Goal: Task Accomplishment & Management: Manage account settings

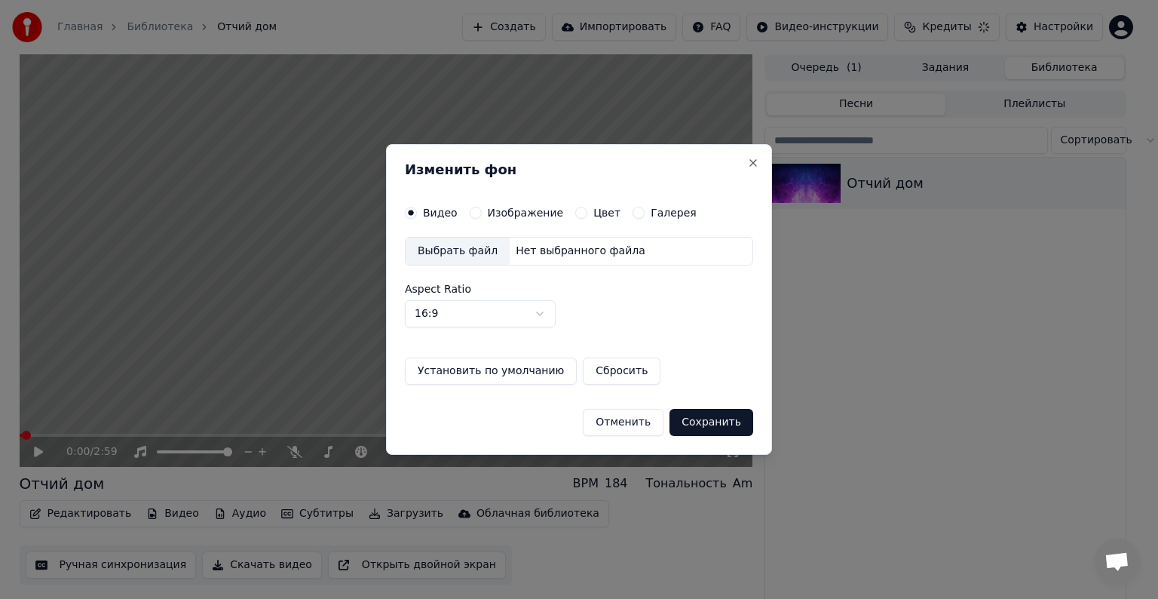
click at [565, 247] on div "Нет выбранного файла" at bounding box center [581, 251] width 142 height 15
click at [719, 425] on button "Сохранить" at bounding box center [712, 422] width 84 height 27
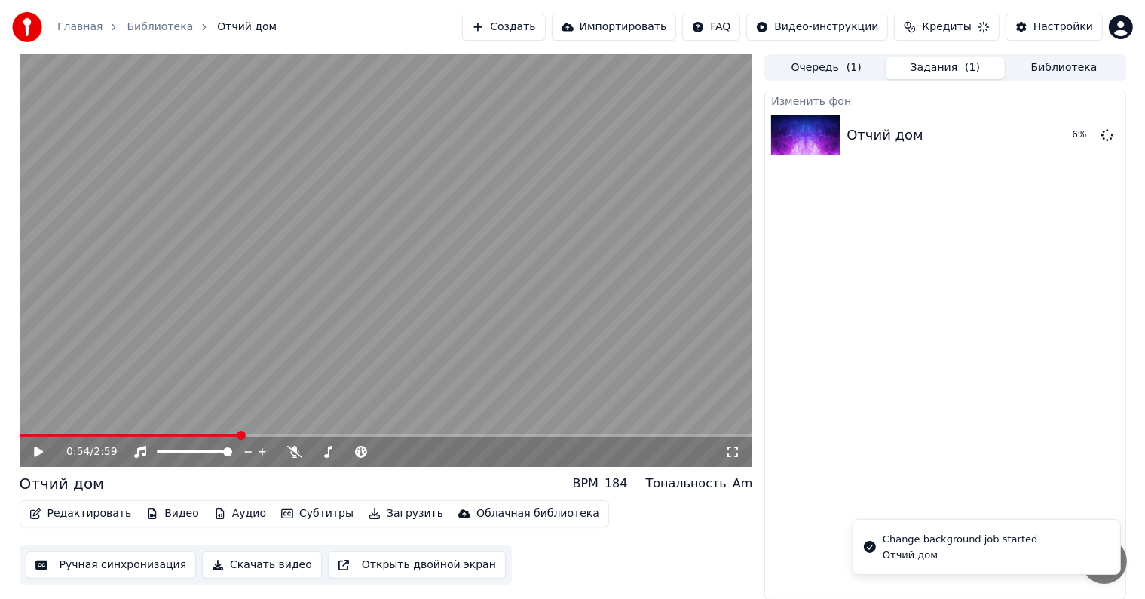
click at [238, 434] on span at bounding box center [387, 435] width 734 height 3
click at [202, 434] on span at bounding box center [112, 435] width 184 height 3
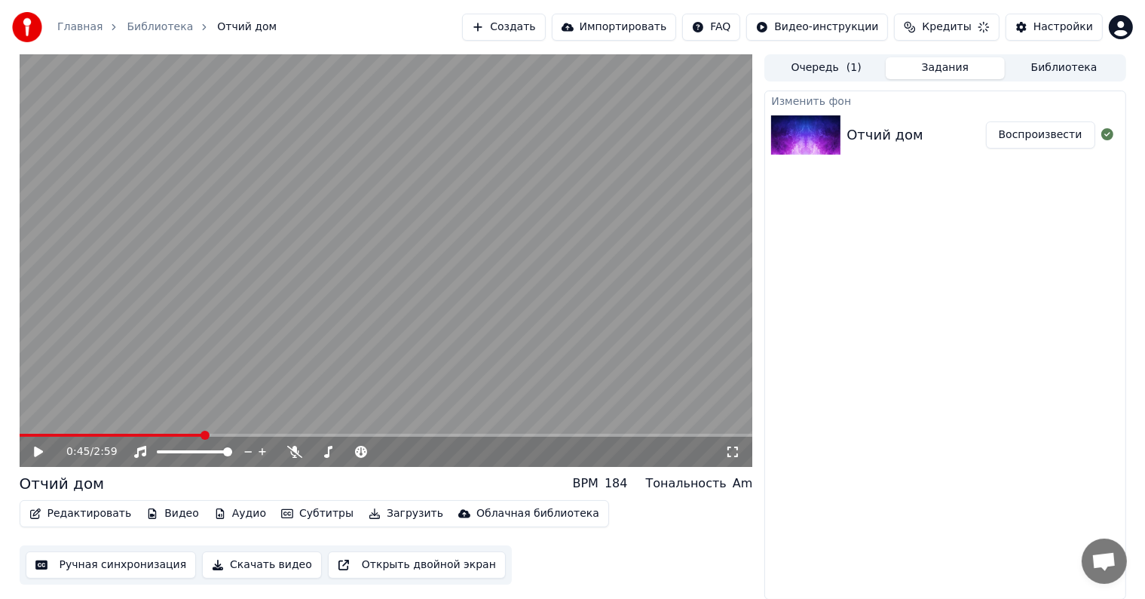
click at [1041, 133] on button "Воспроизвести" at bounding box center [1040, 134] width 109 height 27
click at [247, 434] on span at bounding box center [387, 435] width 734 height 3
click at [308, 431] on video at bounding box center [387, 260] width 734 height 412
click at [340, 434] on span at bounding box center [387, 435] width 734 height 3
click at [416, 436] on span at bounding box center [387, 435] width 734 height 3
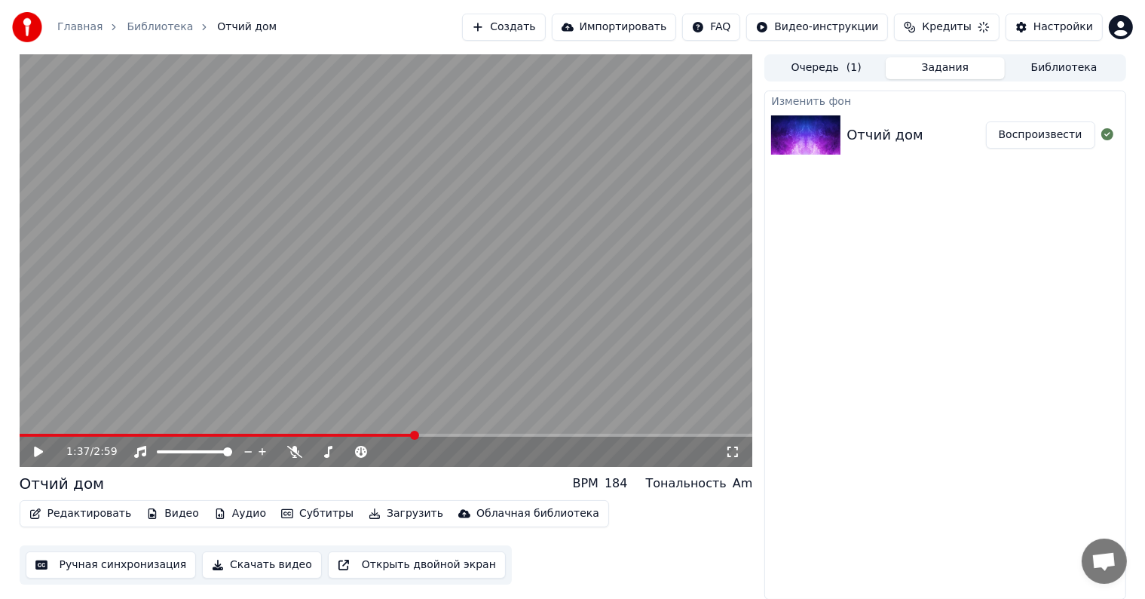
click at [172, 435] on span at bounding box center [218, 435] width 396 height 3
click at [112, 431] on video at bounding box center [387, 260] width 734 height 412
click at [41, 434] on span at bounding box center [32, 435] width 25 height 3
click at [29, 437] on div "0:05 / 2:59" at bounding box center [387, 452] width 734 height 30
click at [26, 434] on span at bounding box center [33, 435] width 26 height 3
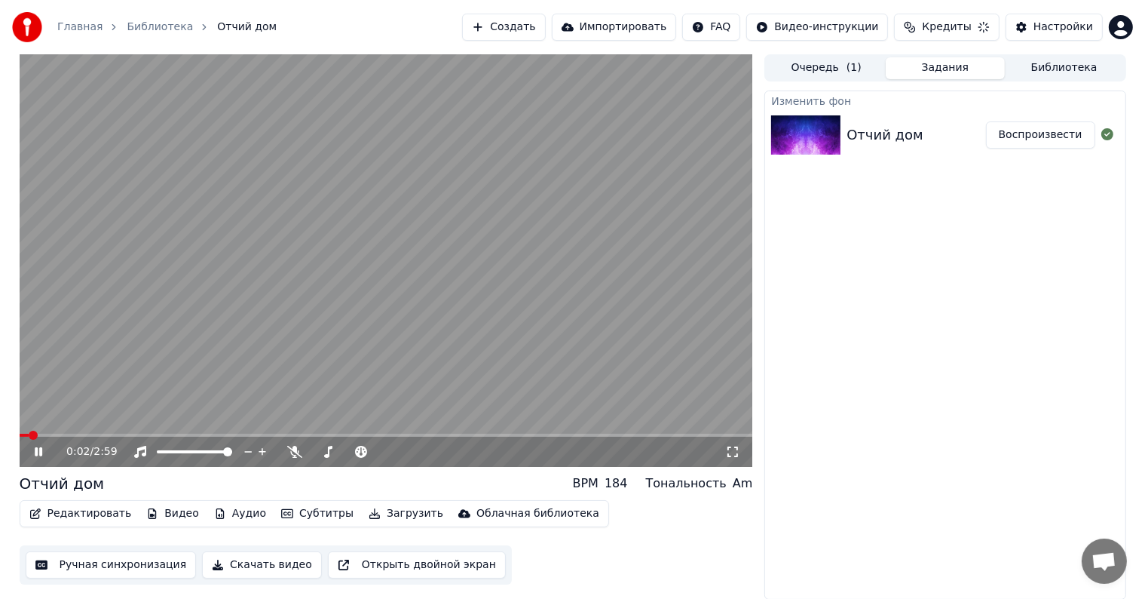
drag, startPoint x: 20, startPoint y: 431, endPoint x: 9, endPoint y: 434, distance: 11.5
click at [12, 433] on div "0:02 / 2:59 Отчий дом BPM 184 Тональность Am Редактировать Видео Аудио Субтитры…" at bounding box center [573, 326] width 1131 height 545
drag, startPoint x: 32, startPoint y: 432, endPoint x: 29, endPoint y: 425, distance: 7.9
click at [6, 425] on div "0:03 / 2:59 Отчий дом BPM 184 Тональность Am Редактировать Видео Аудио Субтитры…" at bounding box center [572, 326] width 1145 height 545
click at [153, 362] on video at bounding box center [387, 260] width 734 height 412
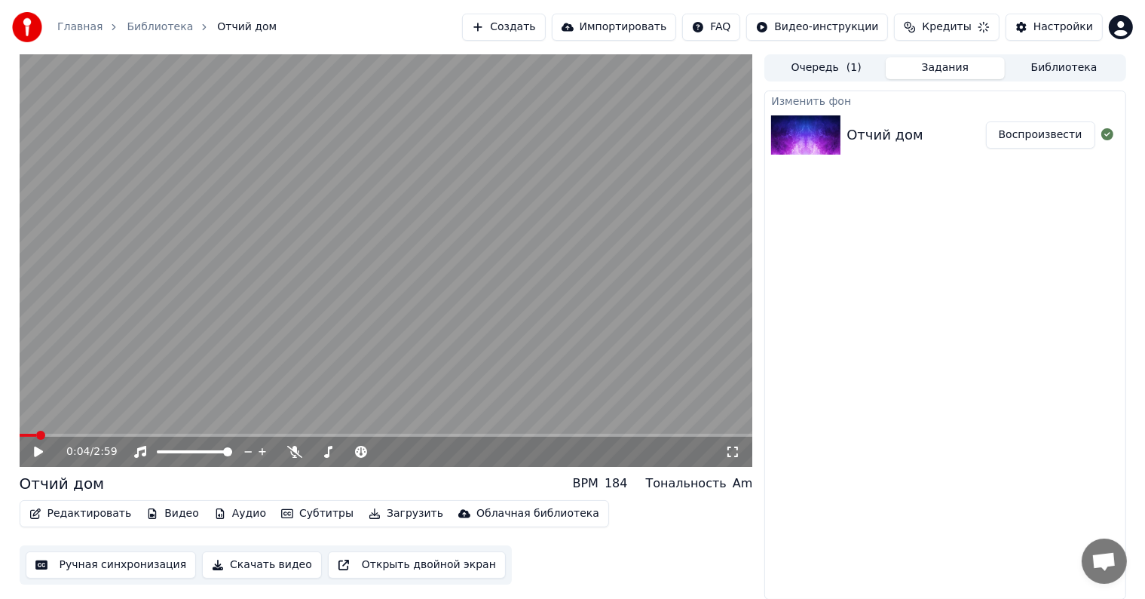
click at [190, 230] on video at bounding box center [387, 260] width 734 height 412
click at [246, 322] on video at bounding box center [387, 260] width 734 height 412
click at [94, 519] on button "Редактировать" at bounding box center [80, 513] width 115 height 21
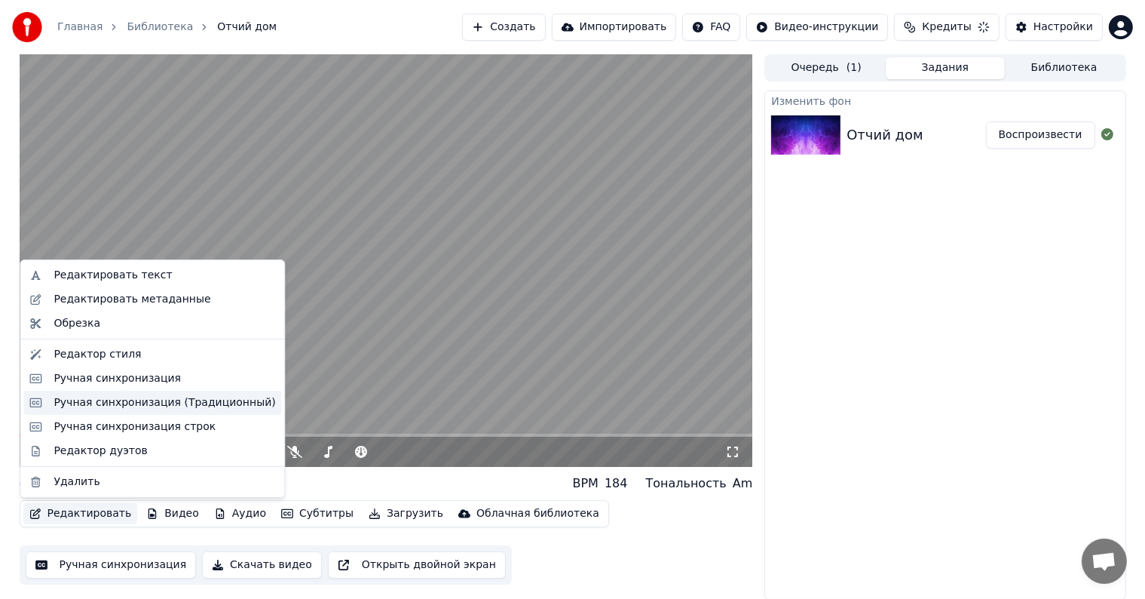
click at [129, 408] on div "Ручная синхронизация (Традиционный)" at bounding box center [165, 402] width 222 height 15
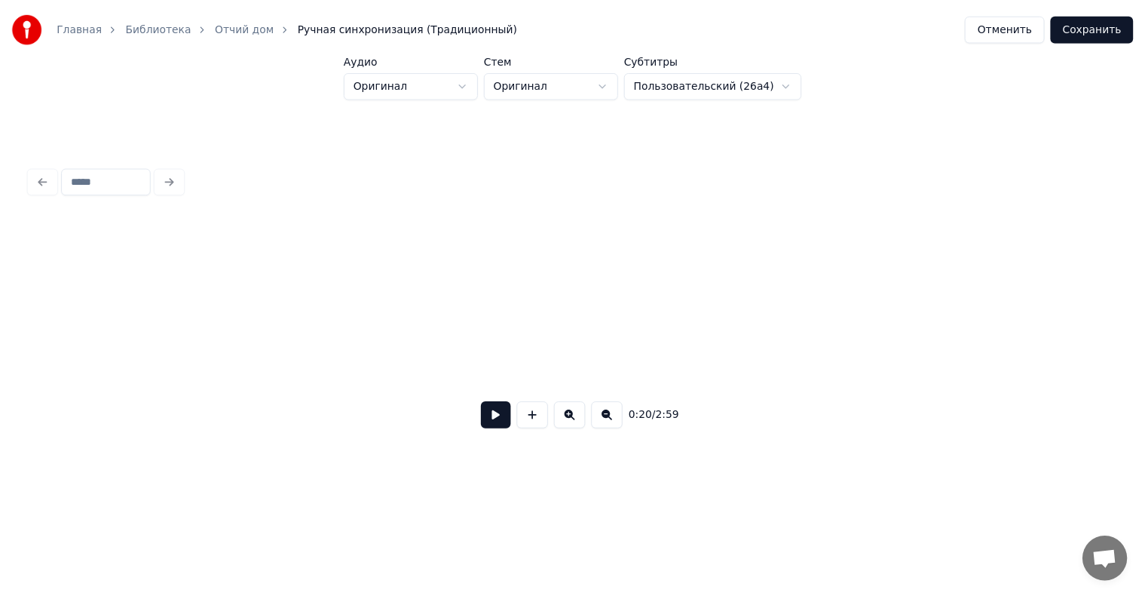
scroll to position [0, 3161]
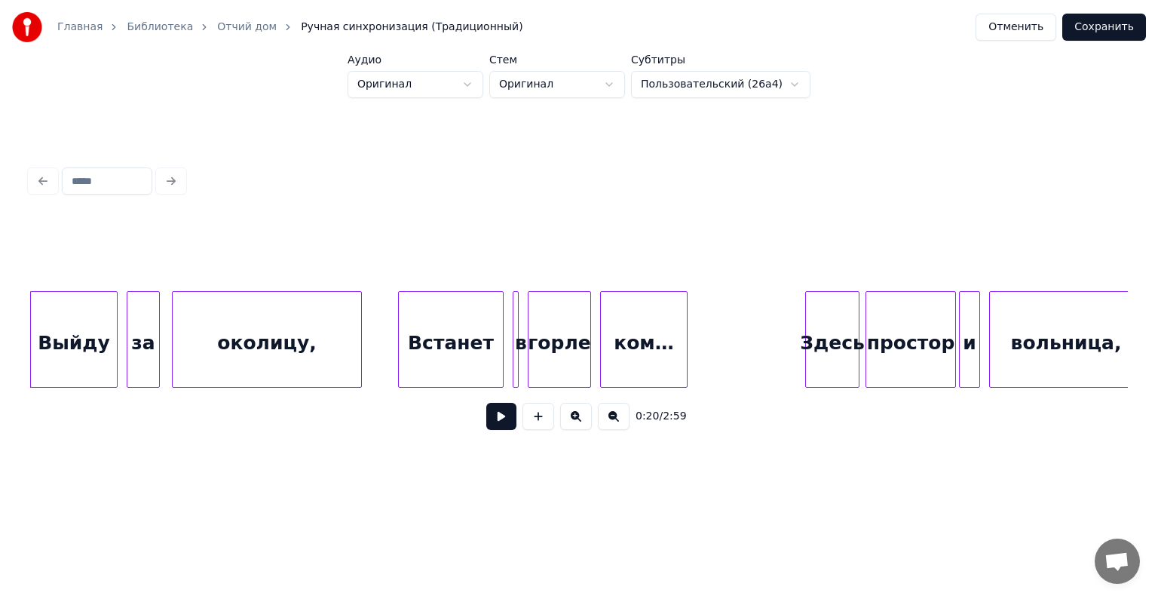
click at [1038, 28] on button "Отменить" at bounding box center [1016, 27] width 81 height 27
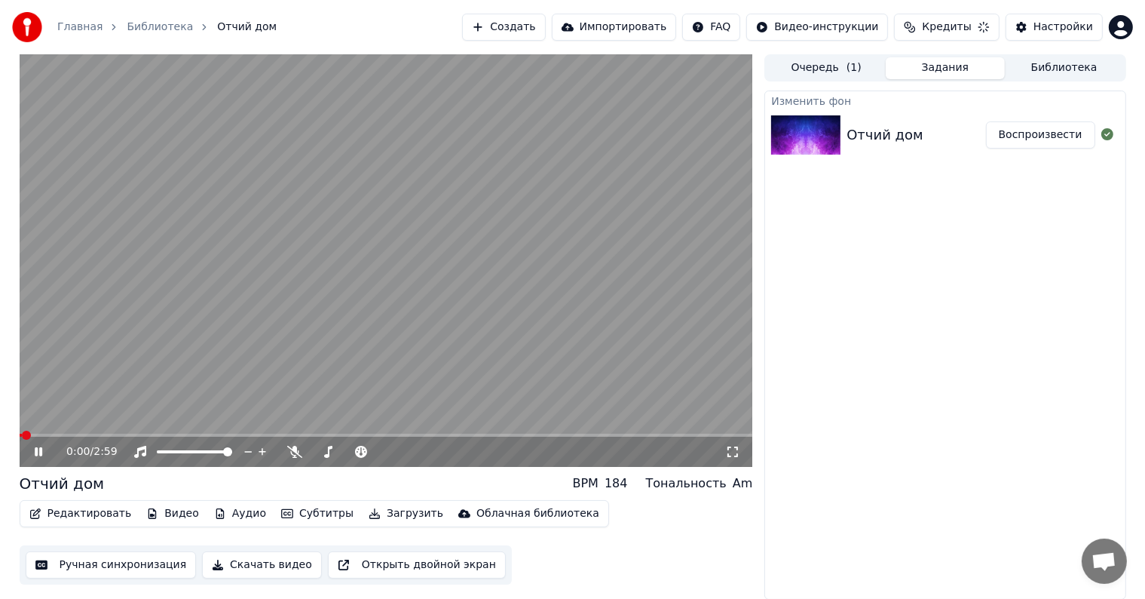
click at [97, 514] on button "Редактировать" at bounding box center [80, 513] width 115 height 21
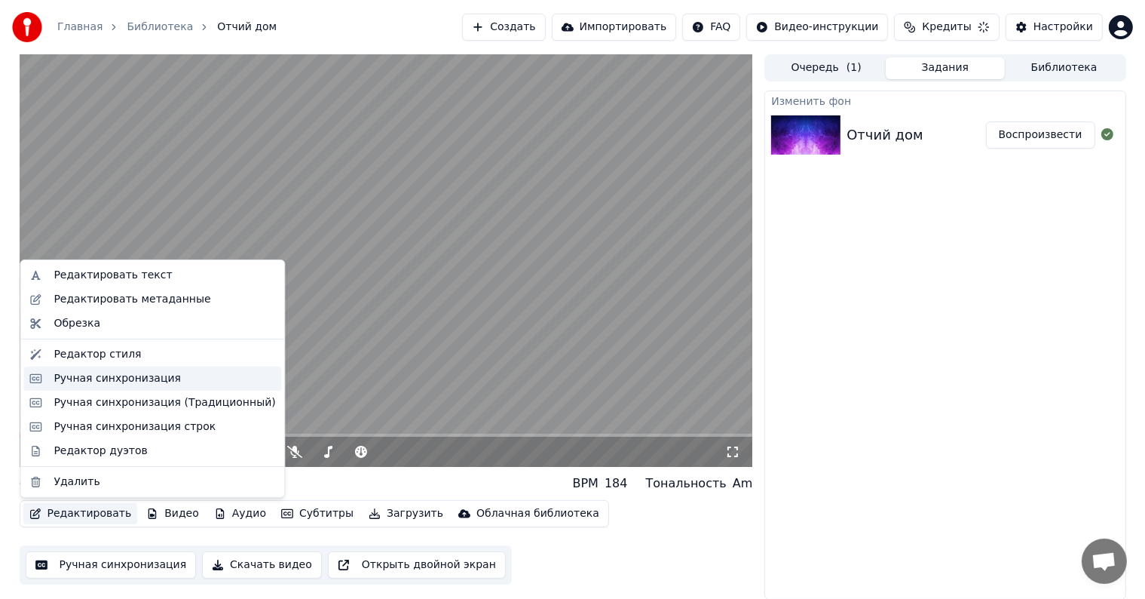
click at [124, 372] on div "Ручная синхронизация" at bounding box center [117, 378] width 127 height 15
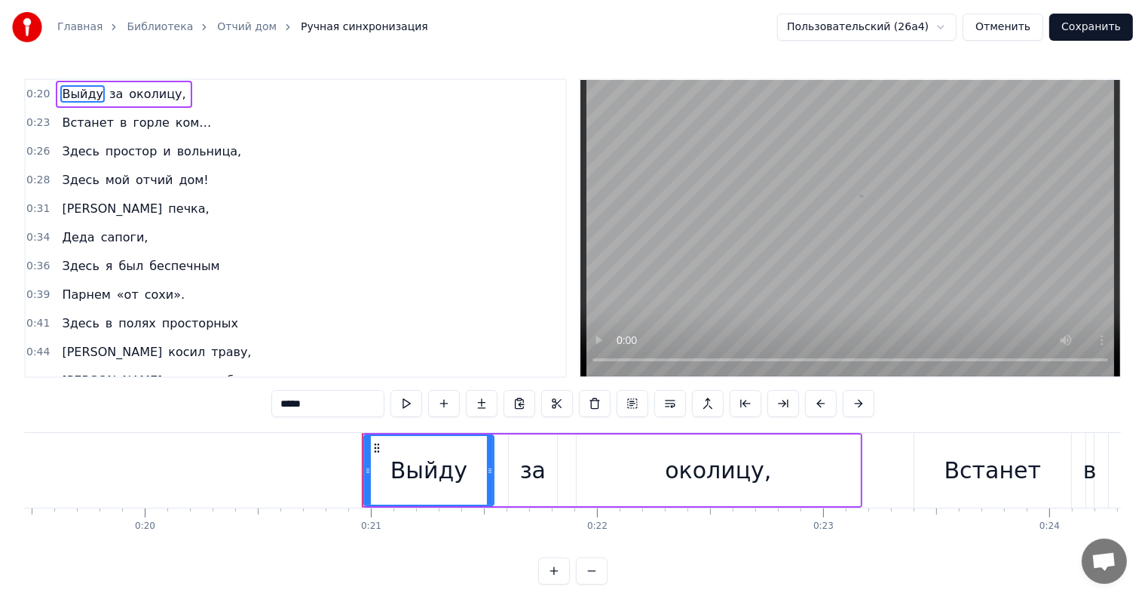
scroll to position [0, 4665]
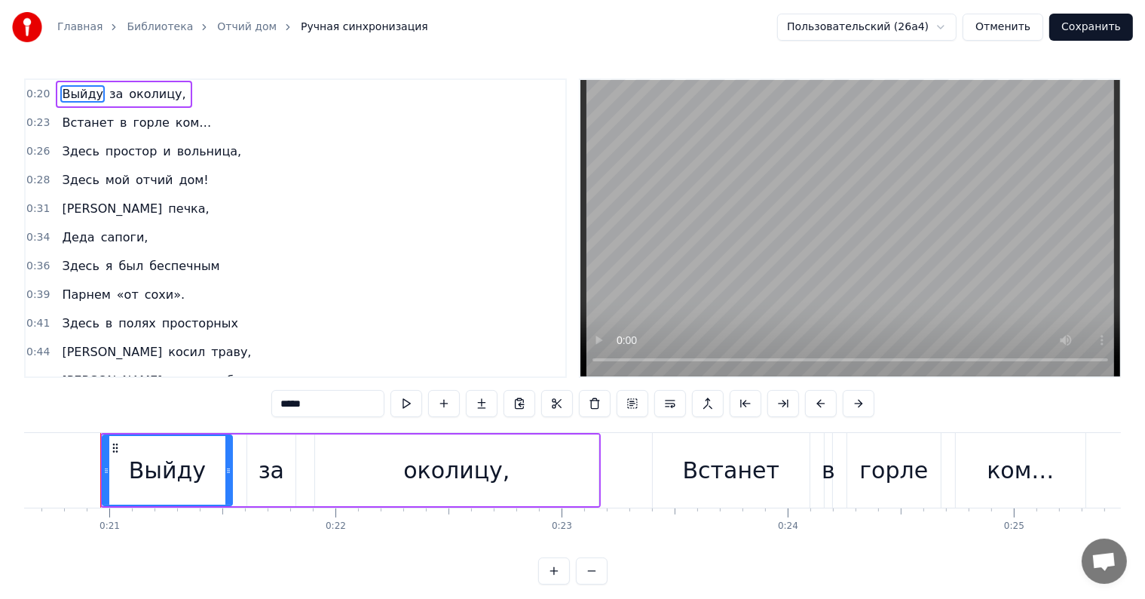
click at [214, 93] on div "0:20 Выйду за околицу," at bounding box center [296, 94] width 540 height 29
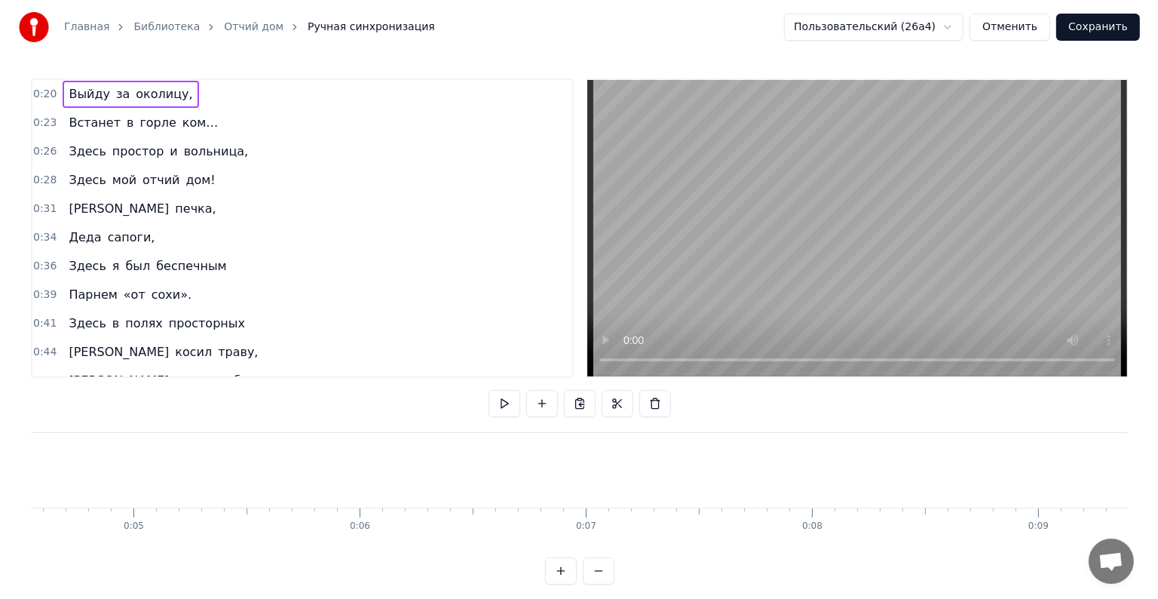
scroll to position [0, 0]
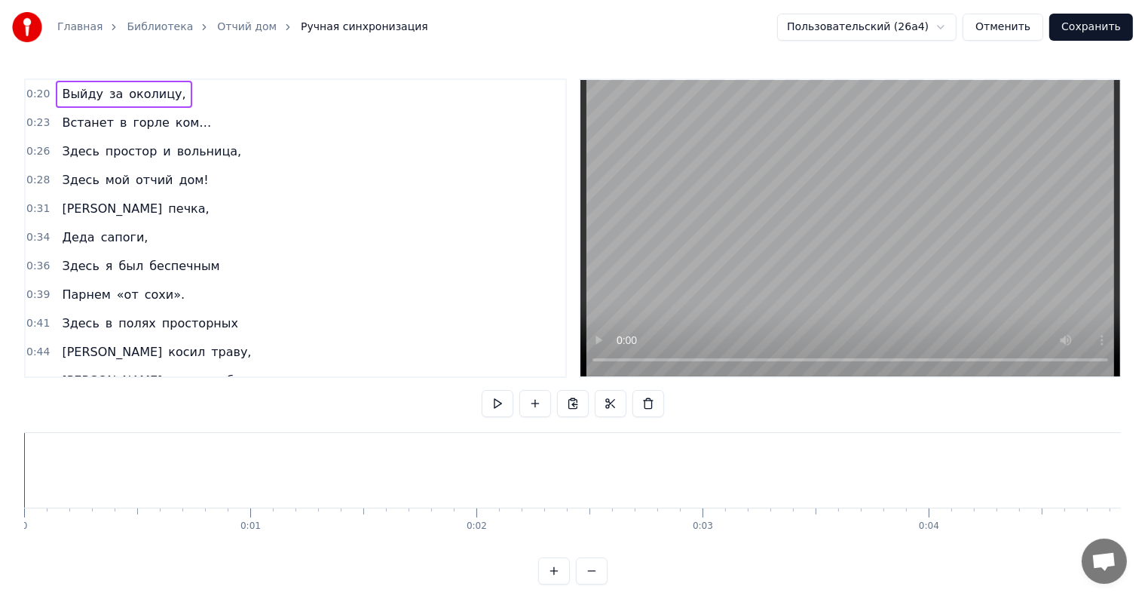
click at [1026, 26] on button "Отменить" at bounding box center [1003, 27] width 81 height 27
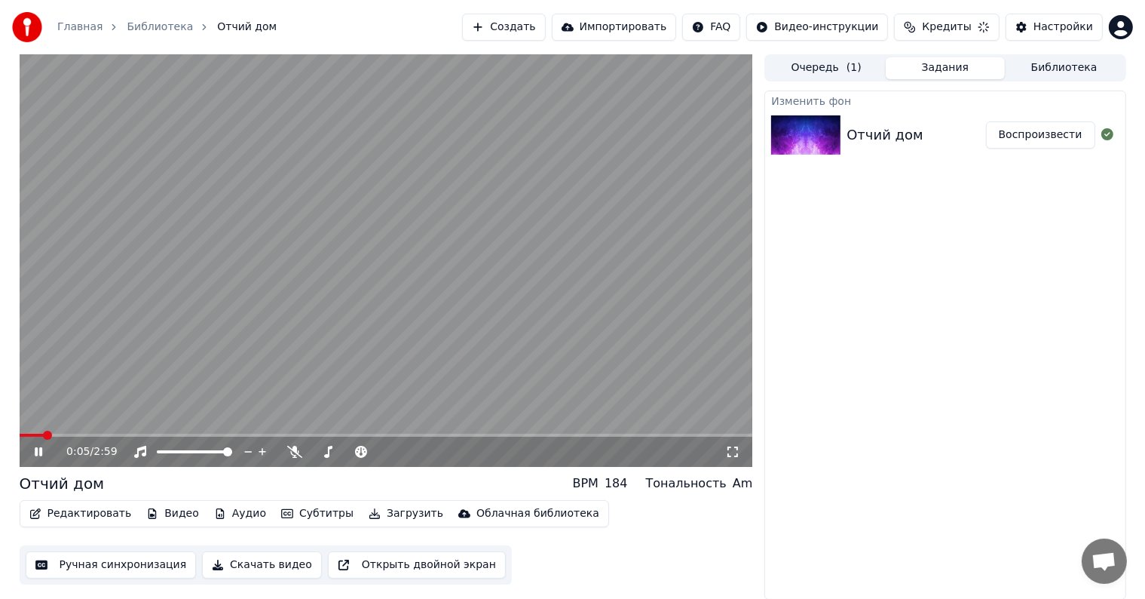
click at [548, 361] on video at bounding box center [387, 260] width 734 height 412
click at [290, 514] on button "Субтитры" at bounding box center [317, 513] width 84 height 21
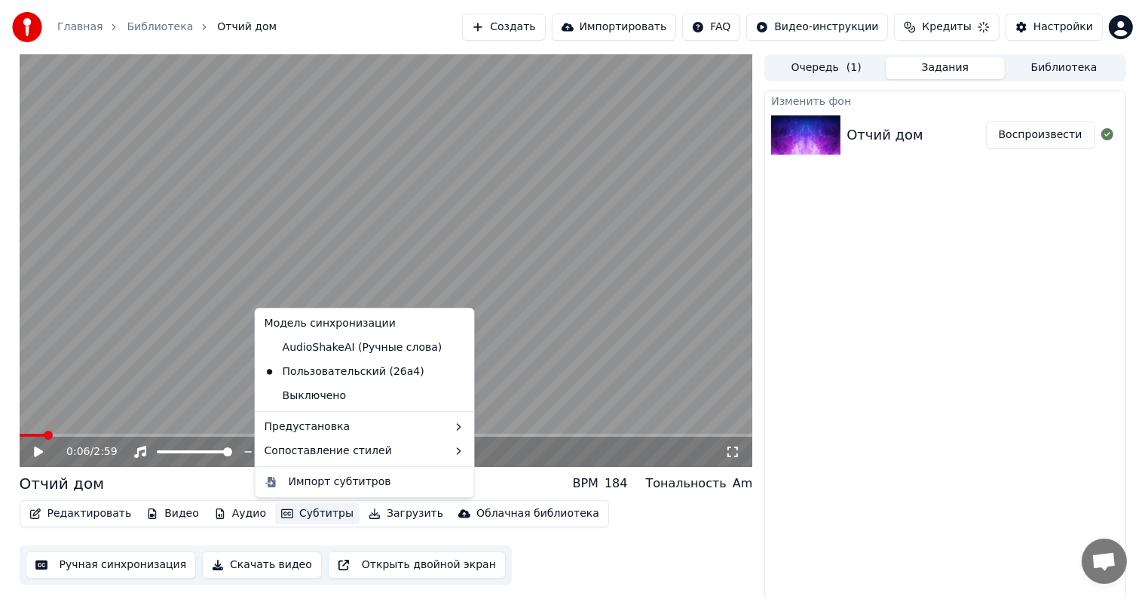
click at [290, 513] on button "Субтитры" at bounding box center [317, 513] width 84 height 21
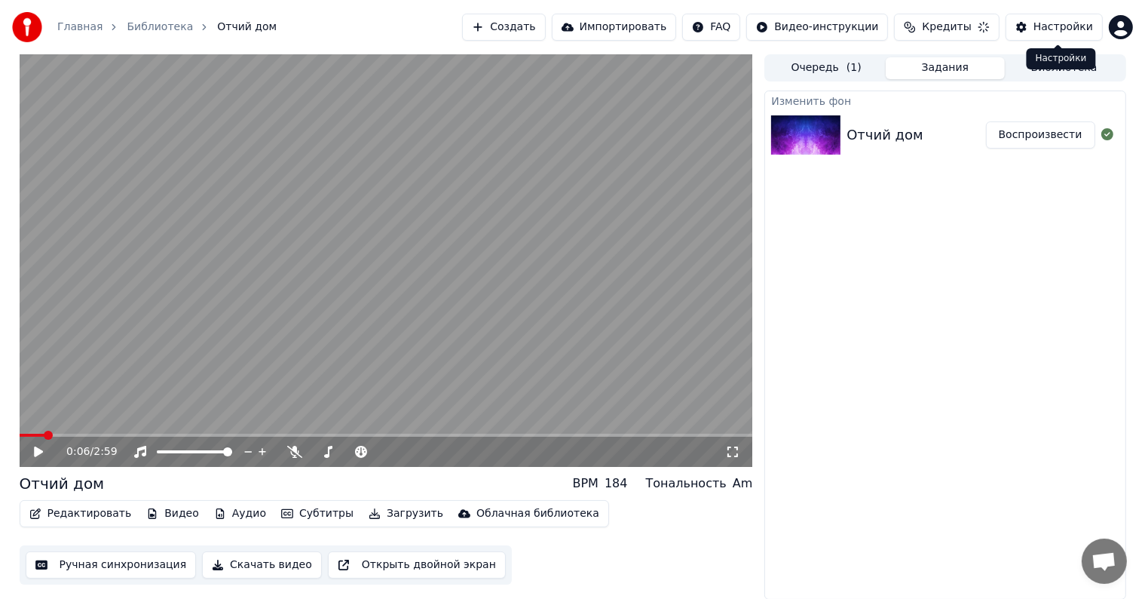
click at [1060, 26] on div "Настройки" at bounding box center [1064, 27] width 60 height 15
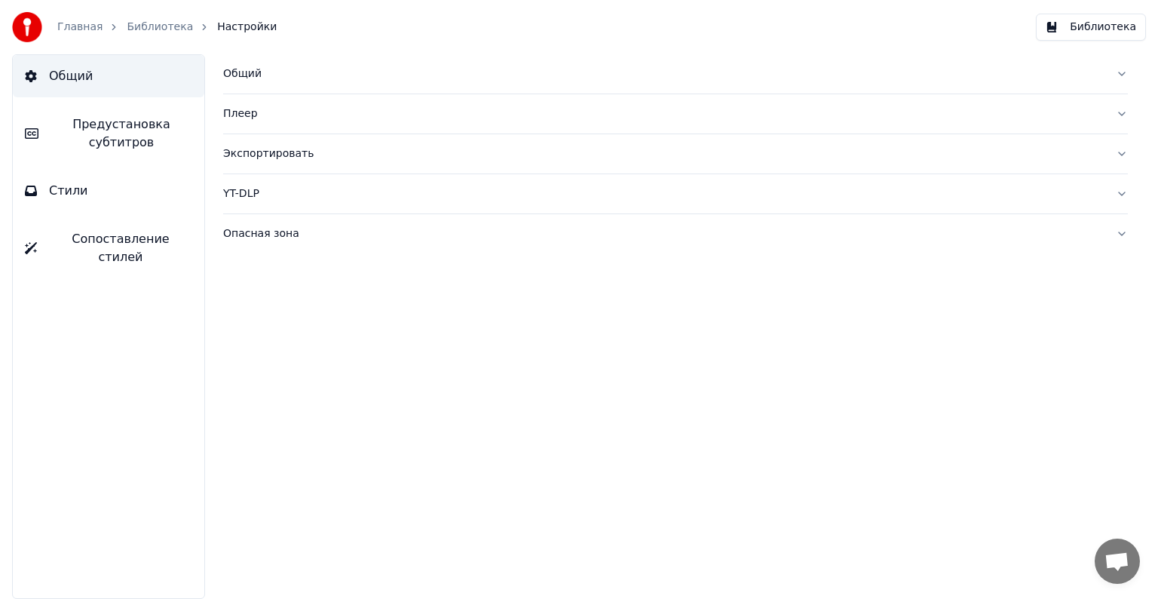
click at [116, 132] on span "Предустановка субтитров" at bounding box center [122, 133] width 142 height 36
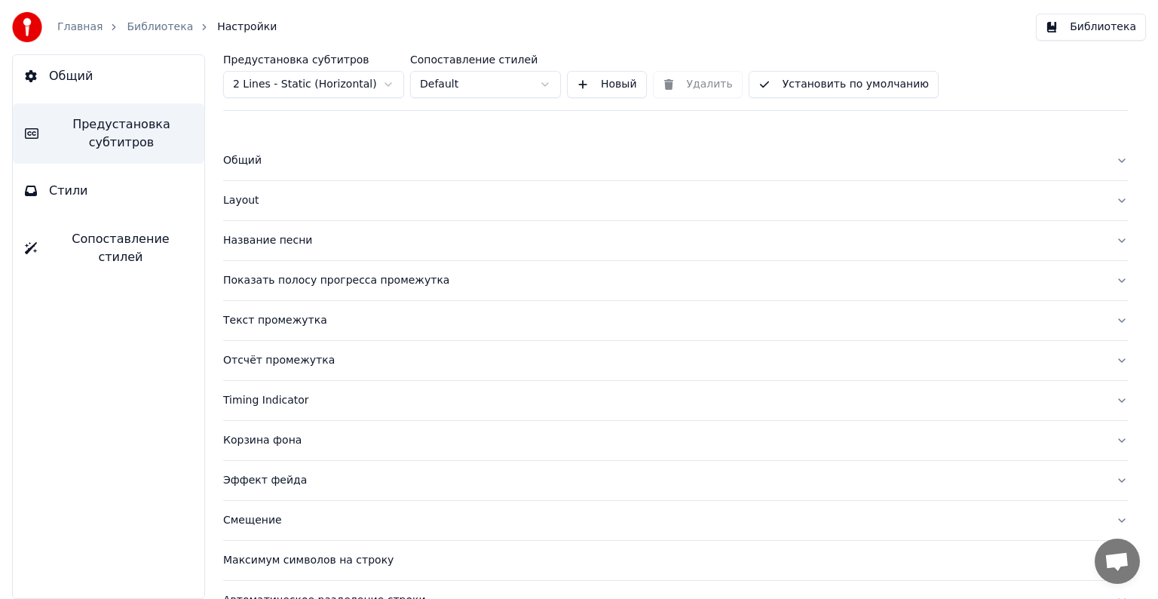
click at [320, 235] on div "Название песни" at bounding box center [663, 240] width 881 height 15
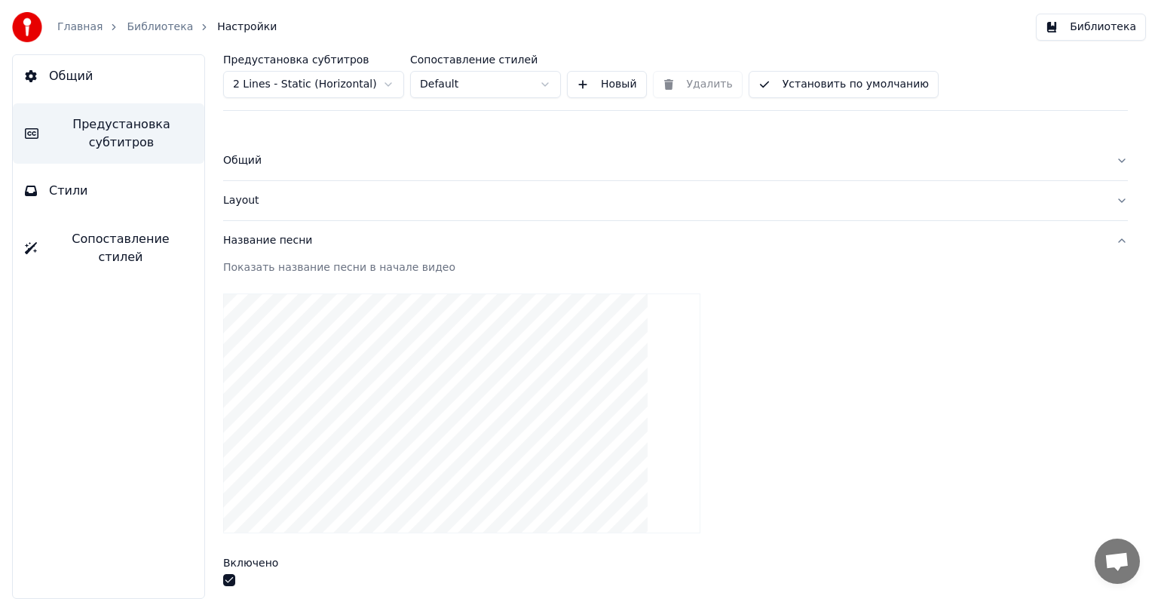
click at [165, 24] on link "Библиотека" at bounding box center [160, 27] width 66 height 15
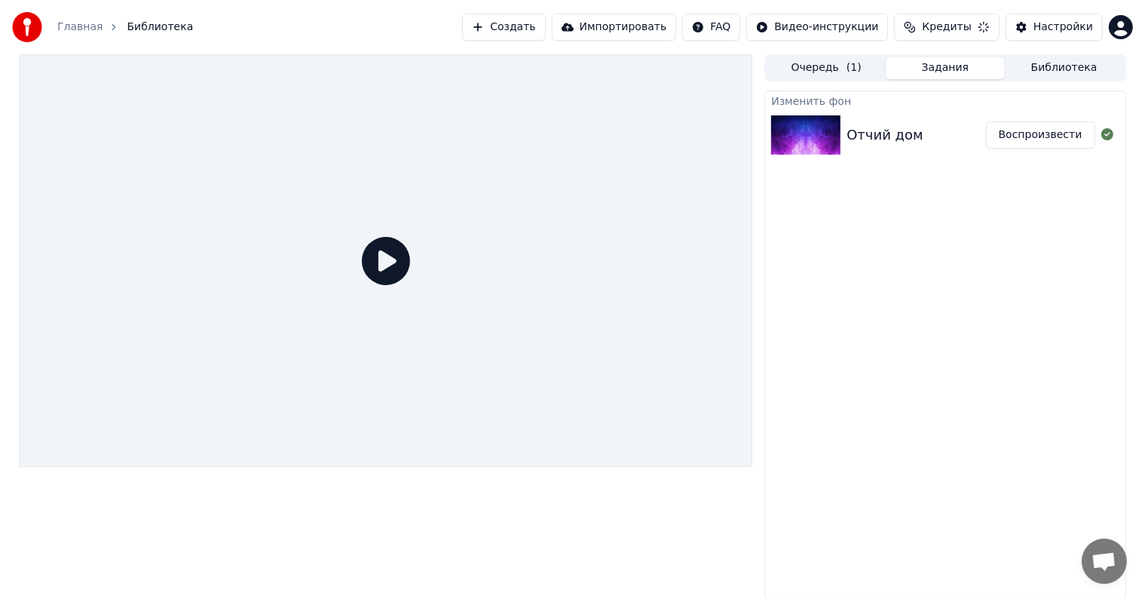
click at [898, 127] on div "Отчий дом" at bounding box center [885, 134] width 76 height 21
click at [929, 133] on div "Отчий дом" at bounding box center [916, 134] width 139 height 21
click at [1022, 139] on button "Воспроизвести" at bounding box center [1040, 134] width 109 height 27
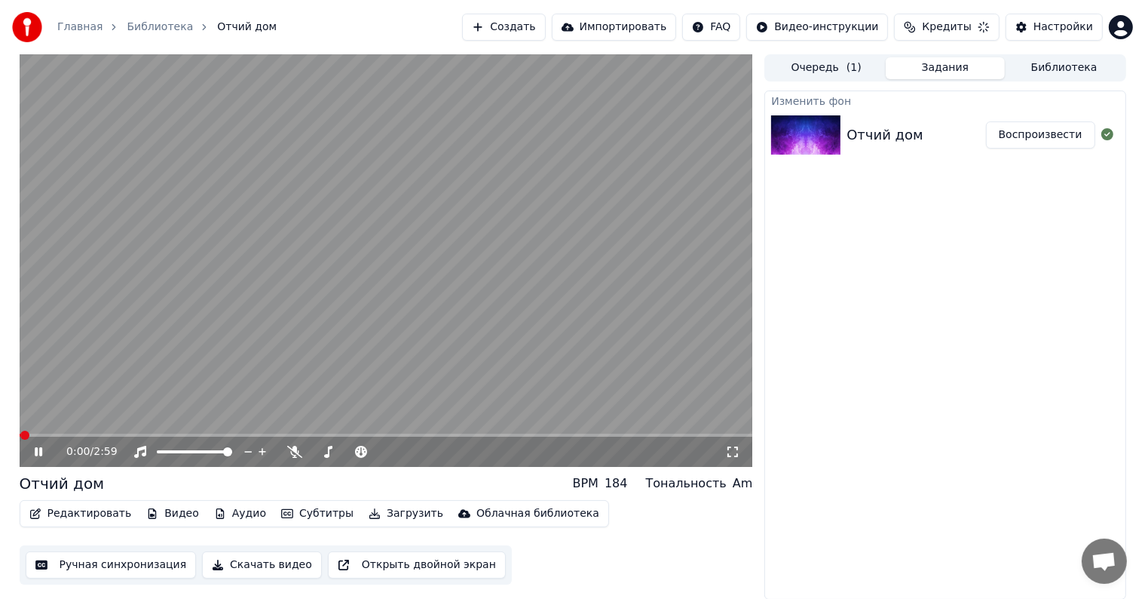
click at [429, 233] on video at bounding box center [387, 260] width 734 height 412
click at [20, 440] on span at bounding box center [24, 435] width 9 height 9
click at [284, 513] on button "Субтитры" at bounding box center [317, 513] width 84 height 21
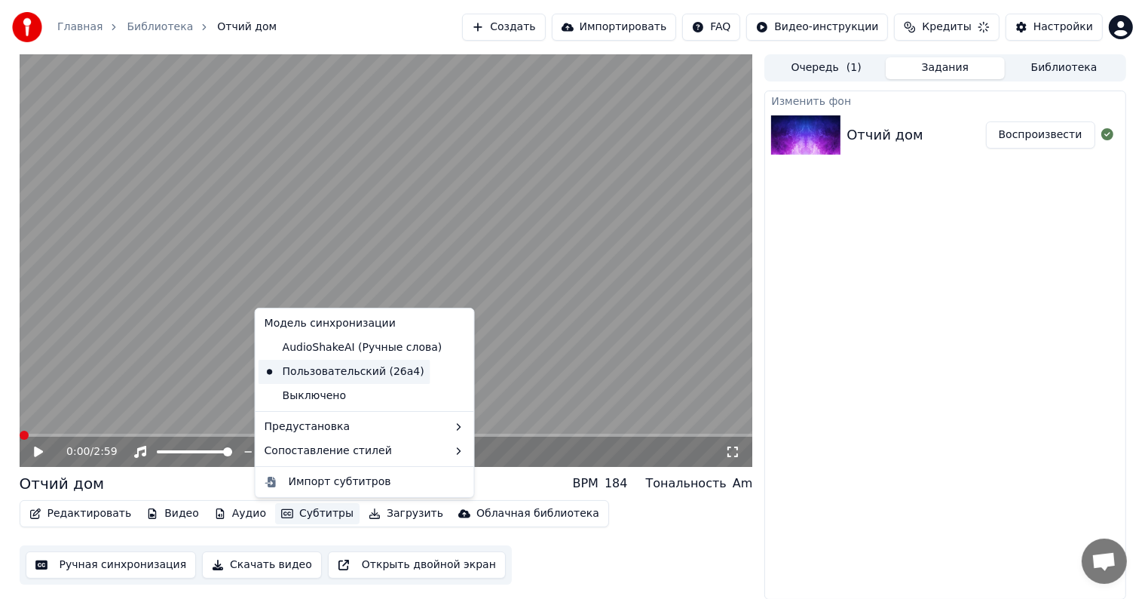
click at [374, 369] on div "Пользовательский (26a4)" at bounding box center [345, 372] width 172 height 24
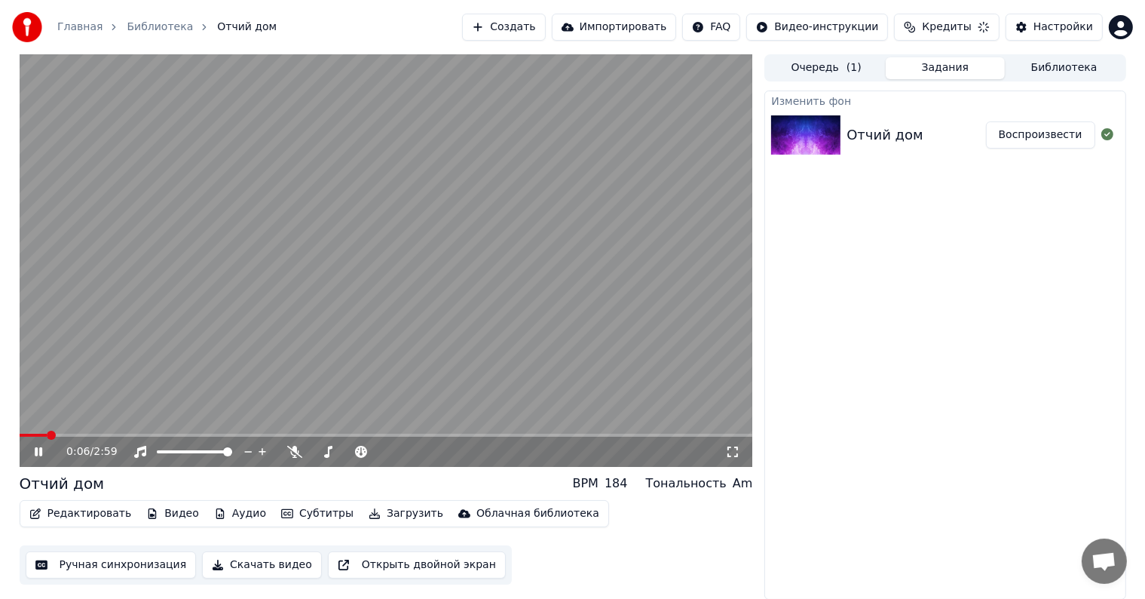
click at [162, 511] on button "Видео" at bounding box center [172, 513] width 65 height 21
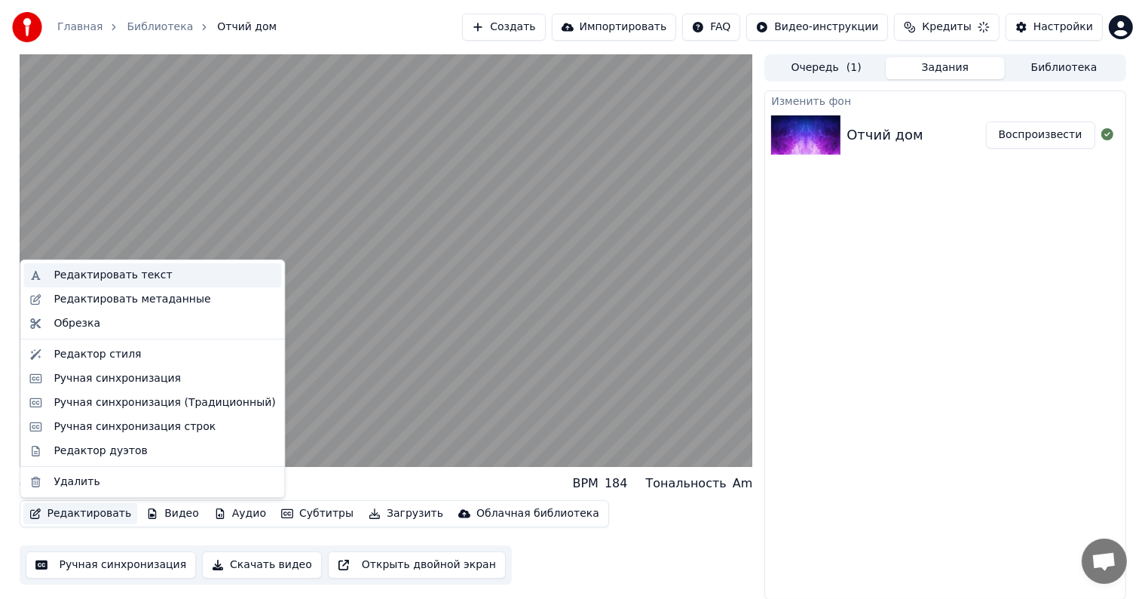
click at [138, 274] on div "Редактировать текст" at bounding box center [113, 275] width 118 height 15
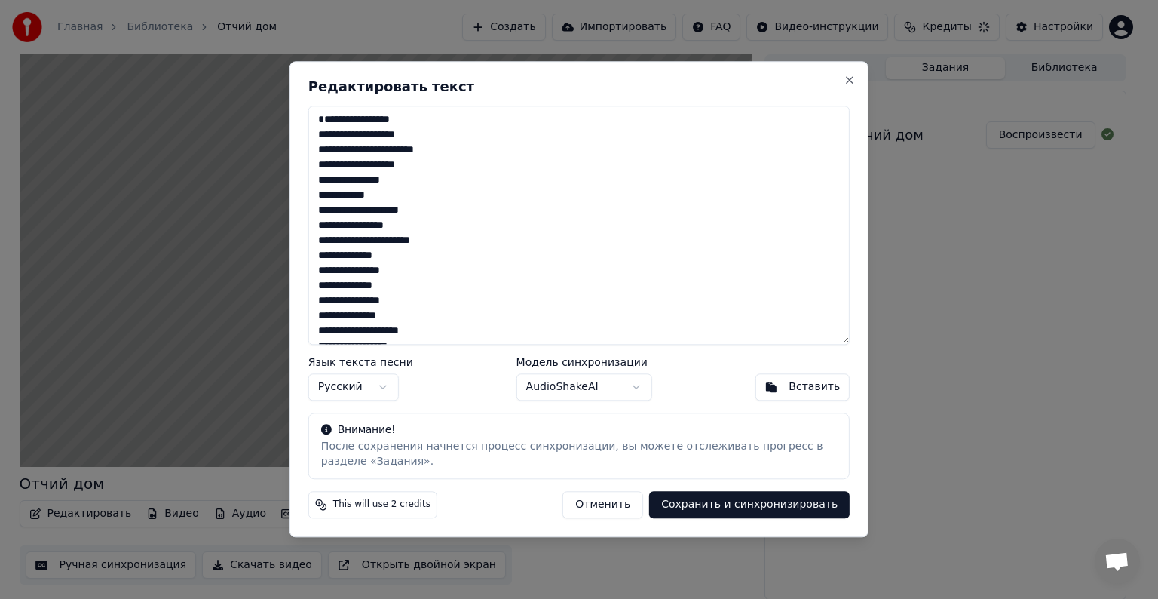
click at [322, 118] on textarea "**********" at bounding box center [578, 225] width 541 height 239
click at [627, 510] on button "Отменить" at bounding box center [602, 505] width 81 height 27
type textarea "**********"
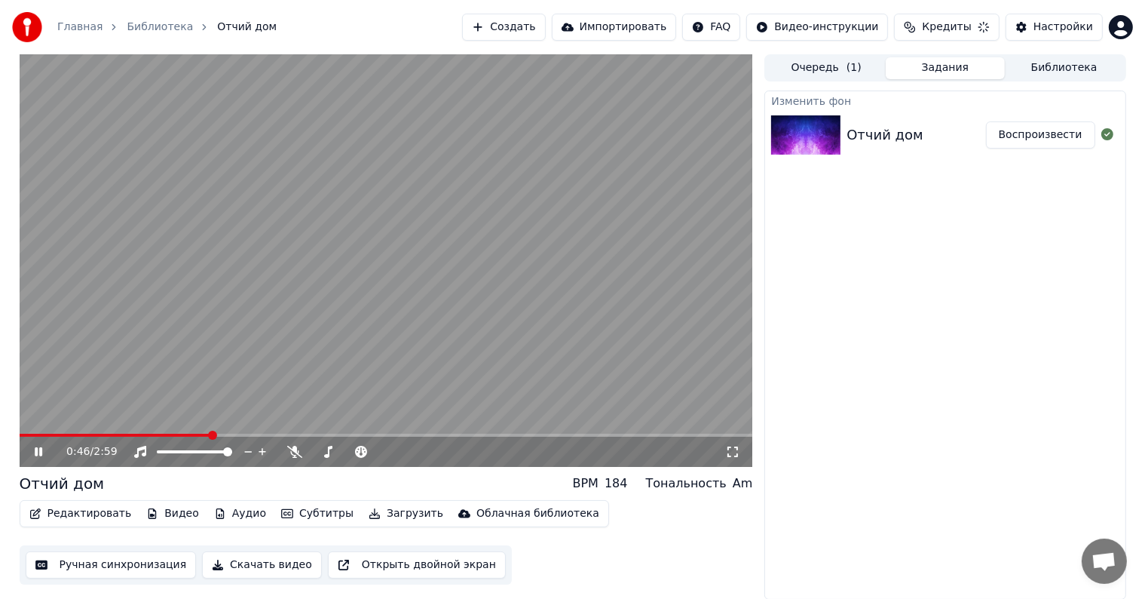
drag, startPoint x: 69, startPoint y: 433, endPoint x: 30, endPoint y: 433, distance: 39.2
click at [30, 433] on video at bounding box center [387, 260] width 734 height 412
click at [21, 431] on video at bounding box center [387, 260] width 734 height 412
click at [26, 435] on span at bounding box center [117, 435] width 194 height 3
click at [26, 435] on span at bounding box center [24, 435] width 8 height 3
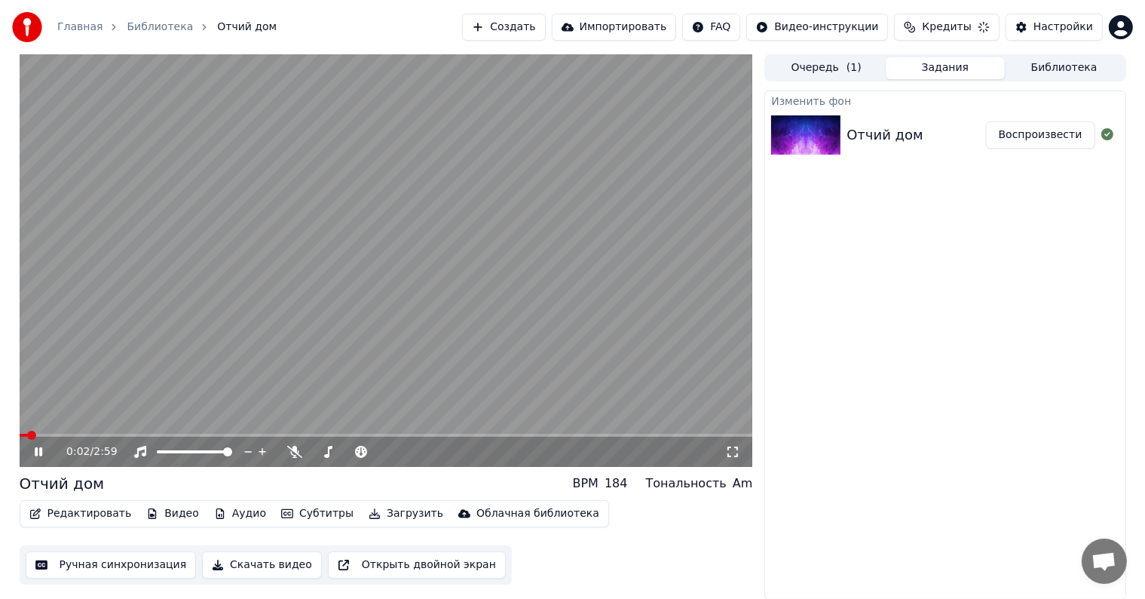
click at [25, 435] on span at bounding box center [24, 435] width 8 height 3
click at [258, 374] on video at bounding box center [387, 260] width 734 height 412
click at [1044, 23] on div "Настройки" at bounding box center [1064, 27] width 60 height 15
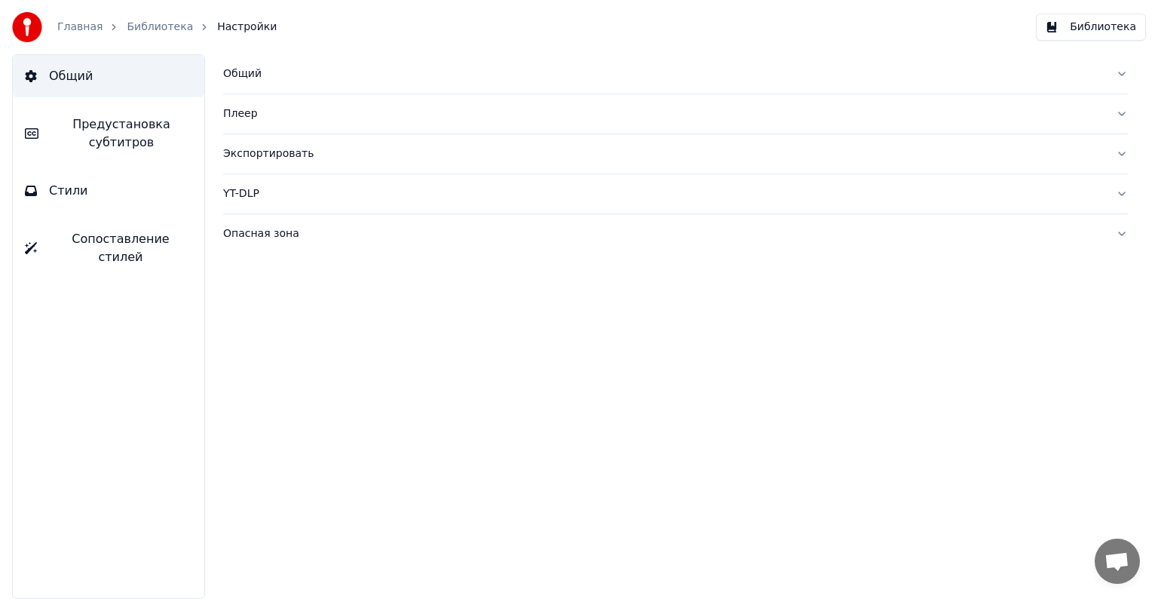
click at [290, 80] on div "Общий" at bounding box center [663, 73] width 881 height 15
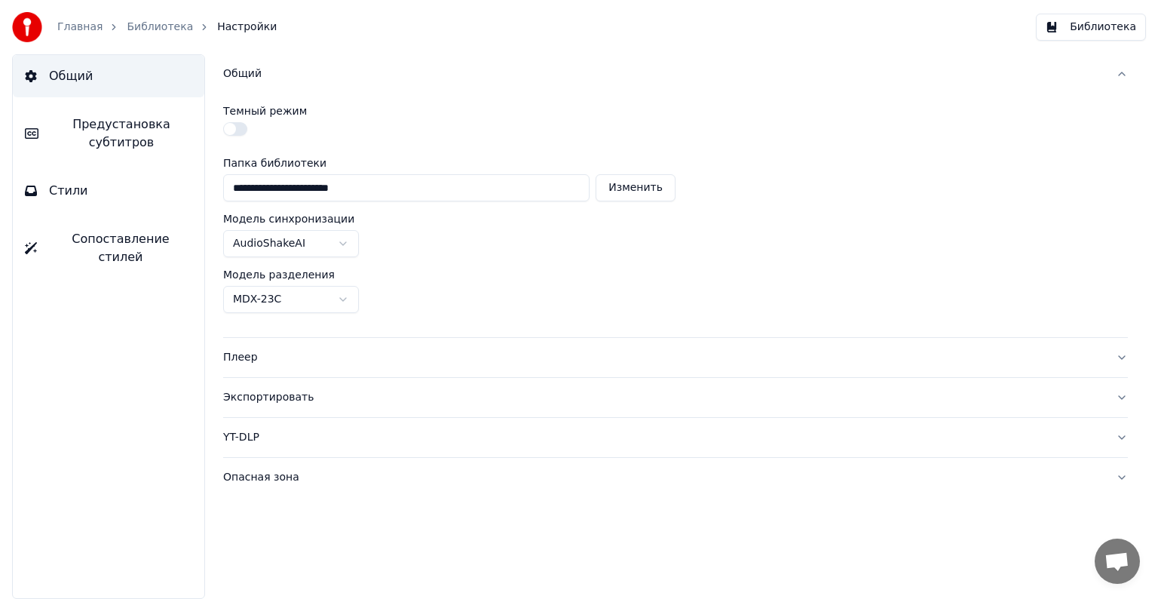
click at [136, 139] on span "Предустановка субтитров" at bounding box center [122, 133] width 142 height 36
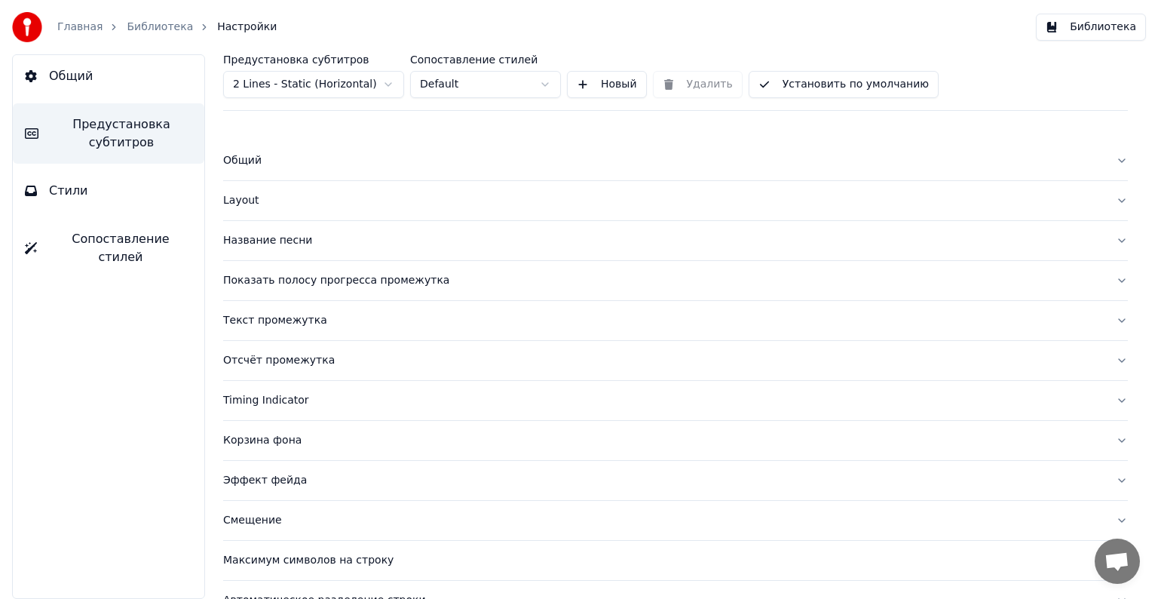
click at [385, 284] on div "Показать полосу прогресса промежутка" at bounding box center [663, 280] width 881 height 15
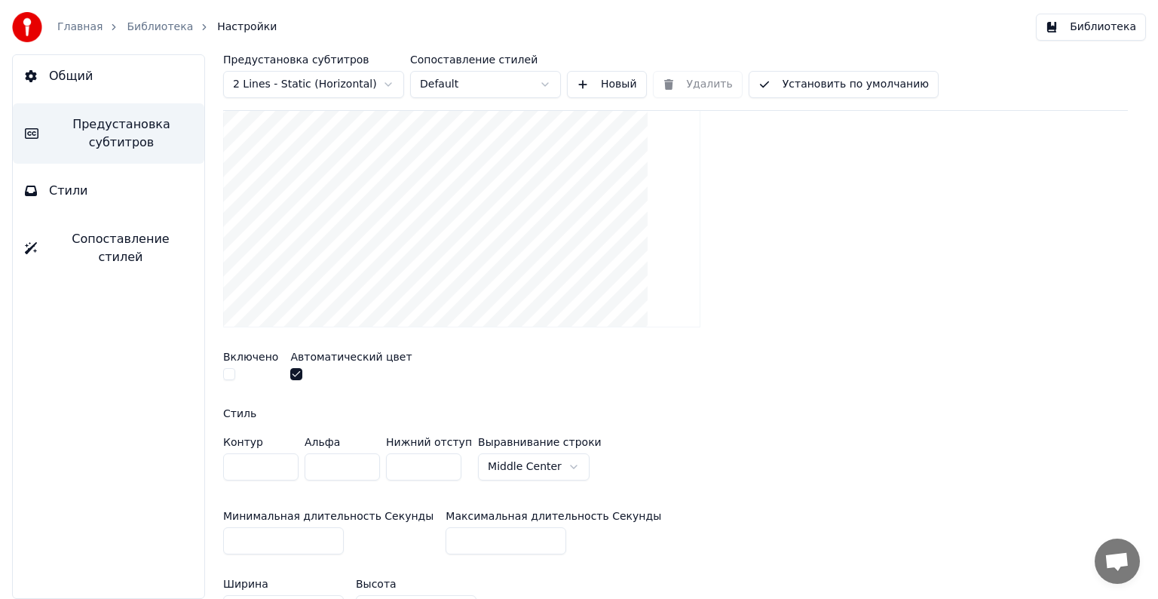
scroll to position [302, 0]
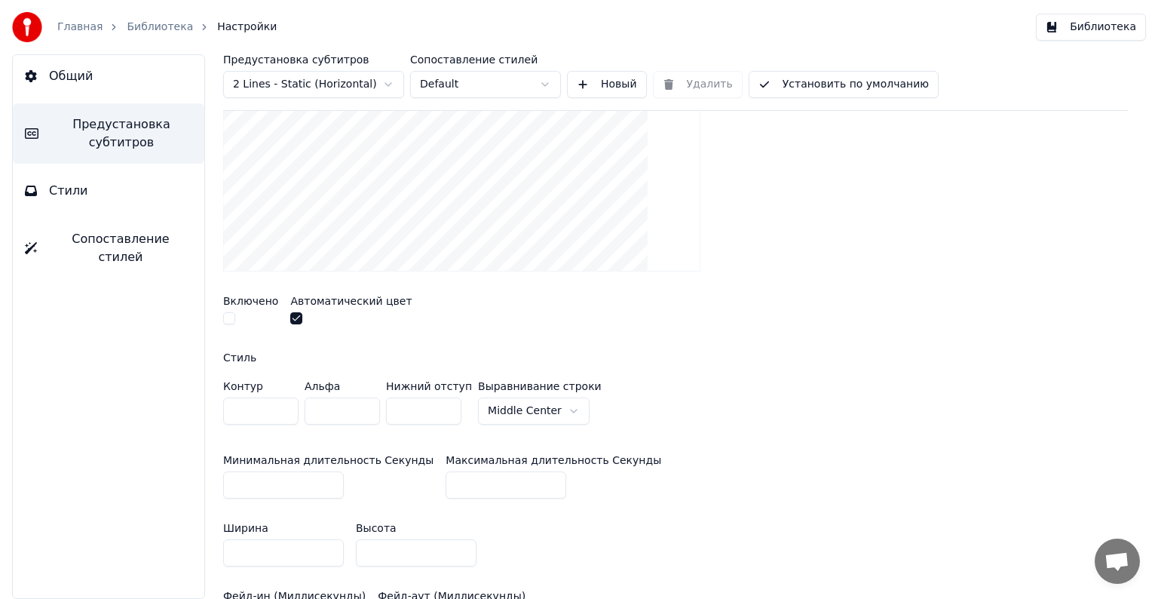
click at [226, 312] on button "button" at bounding box center [229, 318] width 12 height 12
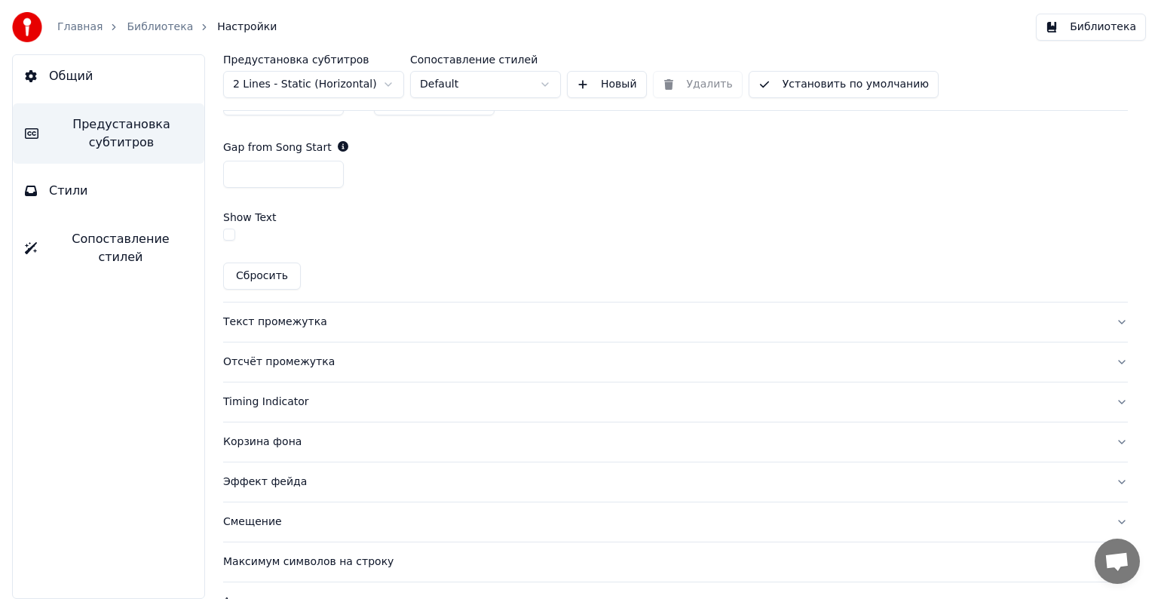
scroll to position [964, 0]
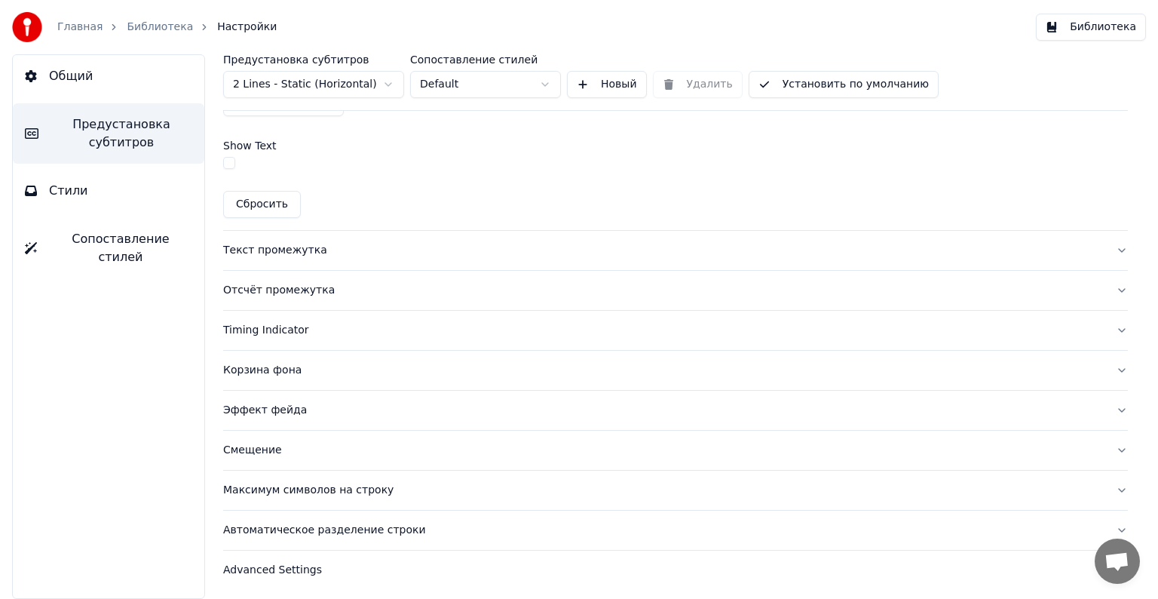
click at [425, 243] on div "Текст промежутка" at bounding box center [663, 250] width 881 height 15
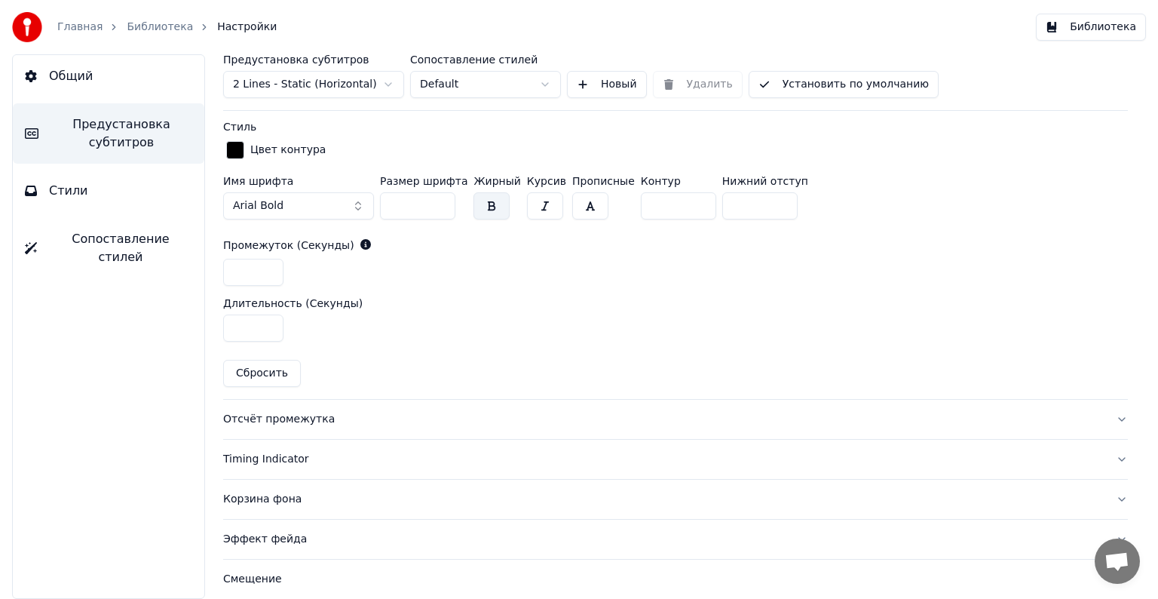
scroll to position [633, 0]
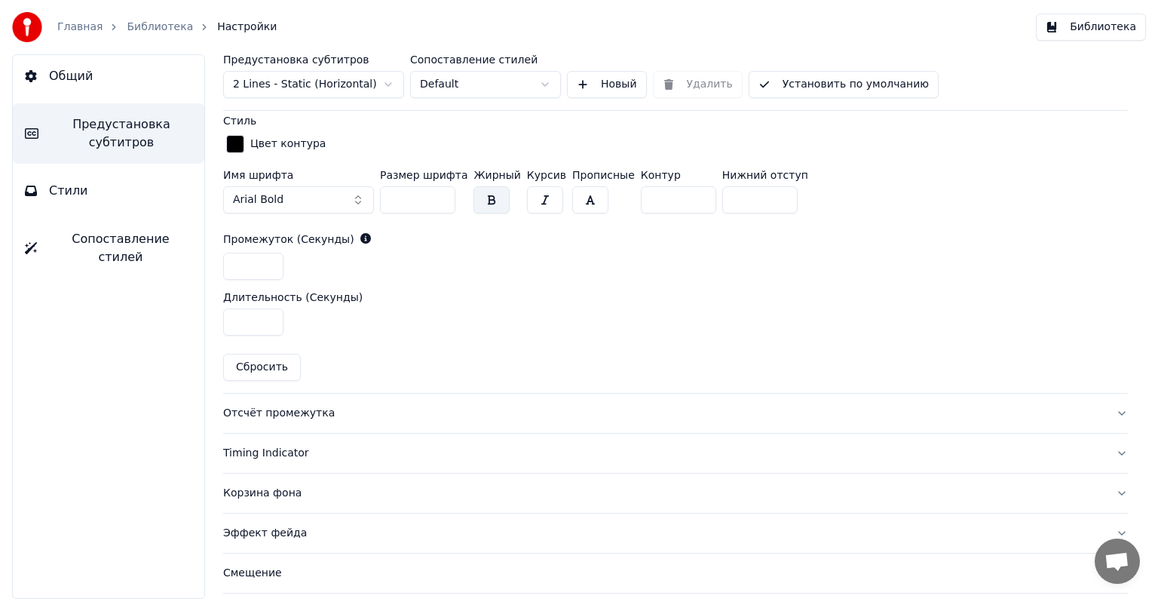
click at [397, 401] on button "Отсчёт промежутка" at bounding box center [675, 413] width 905 height 39
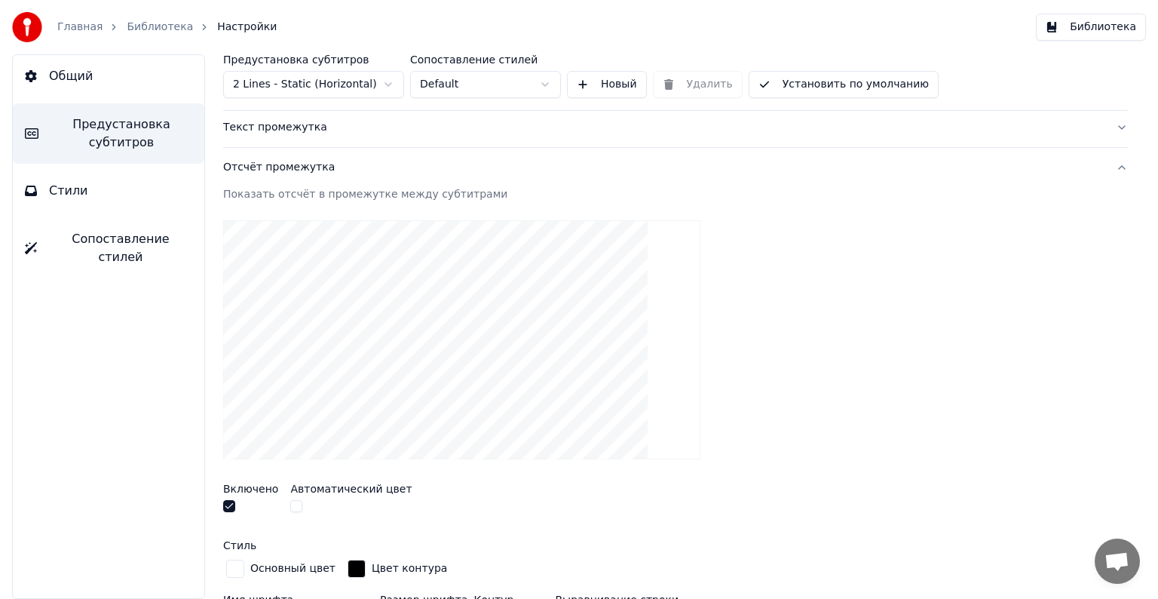
scroll to position [0, 0]
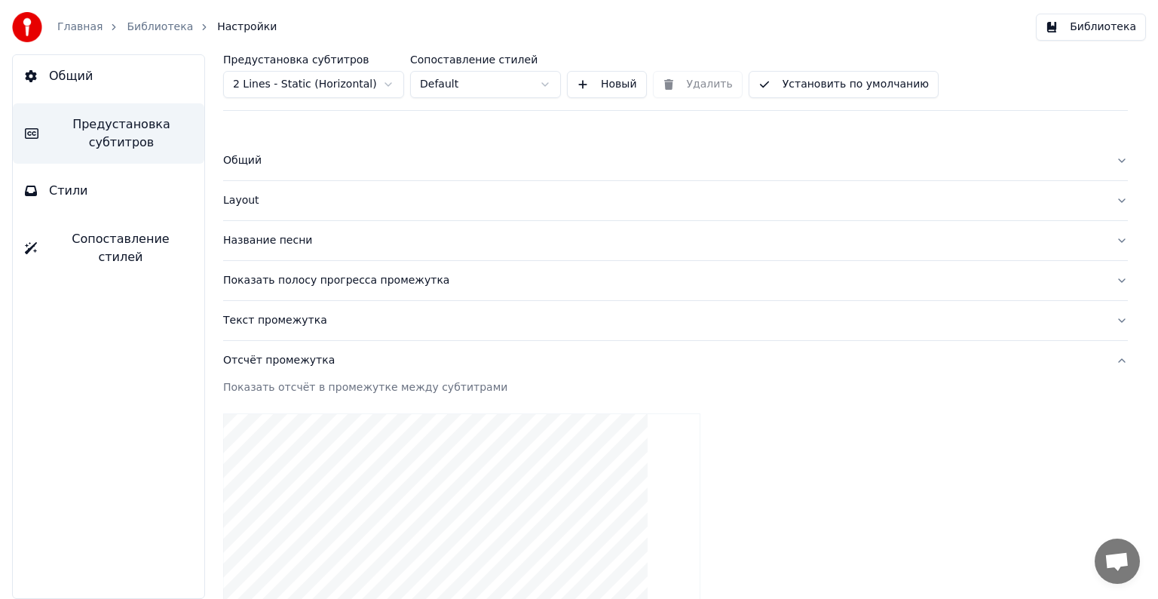
click at [368, 320] on div "Текст промежутка" at bounding box center [663, 320] width 881 height 15
click at [342, 227] on button "Название песни" at bounding box center [675, 240] width 905 height 39
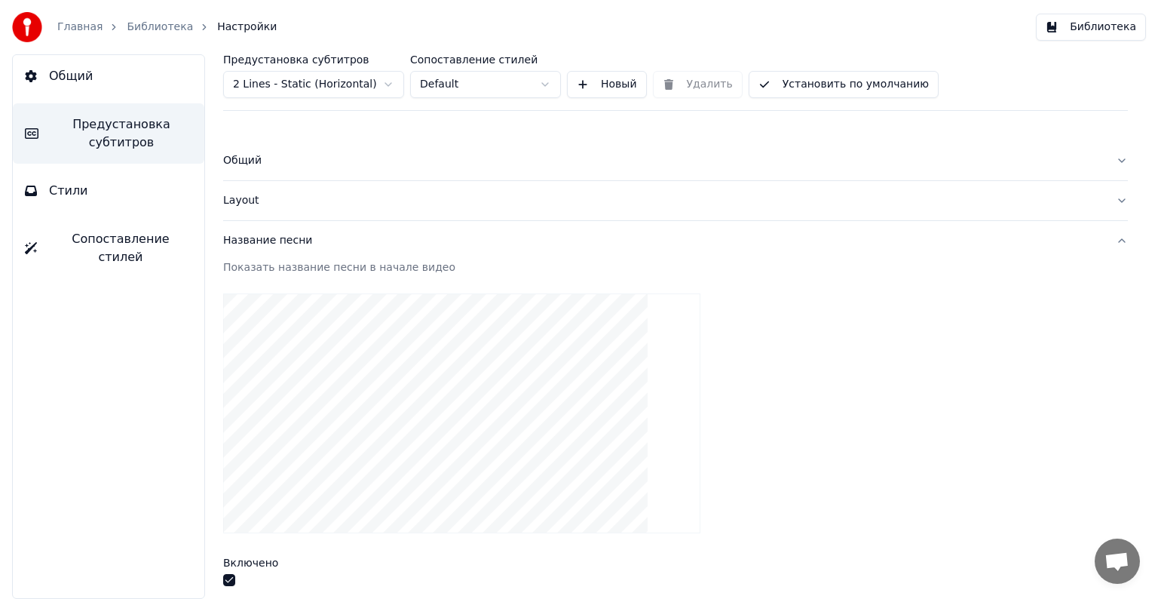
click at [326, 166] on div "Общий" at bounding box center [663, 160] width 881 height 15
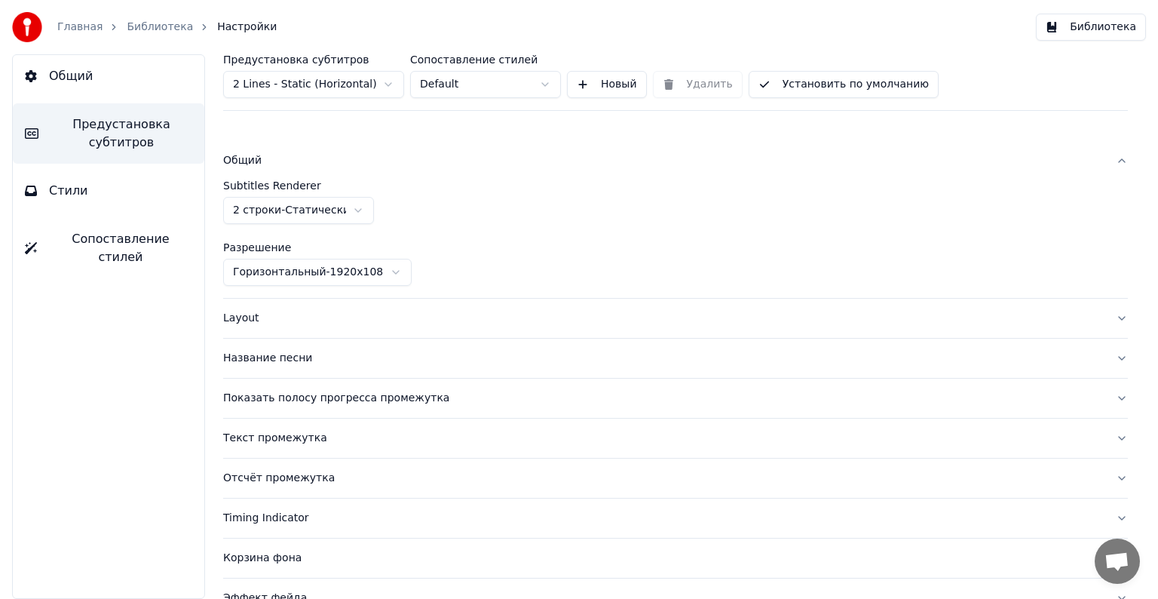
click at [326, 166] on div "Общий" at bounding box center [663, 160] width 881 height 15
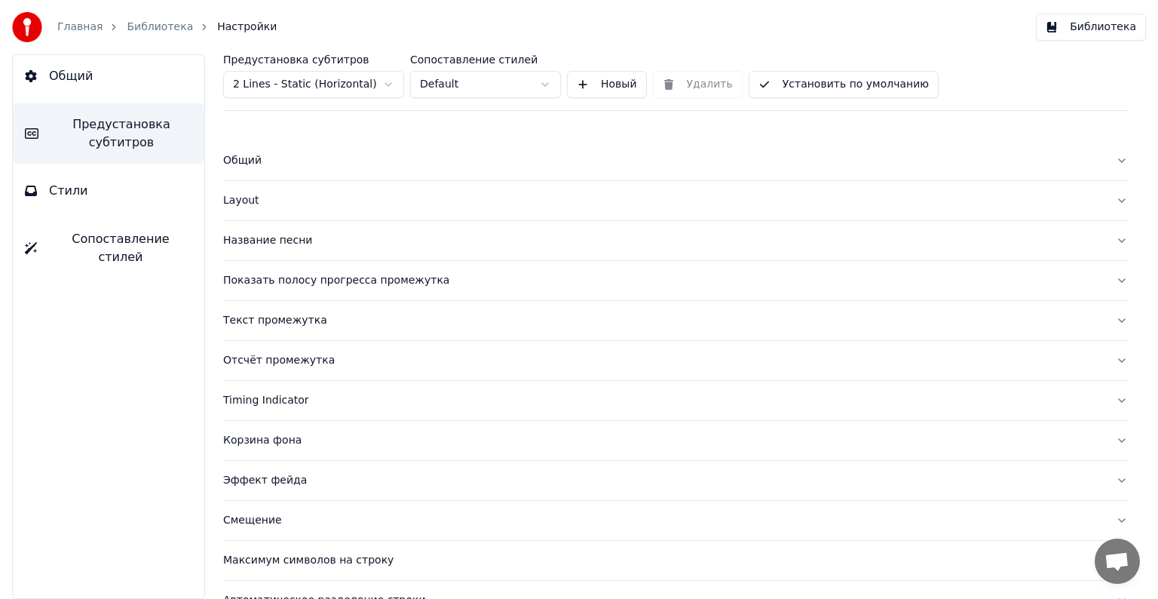
click at [326, 211] on button "Layout" at bounding box center [675, 200] width 905 height 39
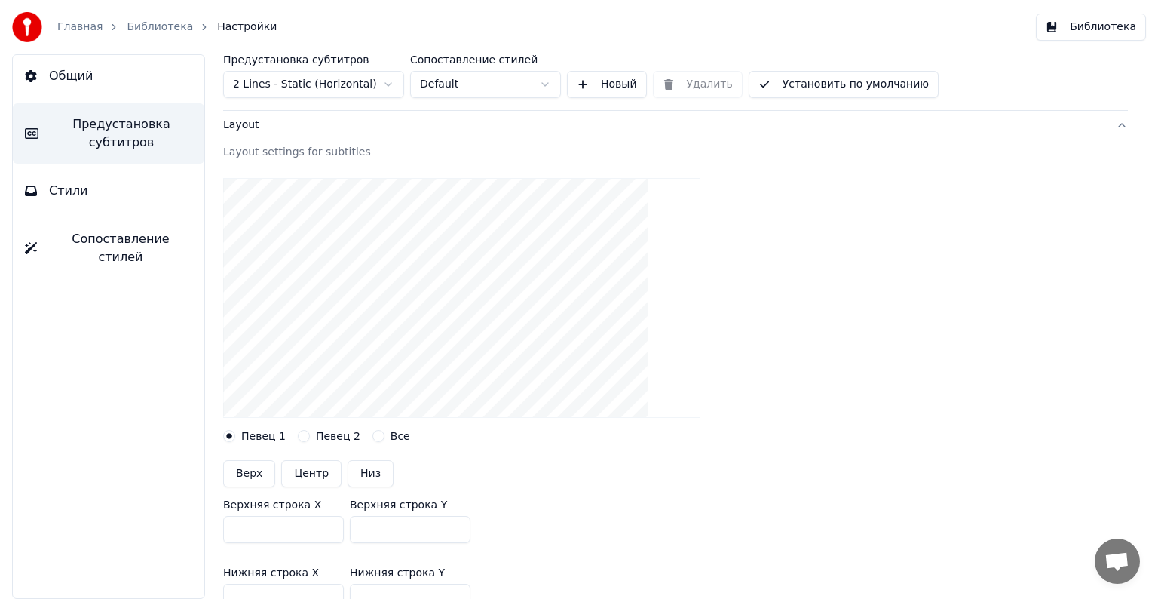
click at [310, 139] on button "Layout" at bounding box center [675, 125] width 905 height 39
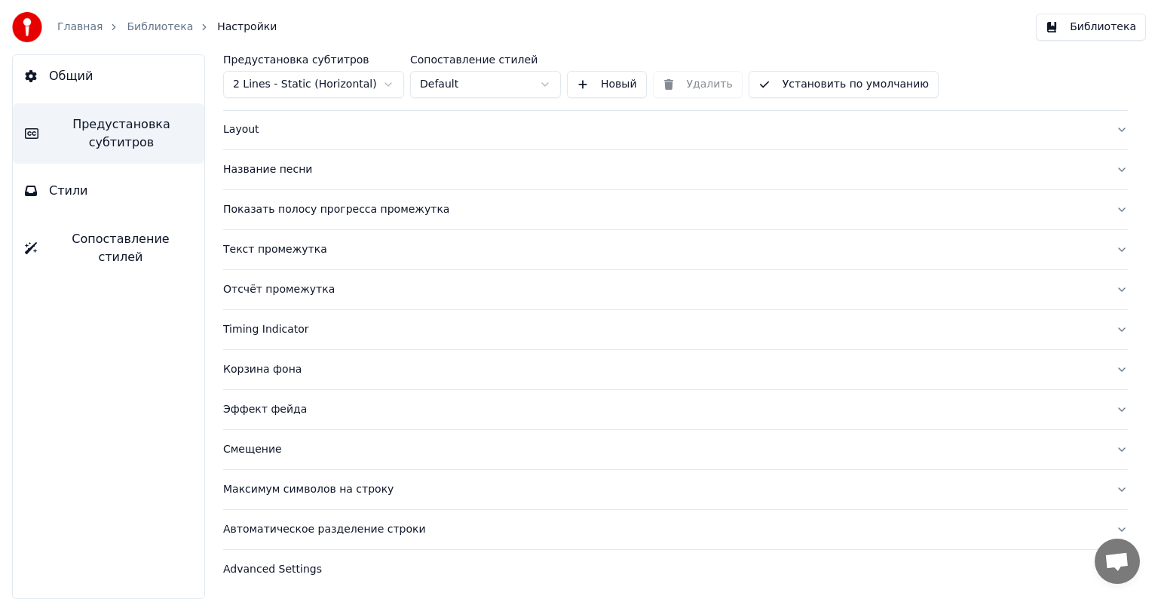
click at [312, 405] on div "Эффект фейда" at bounding box center [663, 409] width 881 height 15
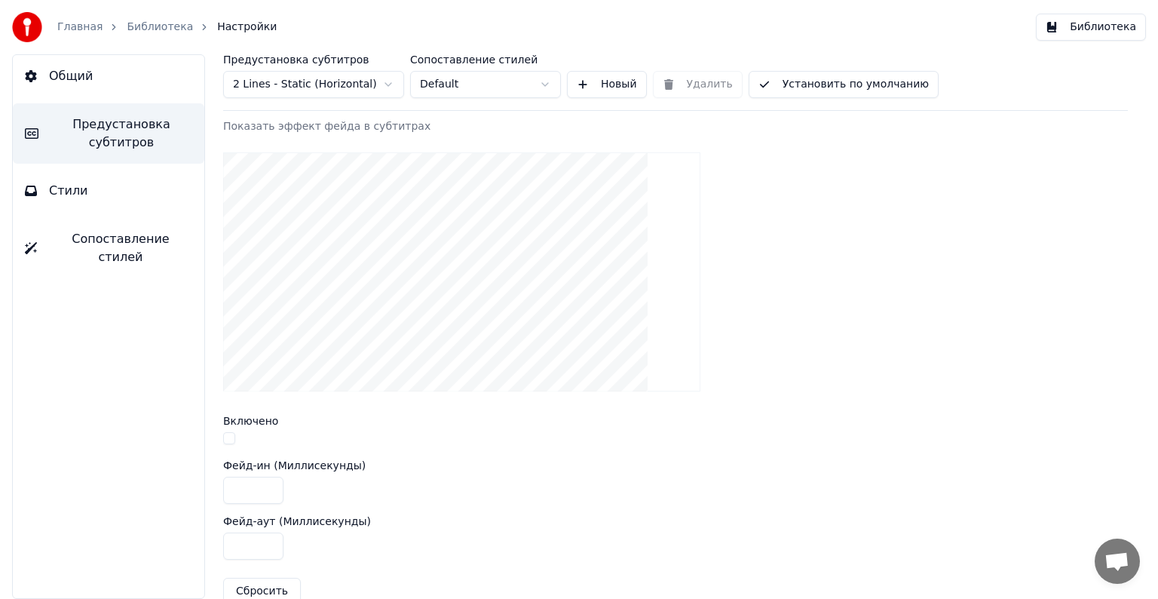
scroll to position [448, 0]
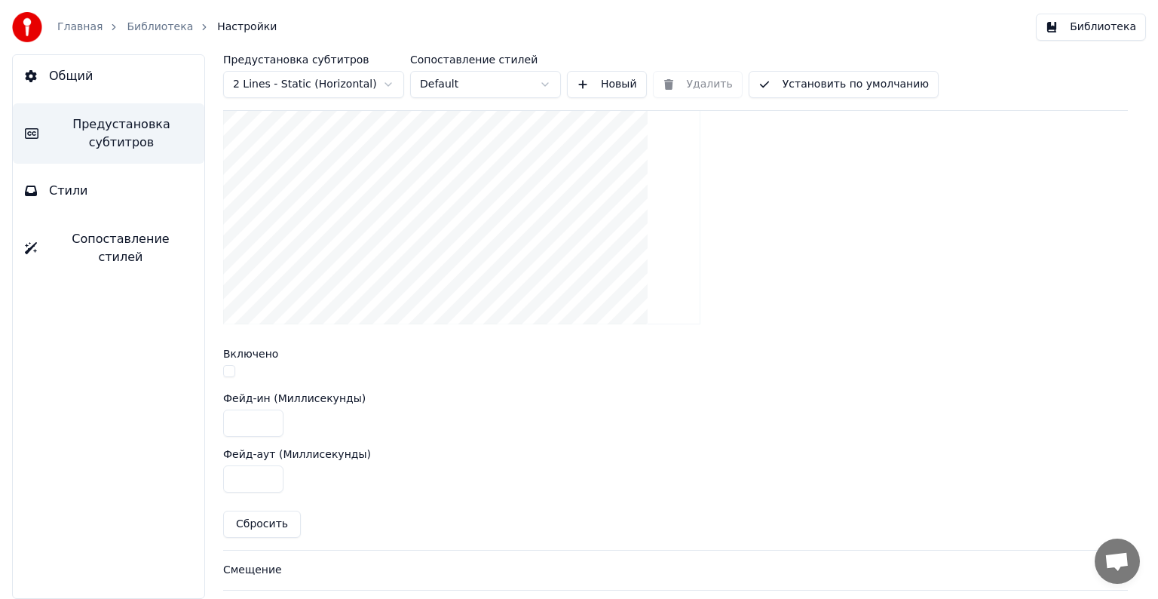
click at [227, 370] on button "button" at bounding box center [229, 371] width 12 height 12
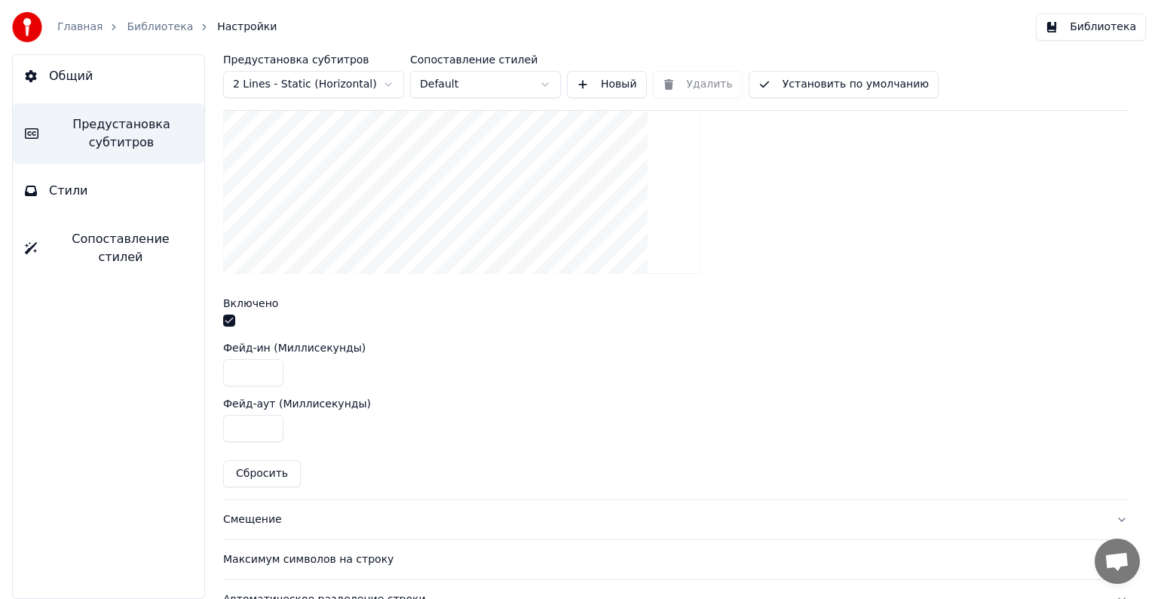
scroll to position [493, 0]
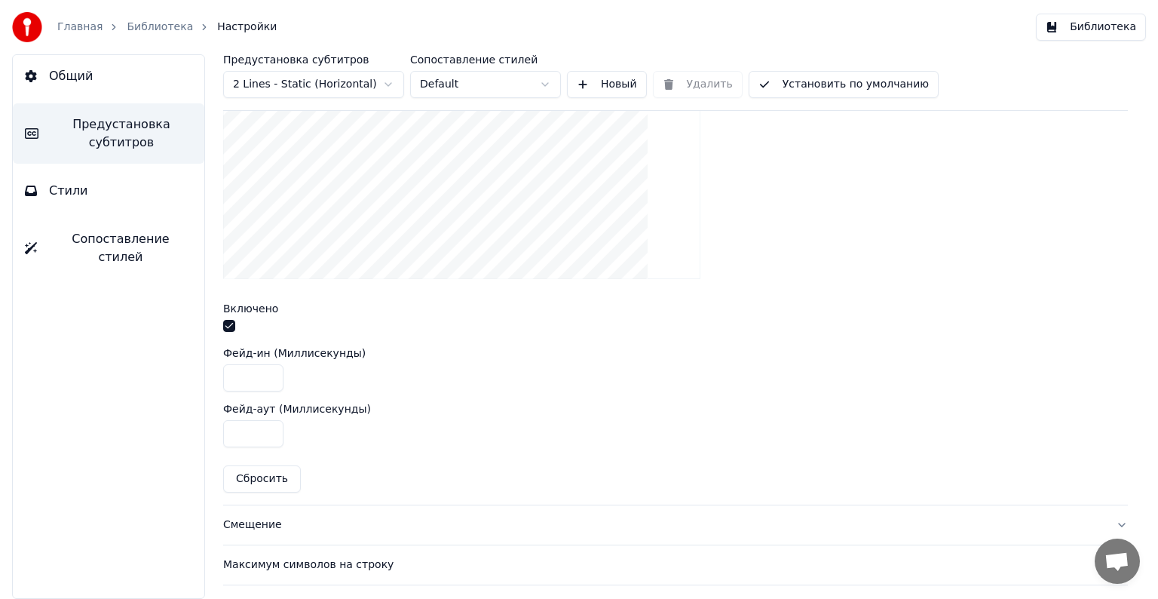
click at [229, 323] on button "button" at bounding box center [229, 326] width 12 height 12
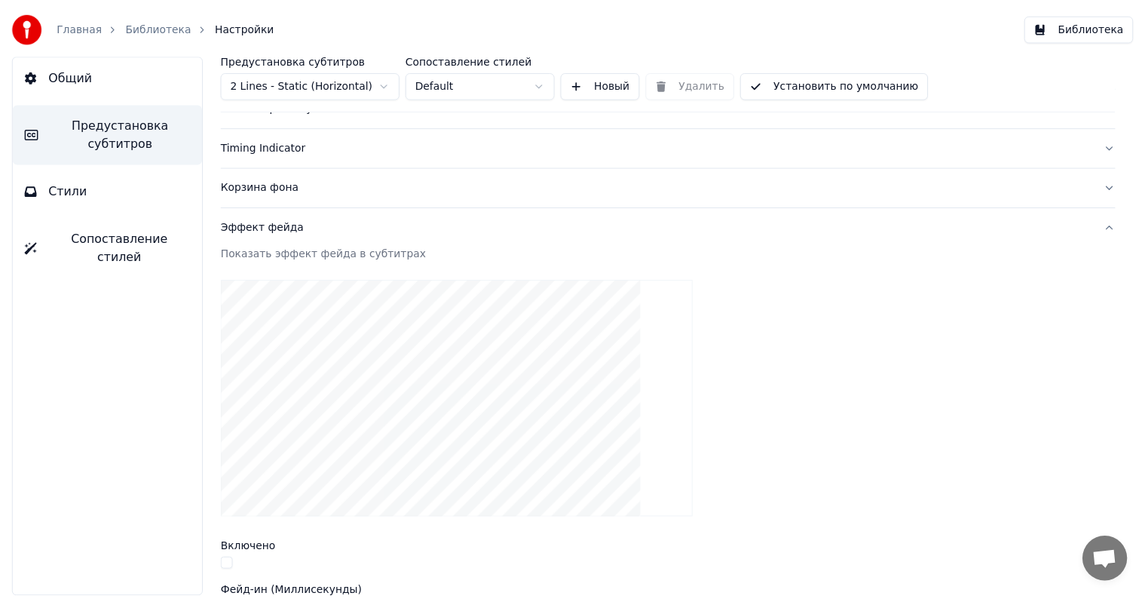
scroll to position [116, 0]
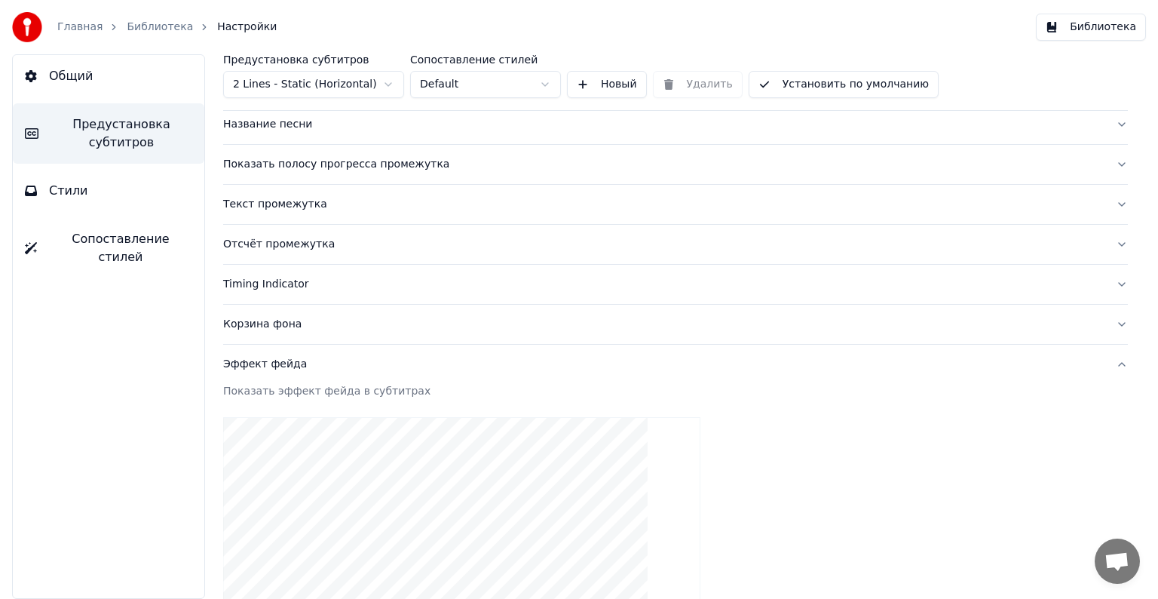
click at [139, 20] on link "Библиотека" at bounding box center [160, 27] width 66 height 15
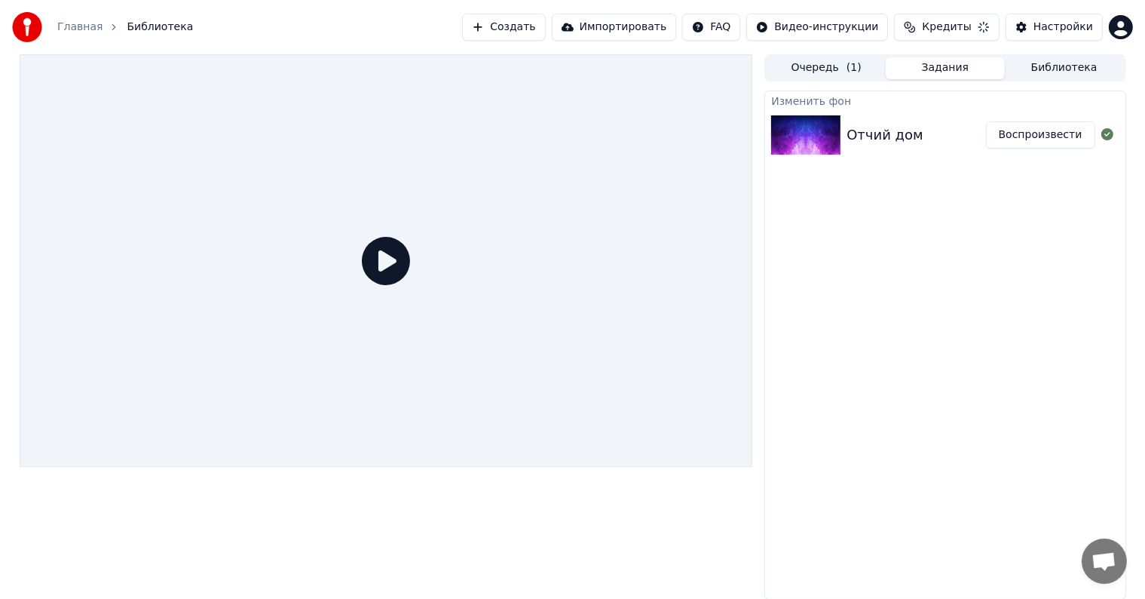
click at [1011, 127] on button "Воспроизвести" at bounding box center [1040, 134] width 109 height 27
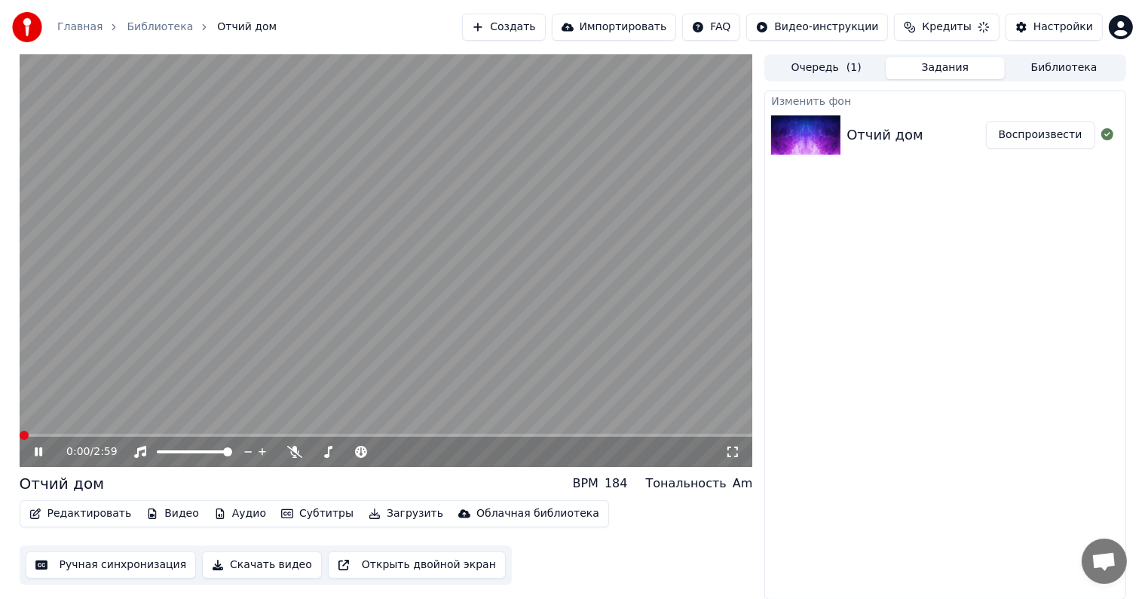
click at [371, 290] on video at bounding box center [387, 260] width 734 height 412
click at [30, 457] on div "0:00 / 2:59" at bounding box center [387, 451] width 722 height 15
click at [35, 454] on icon at bounding box center [38, 451] width 9 height 11
click at [106, 431] on span at bounding box center [104, 435] width 9 height 9
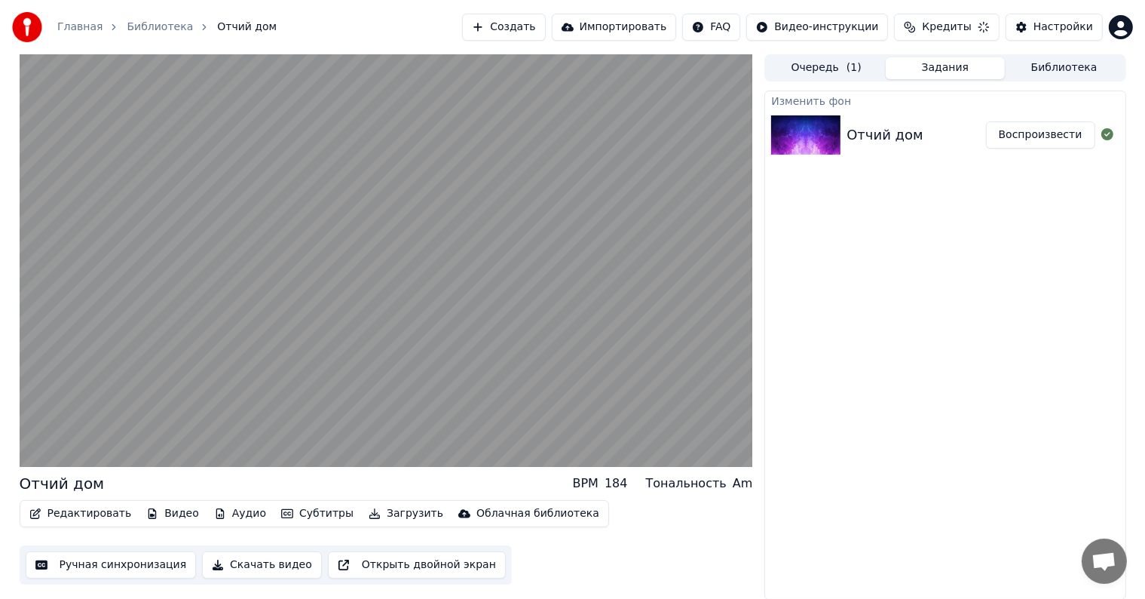
click at [645, 28] on button "Импортировать" at bounding box center [614, 27] width 125 height 27
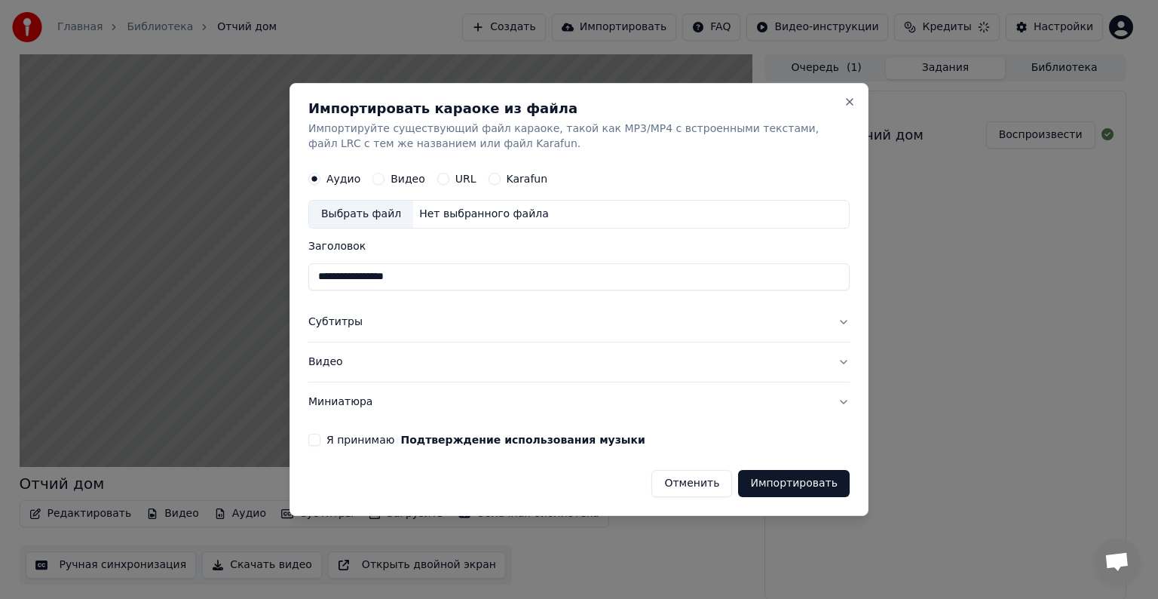
type input "**********"
click at [372, 173] on button "Видео" at bounding box center [378, 179] width 12 height 12
click at [596, 316] on button "Субтитры" at bounding box center [578, 321] width 541 height 39
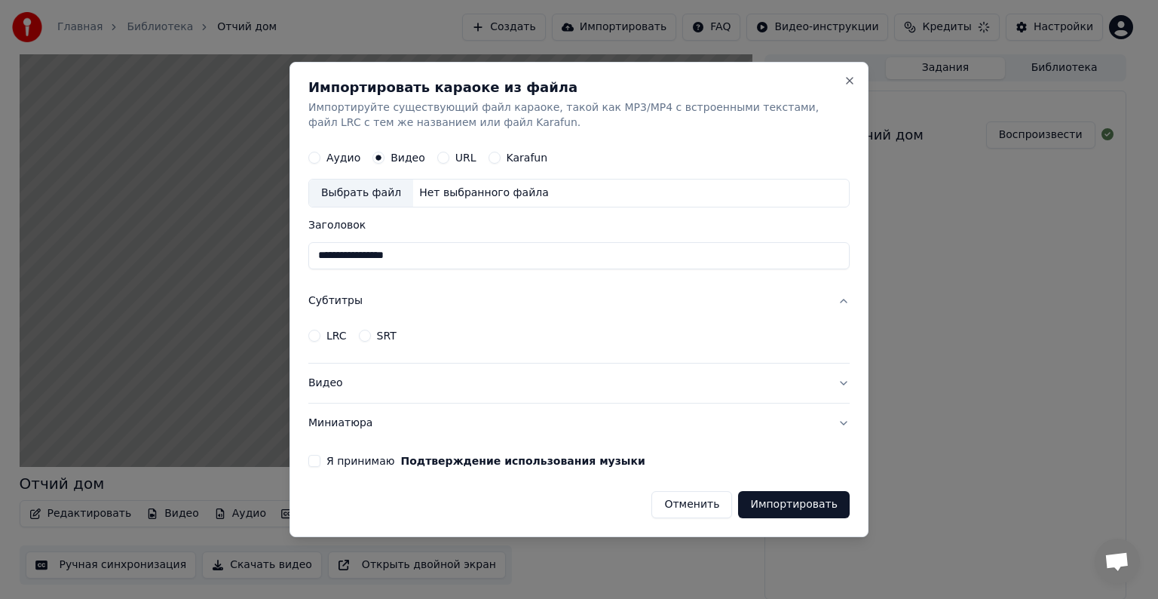
click at [619, 303] on button "Субтитры" at bounding box center [578, 300] width 541 height 39
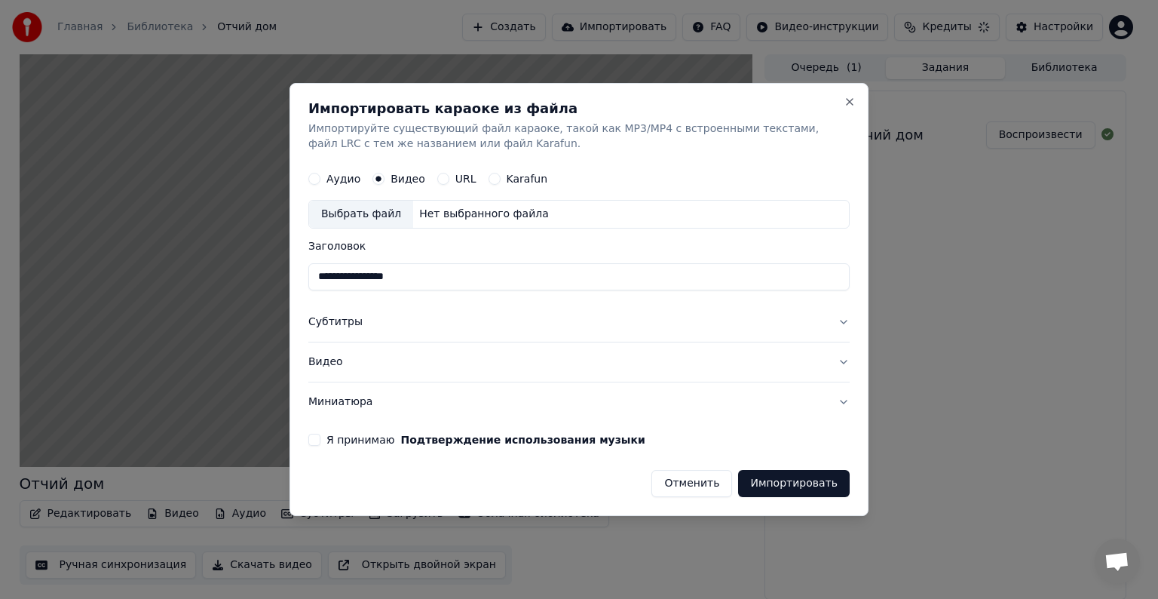
click at [517, 376] on button "Видео" at bounding box center [578, 361] width 541 height 39
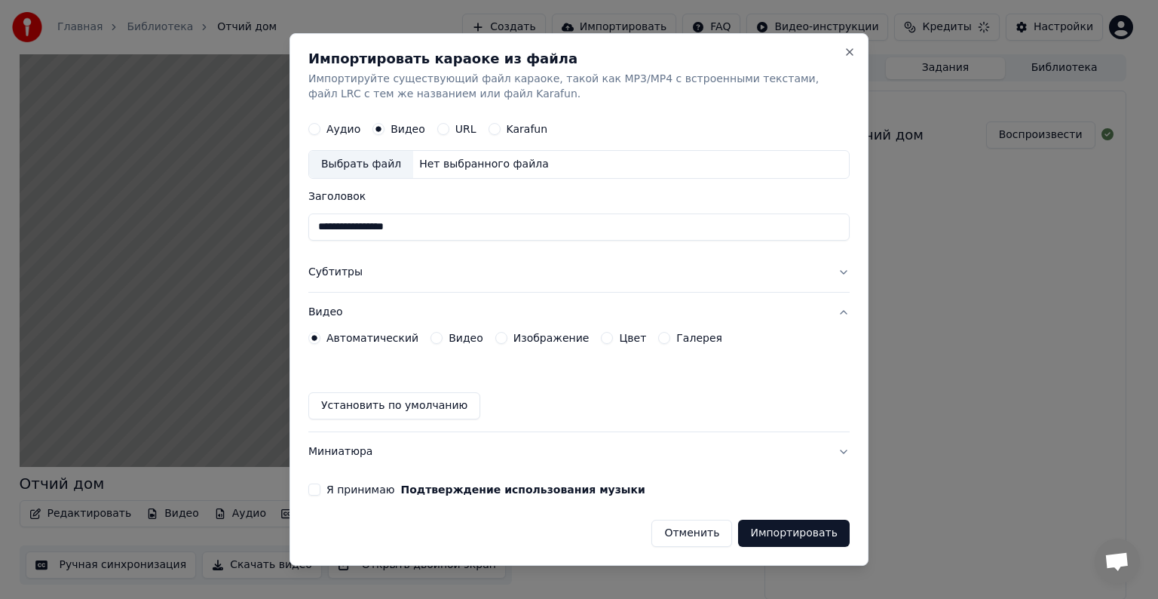
click at [434, 336] on div "Видео" at bounding box center [457, 338] width 53 height 12
click at [431, 338] on button "Видео" at bounding box center [437, 338] width 12 height 12
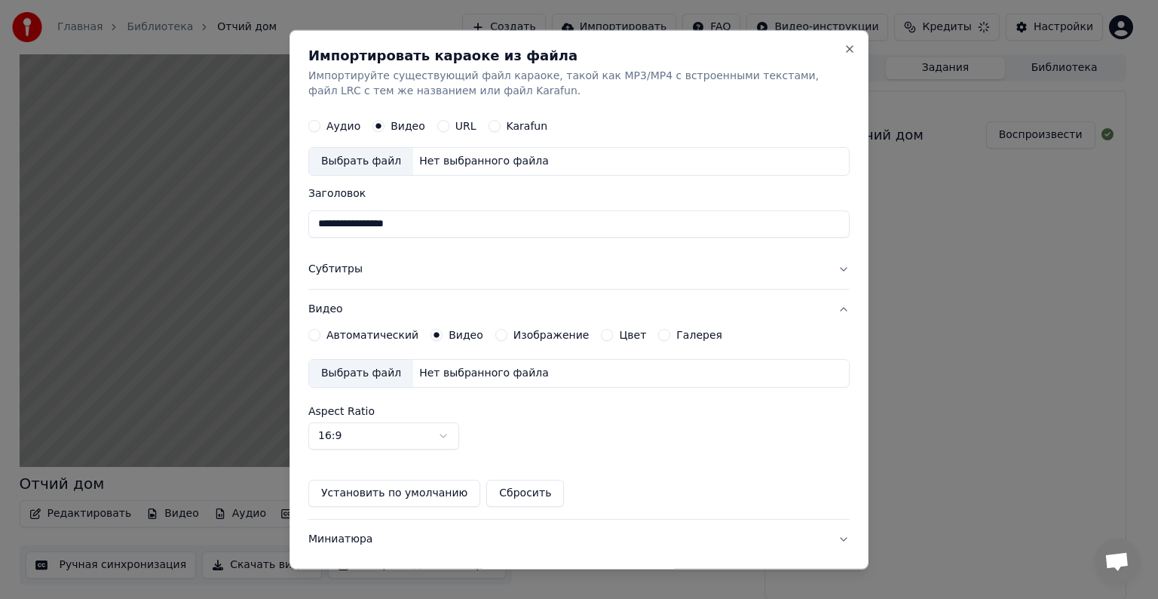
click at [317, 335] on button "Автоматический" at bounding box center [314, 335] width 12 height 12
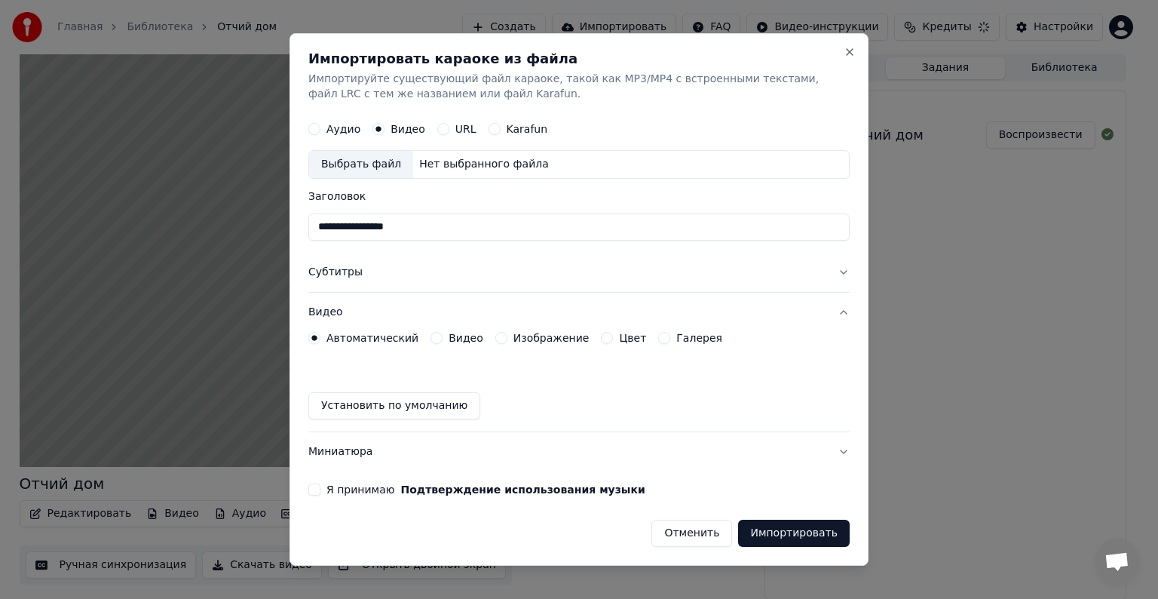
click at [449, 278] on button "Субтитры" at bounding box center [578, 272] width 541 height 39
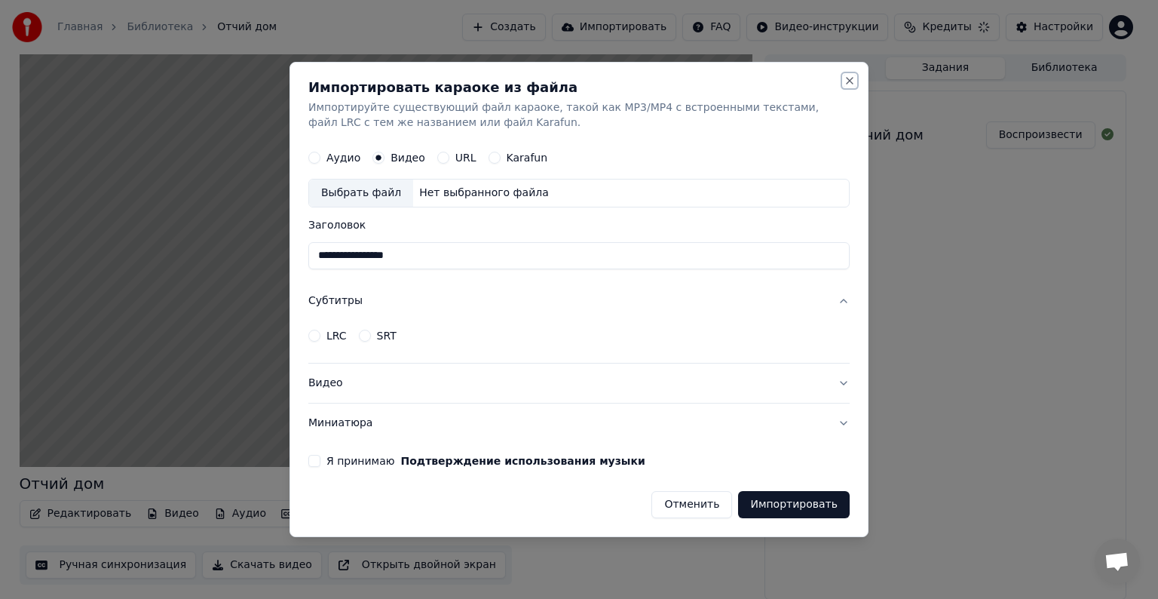
click at [850, 78] on button "Close" at bounding box center [850, 81] width 12 height 12
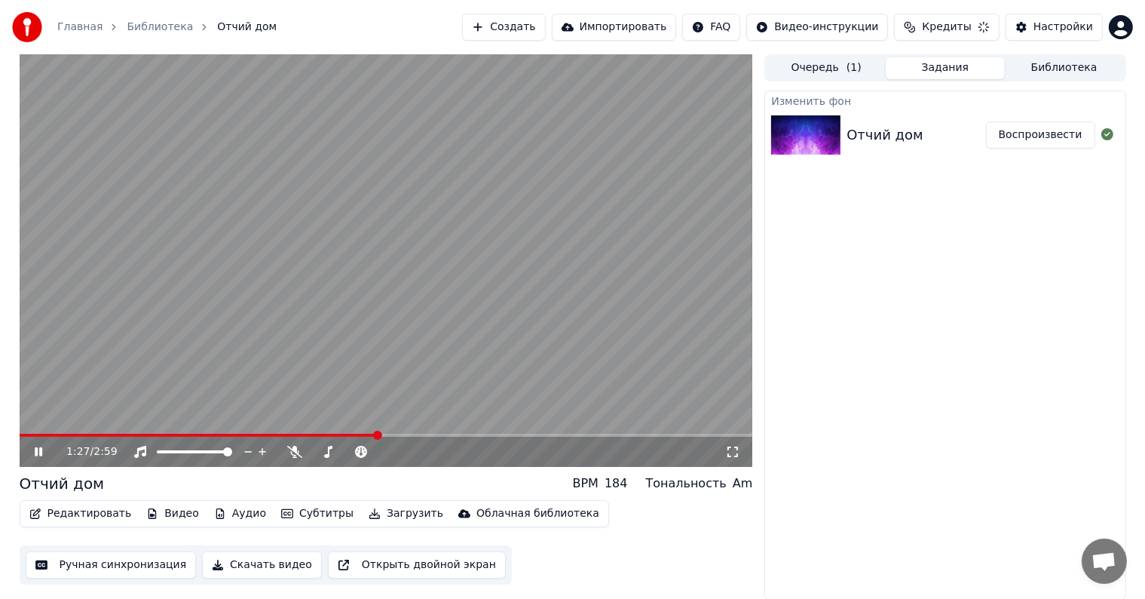
click at [383, 517] on button "Загрузить" at bounding box center [406, 513] width 87 height 21
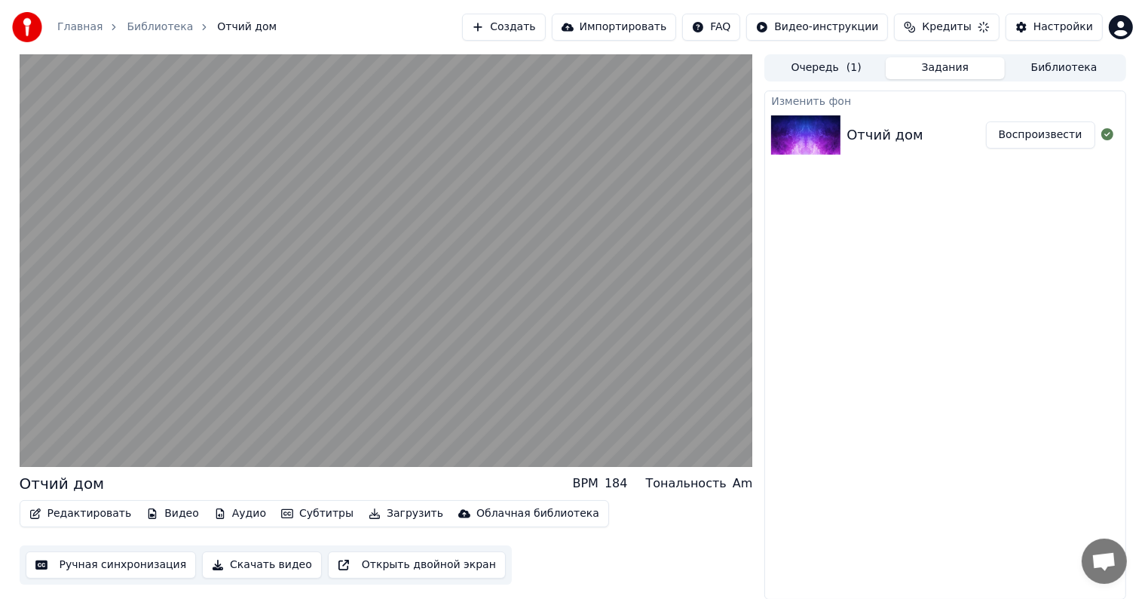
click at [286, 567] on button "Скачать видео" at bounding box center [262, 564] width 120 height 27
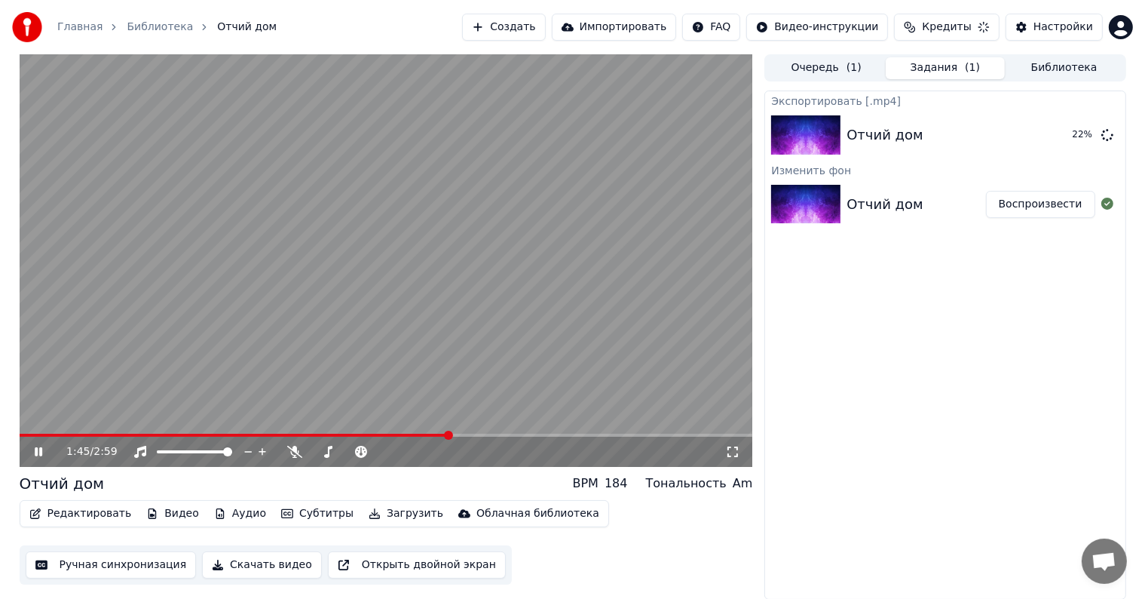
click at [492, 426] on video at bounding box center [387, 260] width 734 height 412
click at [501, 431] on video at bounding box center [387, 260] width 734 height 412
click at [505, 431] on video at bounding box center [387, 260] width 734 height 412
click at [489, 435] on span at bounding box center [387, 435] width 734 height 3
click at [501, 435] on span at bounding box center [499, 435] width 9 height 9
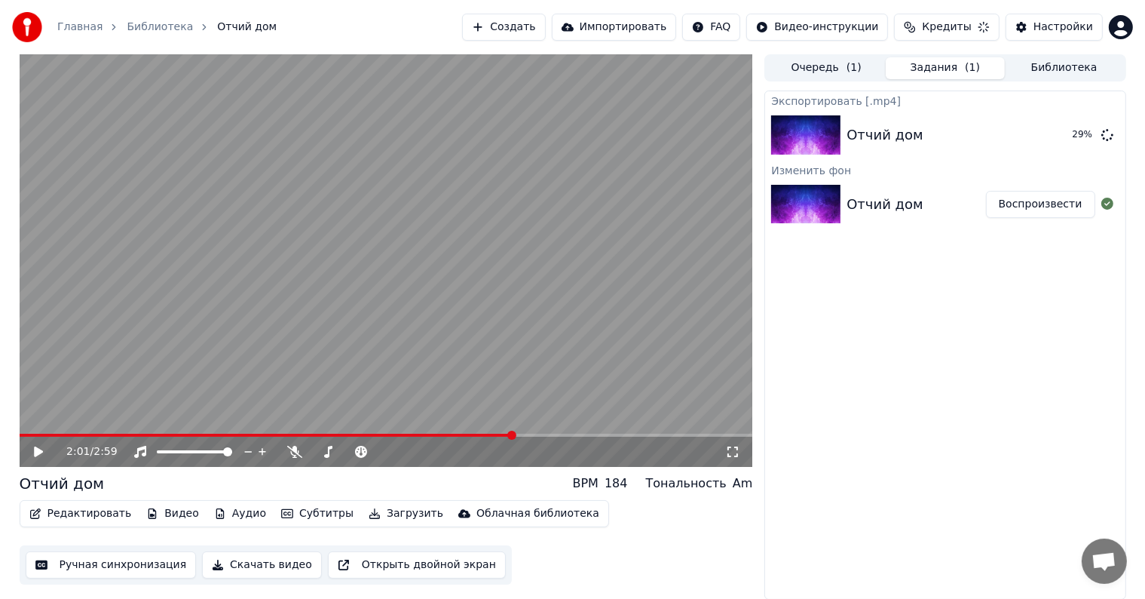
click at [515, 434] on span at bounding box center [511, 435] width 9 height 9
click at [532, 434] on span at bounding box center [387, 435] width 734 height 3
click at [541, 431] on span at bounding box center [536, 435] width 9 height 9
drag, startPoint x: 550, startPoint y: 428, endPoint x: 564, endPoint y: 425, distance: 14.6
click at [564, 425] on video at bounding box center [387, 260] width 734 height 412
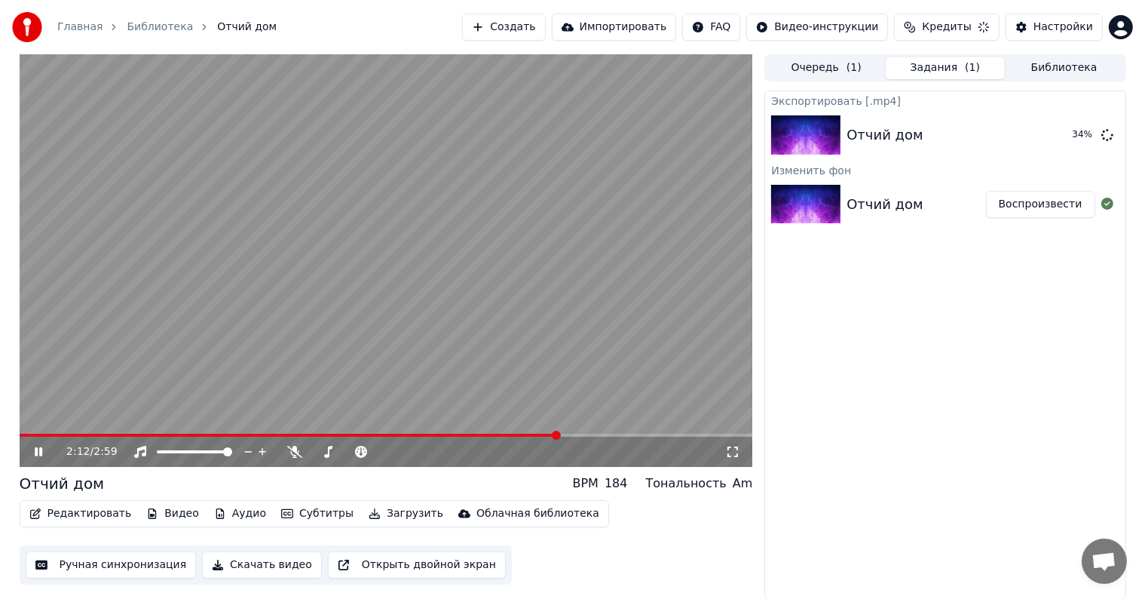
click at [562, 434] on span at bounding box center [387, 435] width 734 height 3
click at [592, 431] on span at bounding box center [588, 435] width 9 height 9
click at [597, 434] on span at bounding box center [592, 435] width 9 height 9
click at [293, 275] on video at bounding box center [387, 260] width 734 height 412
click at [1108, 136] on icon at bounding box center [1108, 134] width 12 height 12
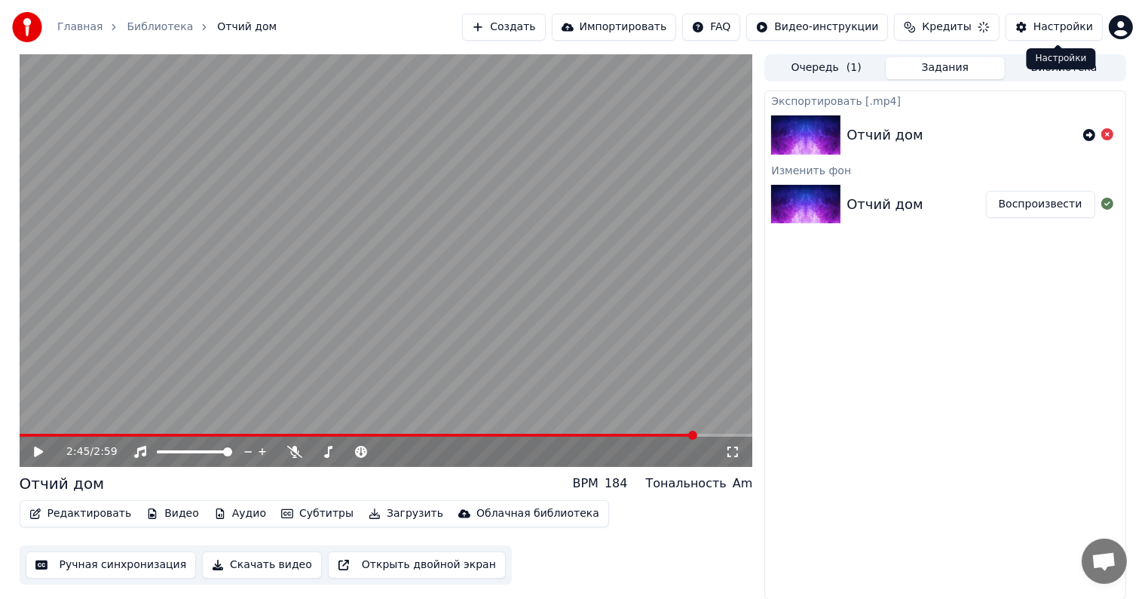
click at [1071, 33] on div "Настройки" at bounding box center [1064, 27] width 60 height 15
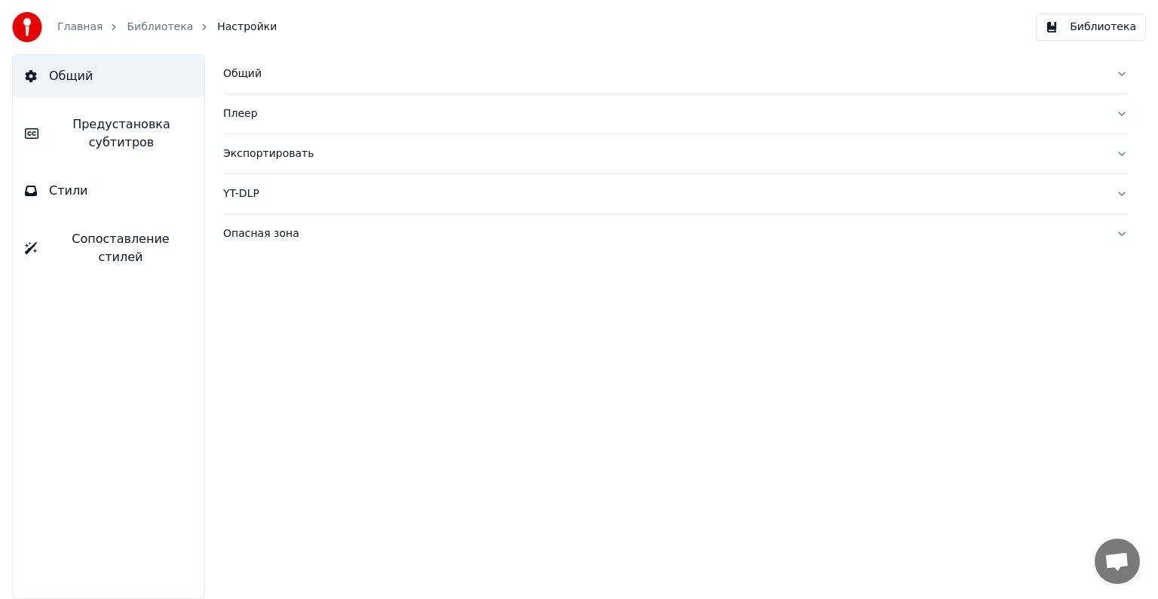
click at [128, 137] on span "Предустановка субтитров" at bounding box center [122, 133] width 142 height 36
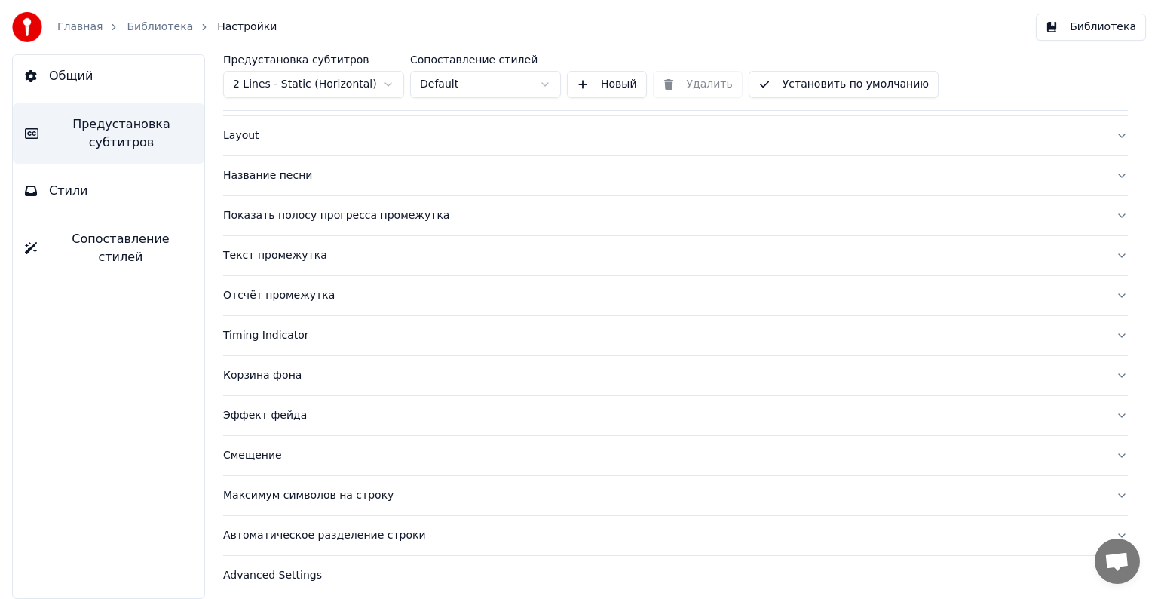
scroll to position [71, 0]
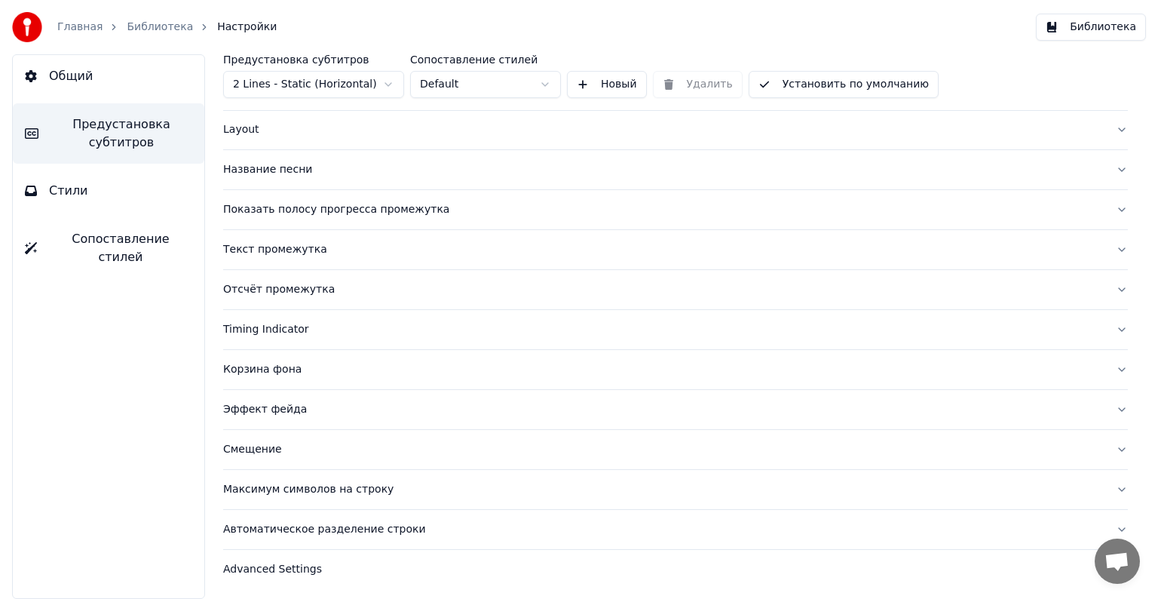
click at [357, 287] on div "Отсчёт промежутка" at bounding box center [663, 289] width 881 height 15
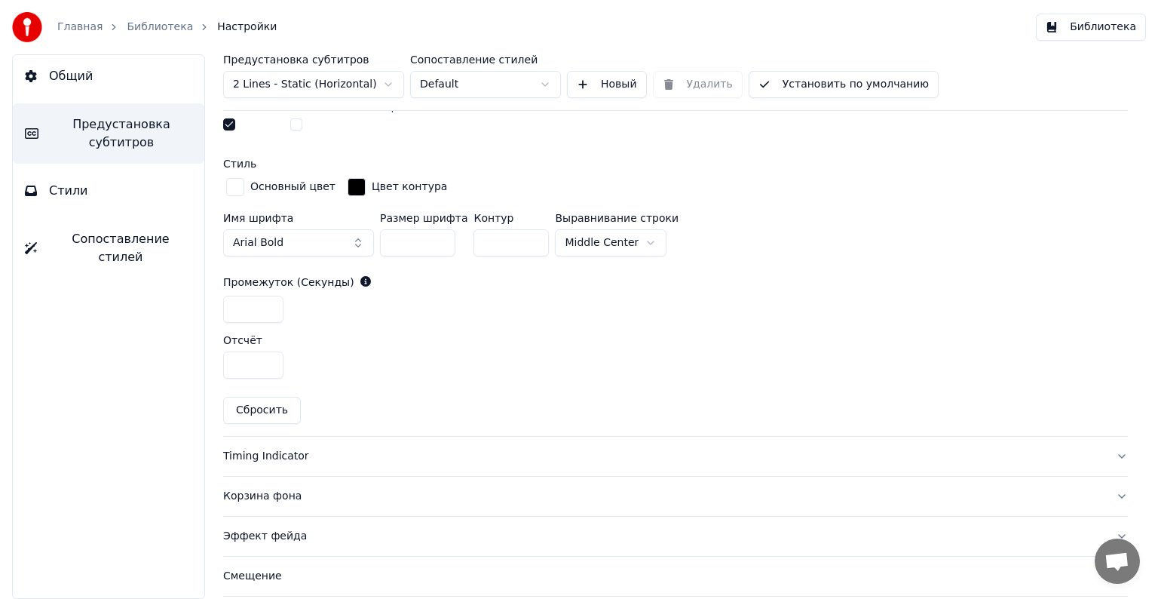
scroll to position [700, 0]
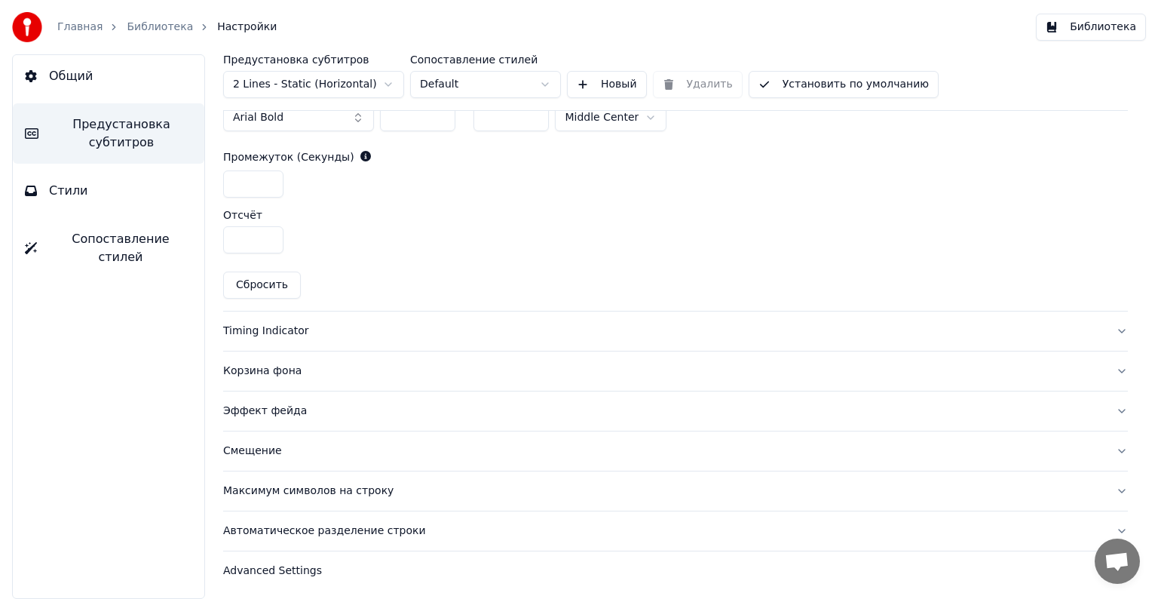
click at [376, 336] on button "Timing Indicator" at bounding box center [675, 330] width 905 height 39
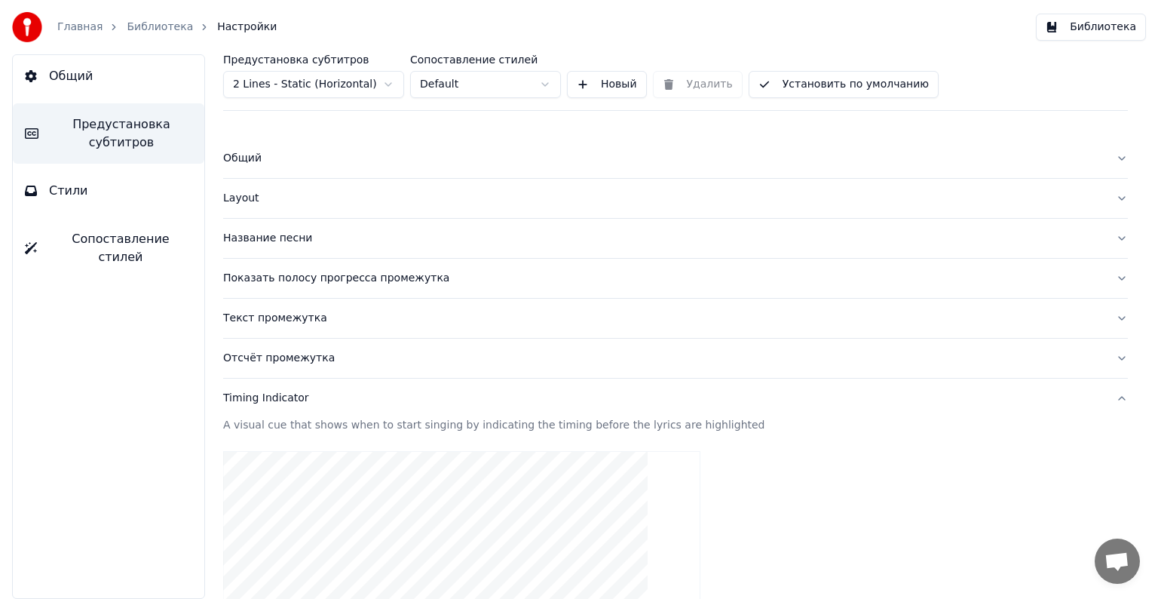
scroll to position [0, 0]
click at [377, 371] on button "Отсчёт промежутка" at bounding box center [675, 360] width 905 height 39
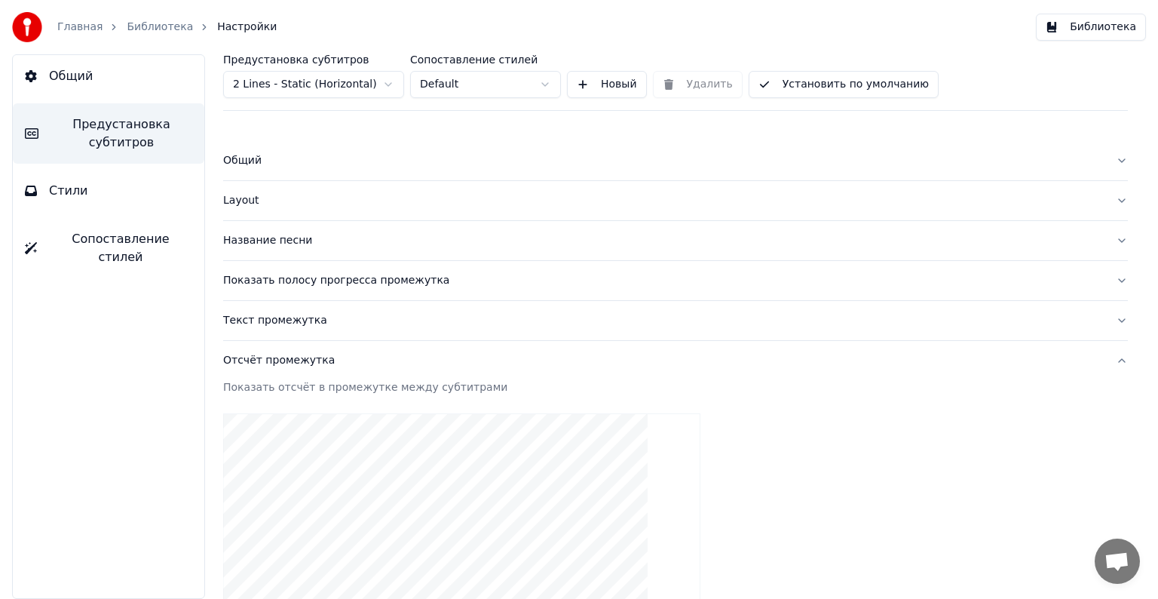
click at [402, 326] on div "Текст промежутка" at bounding box center [663, 320] width 881 height 15
click at [441, 287] on div "Показать полосу прогресса промежутка" at bounding box center [663, 280] width 881 height 15
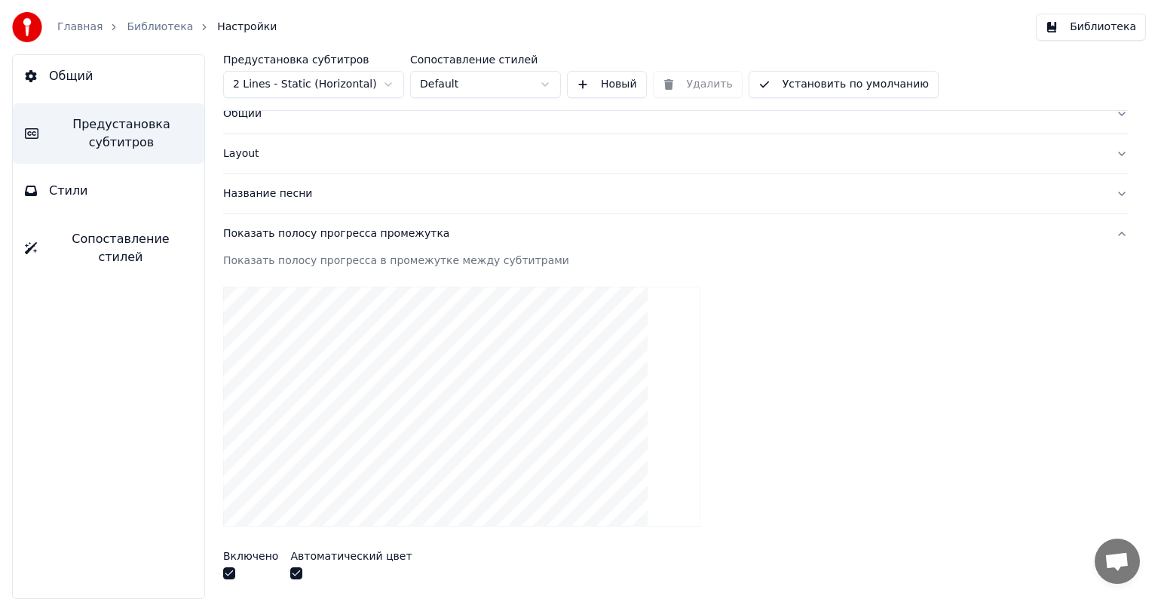
scroll to position [302, 0]
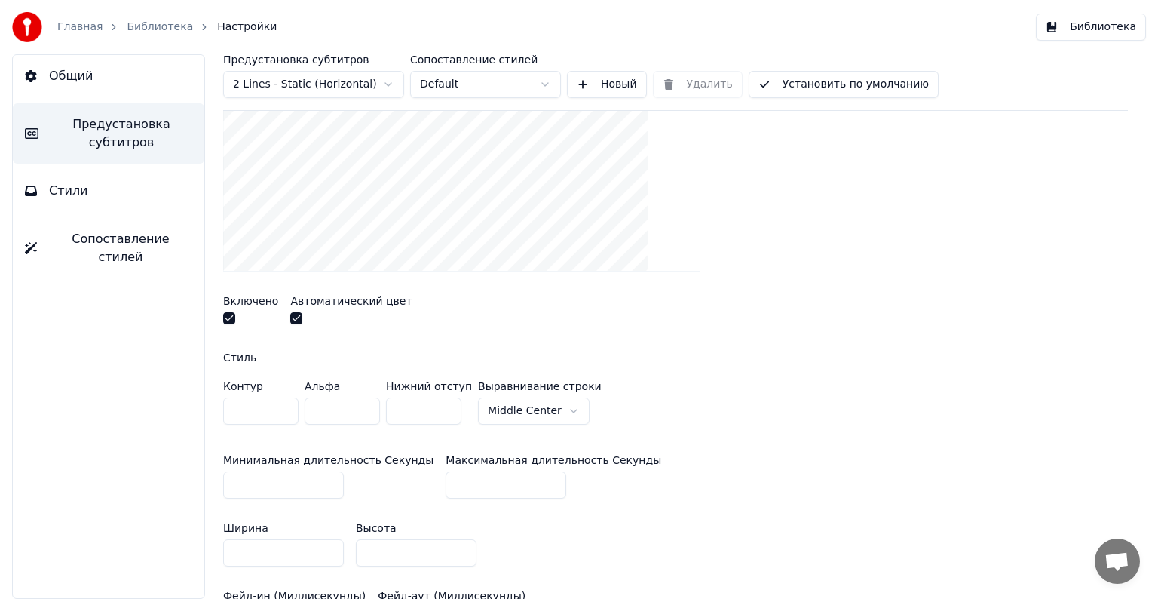
click at [130, 27] on link "Библиотека" at bounding box center [160, 27] width 66 height 15
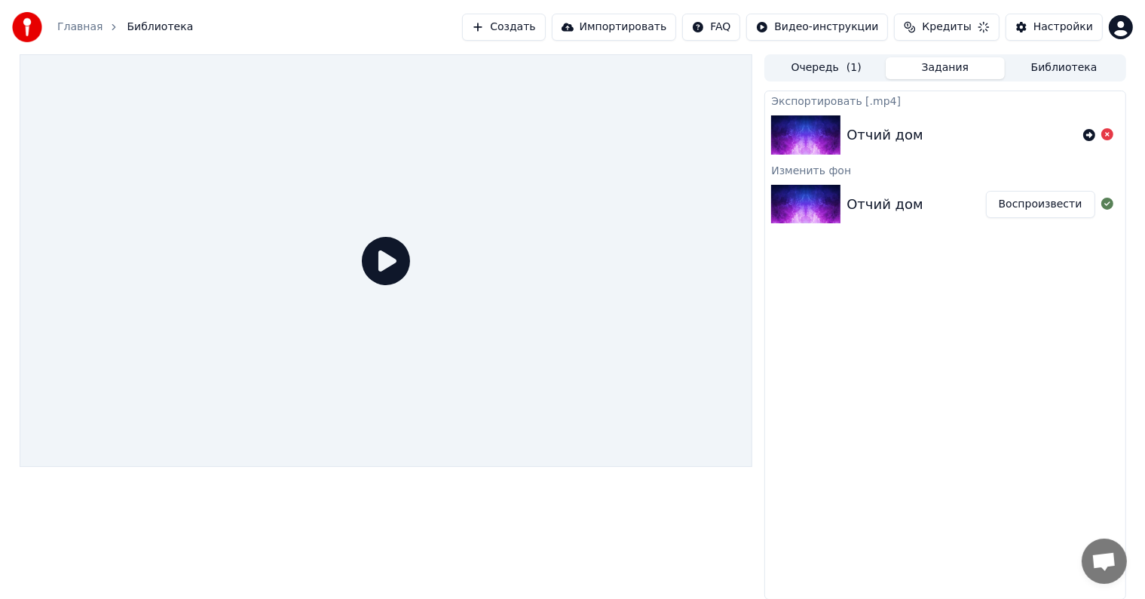
click at [380, 267] on icon at bounding box center [386, 261] width 48 height 48
click at [401, 258] on icon at bounding box center [386, 261] width 48 height 48
click at [866, 142] on div "Отчий дом" at bounding box center [885, 134] width 76 height 21
click at [867, 209] on div "Отчий дом" at bounding box center [885, 204] width 76 height 21
drag, startPoint x: 769, startPoint y: 218, endPoint x: 817, endPoint y: 240, distance: 53.0
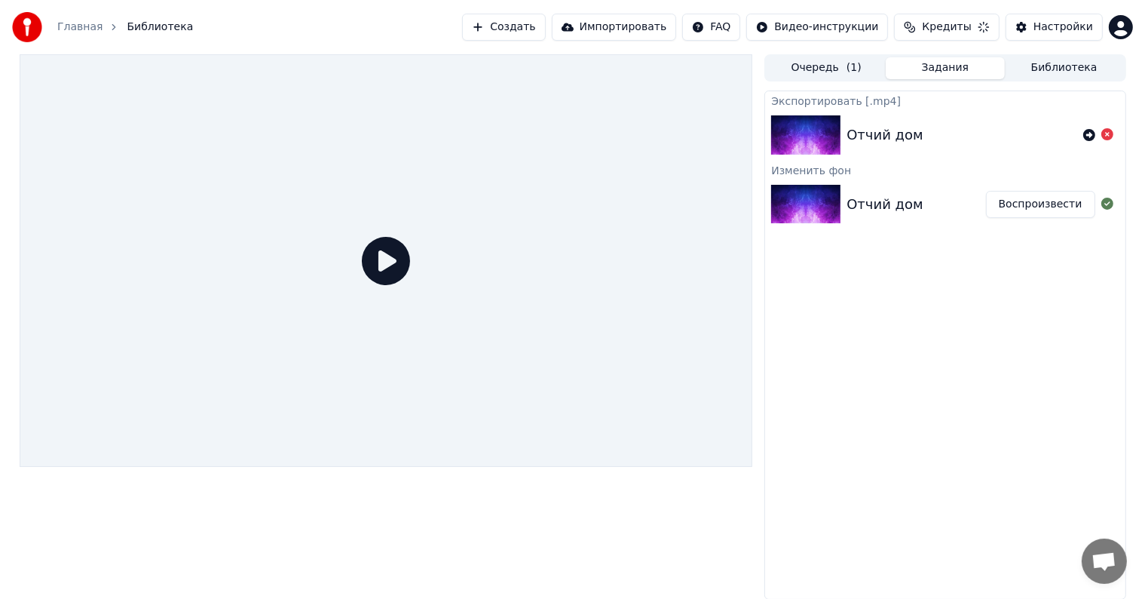
click at [845, 221] on div "Отчий дом Воспроизвести" at bounding box center [945, 204] width 360 height 51
click at [1047, 210] on button "Воспроизвести" at bounding box center [1040, 204] width 109 height 27
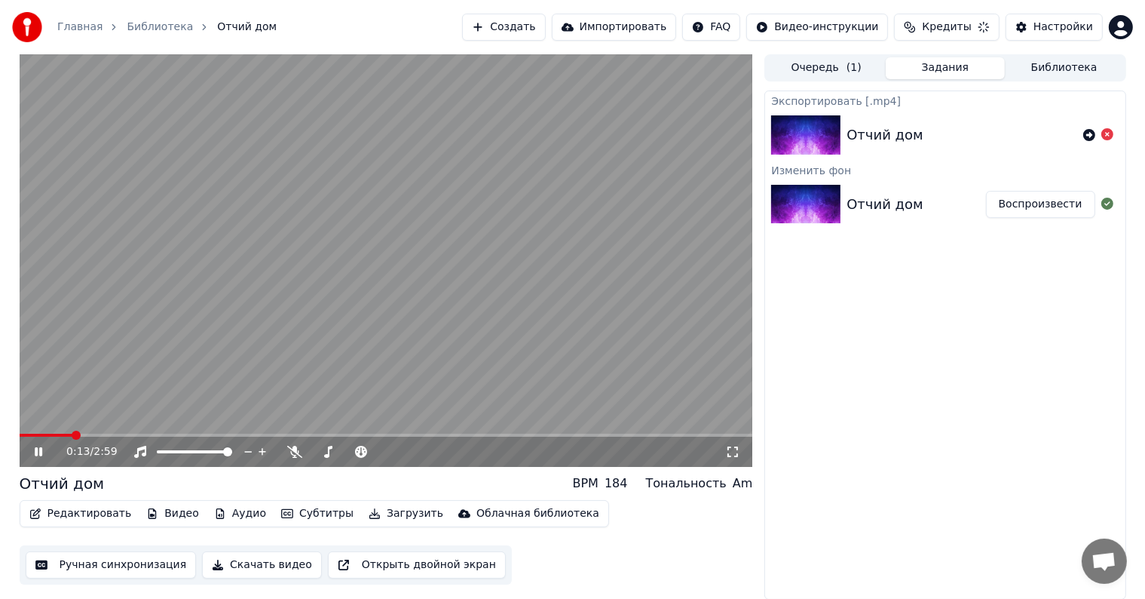
click at [591, 434] on span at bounding box center [387, 435] width 734 height 3
click at [556, 326] on video at bounding box center [387, 260] width 734 height 412
drag, startPoint x: 875, startPoint y: 247, endPoint x: 970, endPoint y: 305, distance: 111.6
click at [1088, 136] on icon at bounding box center [1090, 135] width 12 height 12
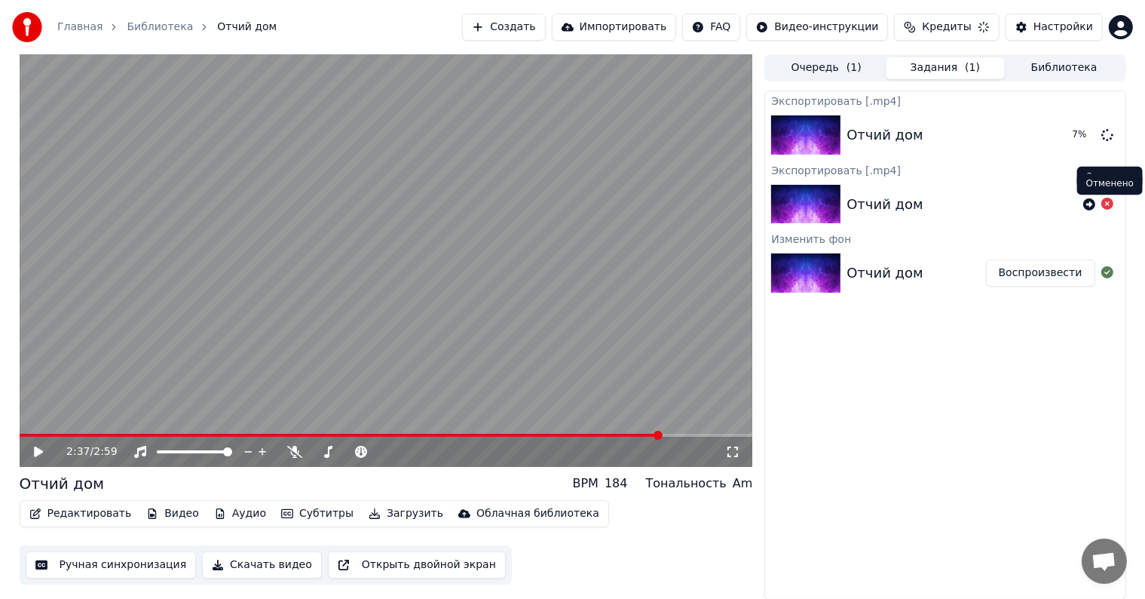
click at [1105, 205] on icon at bounding box center [1108, 204] width 12 height 12
click at [1108, 205] on icon at bounding box center [1108, 204] width 12 height 12
click at [900, 513] on div "Экспортировать [.mp4] Отчий дом 71 % Экспортировать [.mp4] Отчий дом Изменить ф…" at bounding box center [945, 344] width 361 height 509
click at [79, 519] on button "Редактировать" at bounding box center [80, 513] width 115 height 21
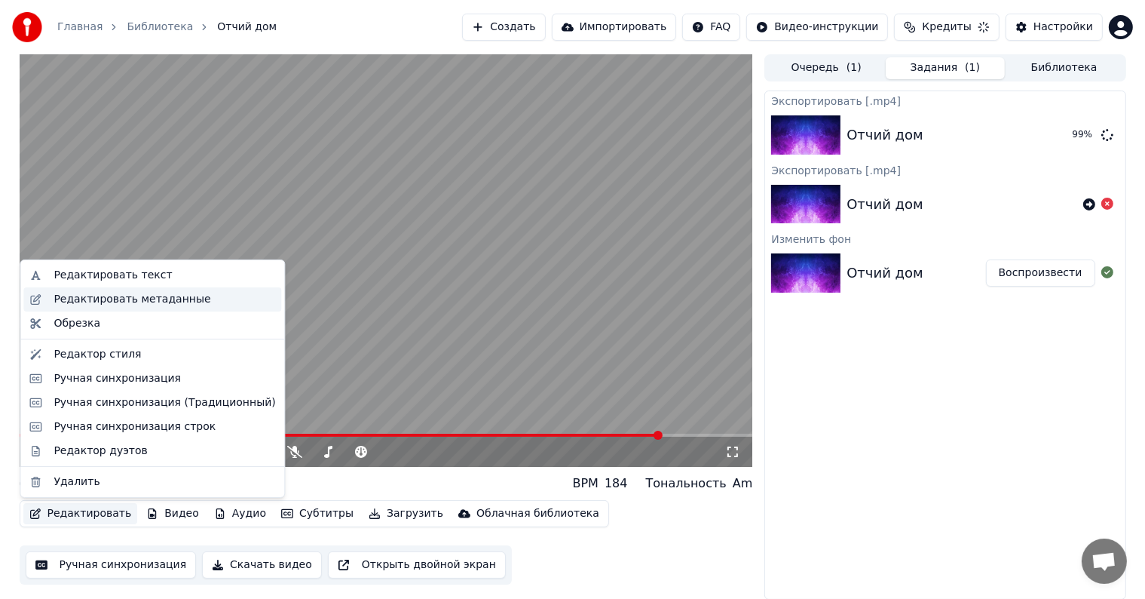
click at [106, 305] on div "Редактировать метаданные" at bounding box center [132, 299] width 157 height 15
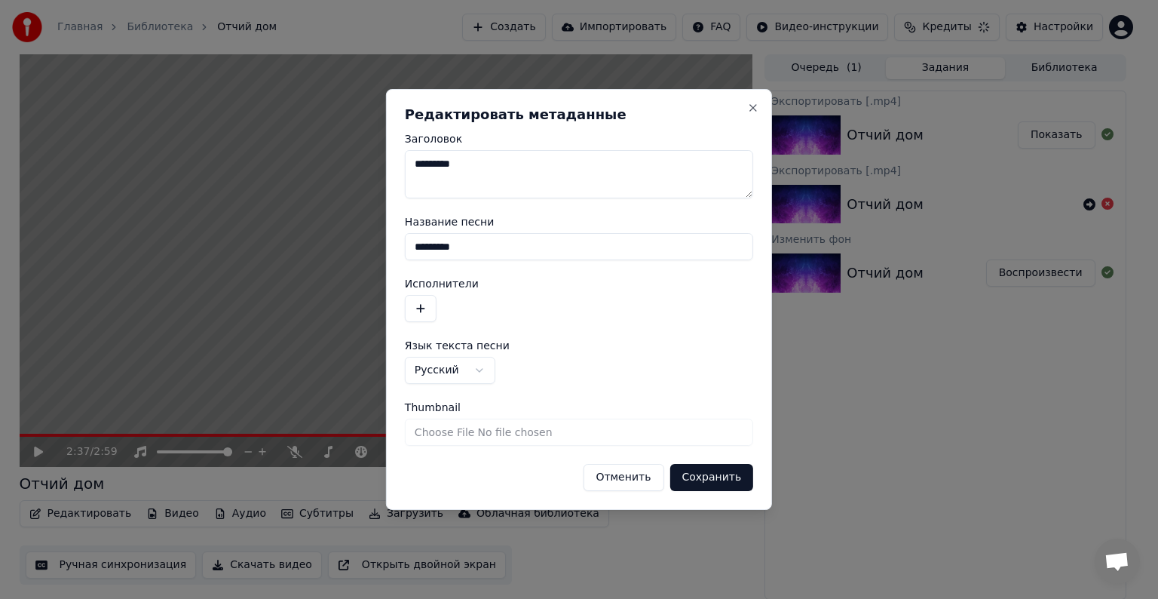
click at [492, 244] on input "*********" at bounding box center [579, 246] width 348 height 27
click at [670, 464] on button "Сохранить" at bounding box center [712, 477] width 84 height 27
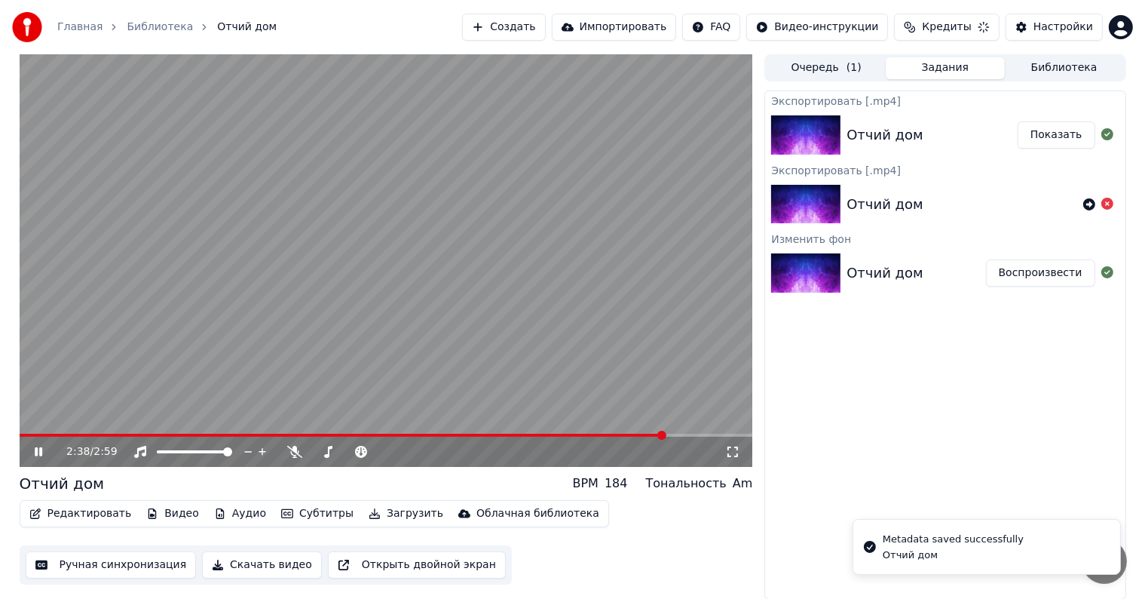
click at [383, 241] on video at bounding box center [387, 260] width 734 height 412
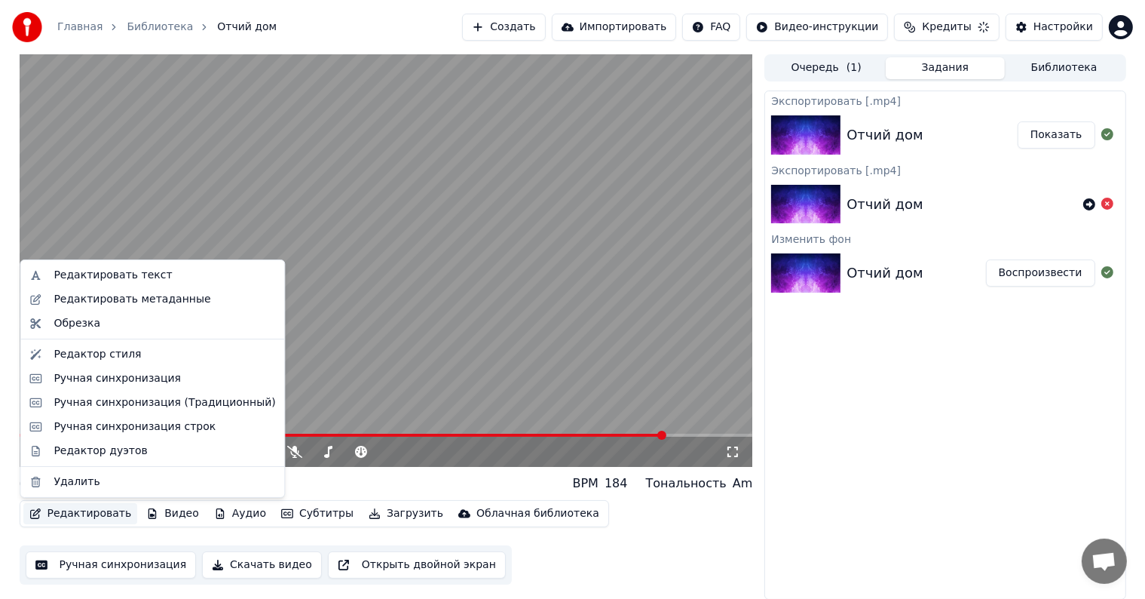
click at [84, 516] on button "Редактировать" at bounding box center [80, 513] width 115 height 21
click at [120, 301] on div "Редактировать метаданные" at bounding box center [132, 299] width 157 height 15
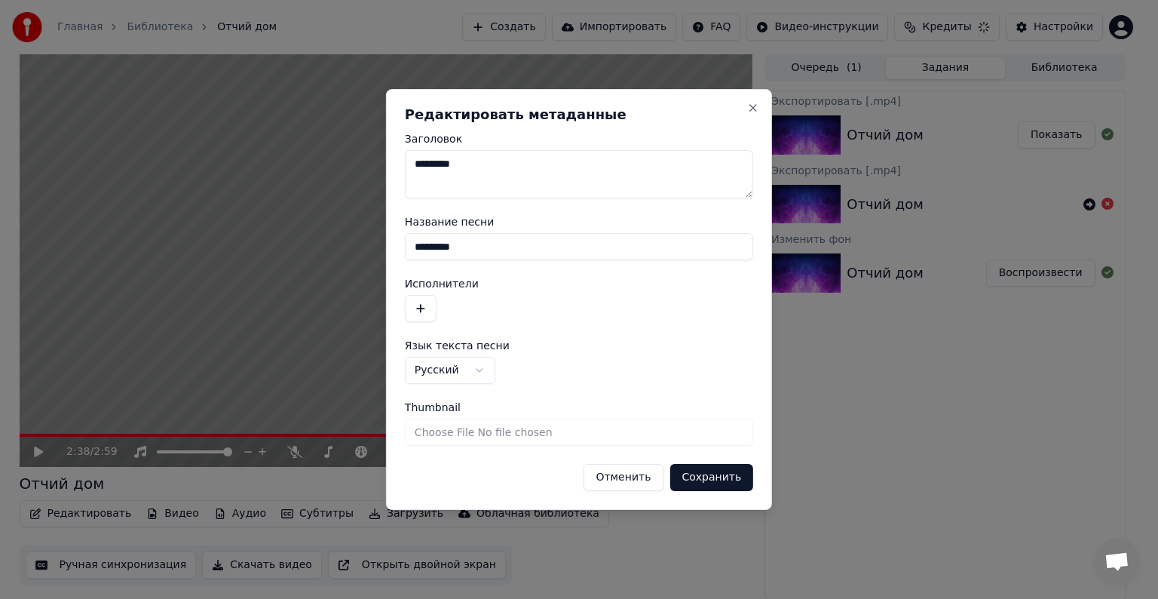
click at [492, 179] on textarea "*********" at bounding box center [579, 174] width 348 height 48
type textarea "**********"
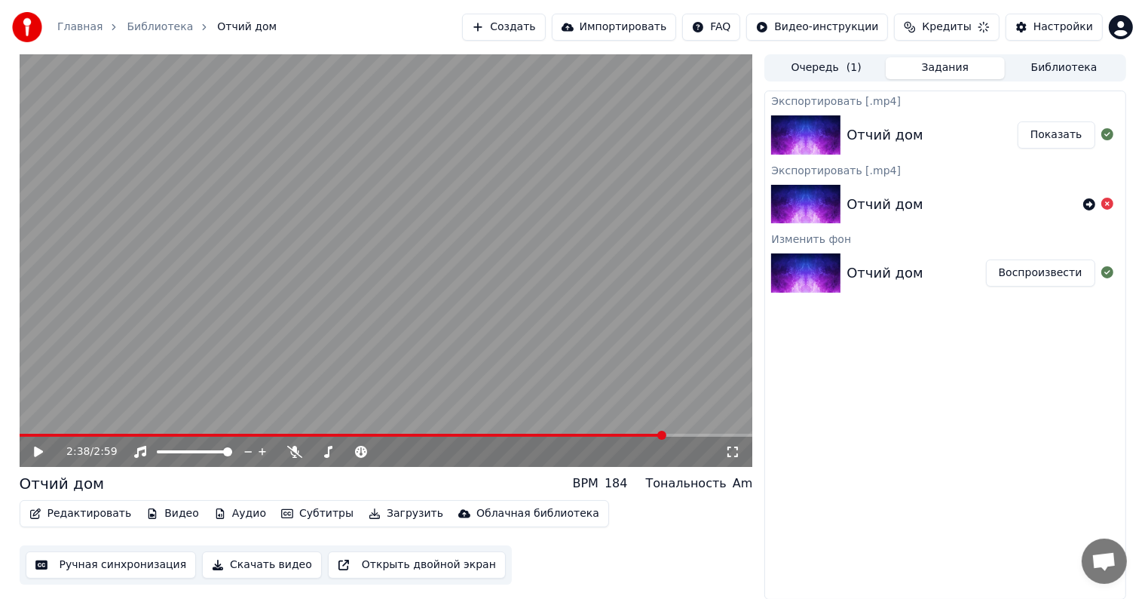
click at [87, 510] on button "Редактировать" at bounding box center [80, 513] width 115 height 21
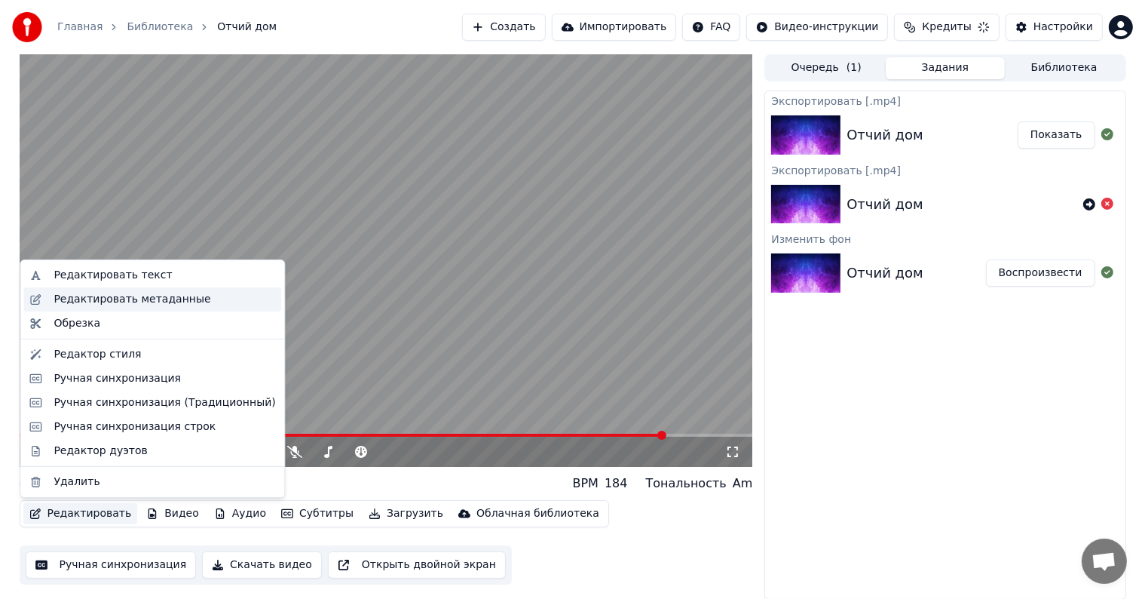
click at [148, 298] on div "Редактировать метаданные" at bounding box center [132, 299] width 157 height 15
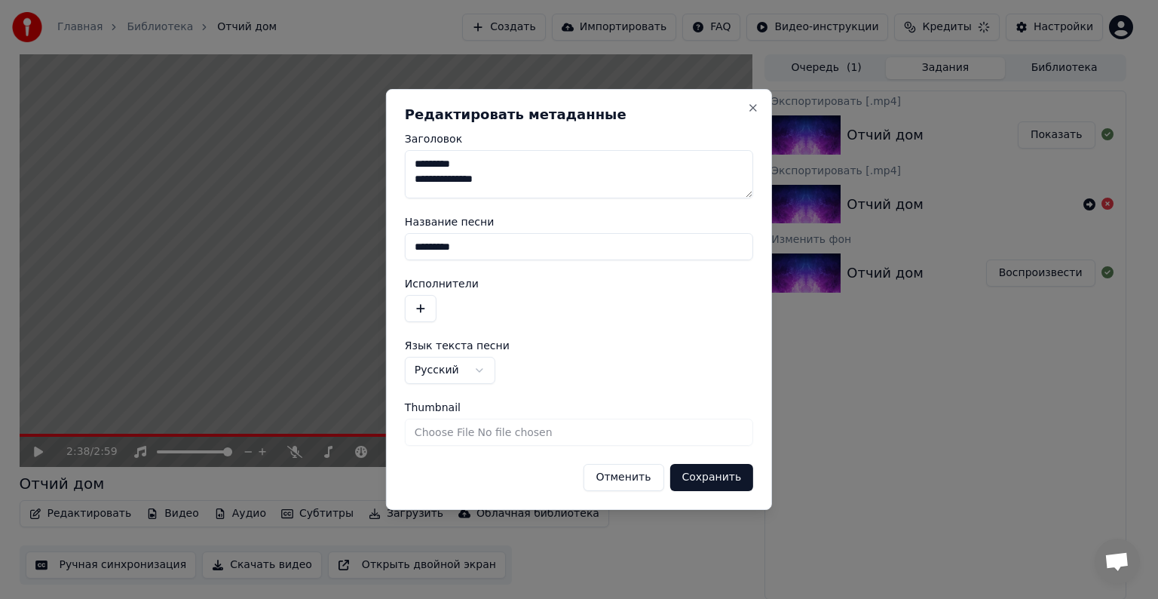
click at [514, 177] on textarea "**********" at bounding box center [579, 174] width 348 height 48
click at [474, 190] on textarea "**********" at bounding box center [579, 174] width 348 height 48
type textarea "**********"
click at [710, 483] on button "Сохранить" at bounding box center [712, 477] width 84 height 27
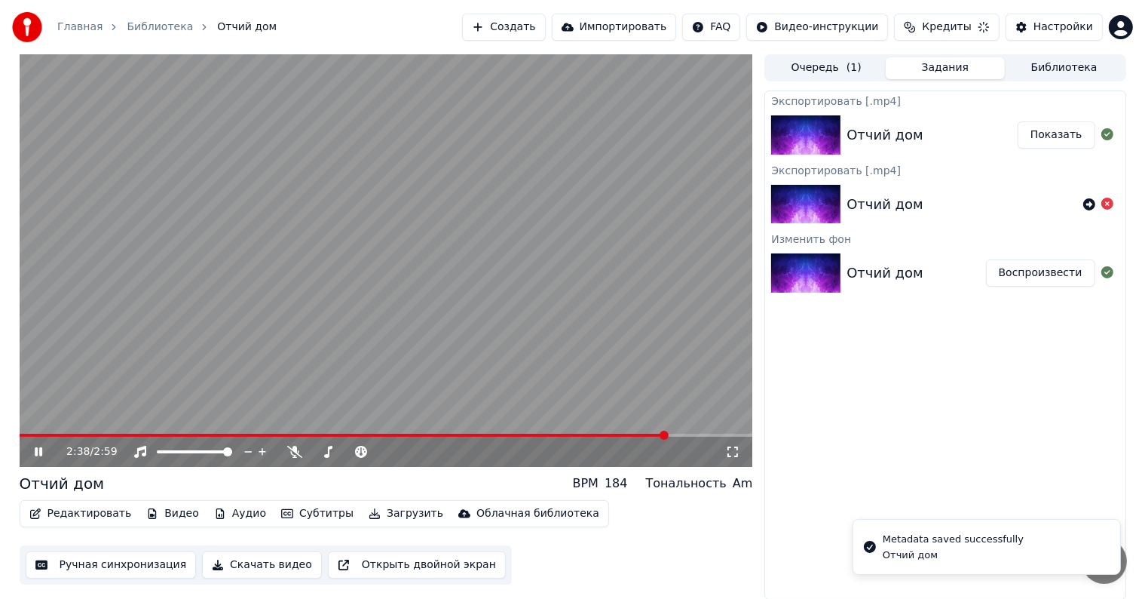
click at [42, 437] on div "2:38 / 2:59" at bounding box center [387, 452] width 734 height 30
click at [28, 433] on video at bounding box center [387, 260] width 734 height 412
click at [23, 434] on span at bounding box center [22, 435] width 4 height 3
click at [24, 434] on span at bounding box center [27, 435] width 9 height 9
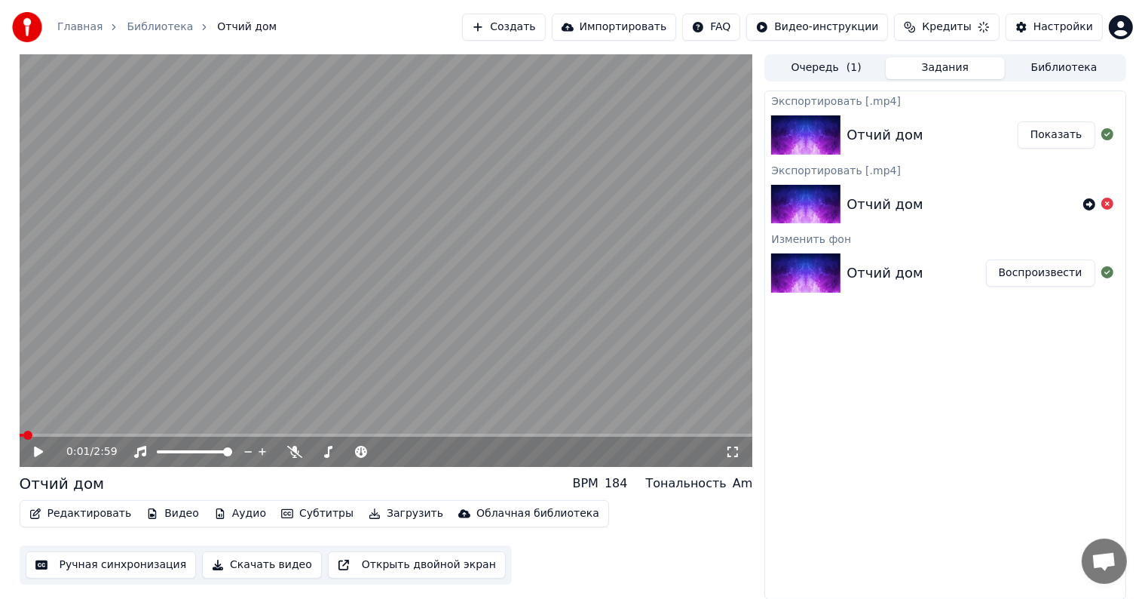
click at [36, 449] on icon at bounding box center [38, 451] width 9 height 11
click at [36, 449] on icon at bounding box center [39, 451] width 8 height 9
click at [77, 518] on button "Редактировать" at bounding box center [80, 513] width 115 height 21
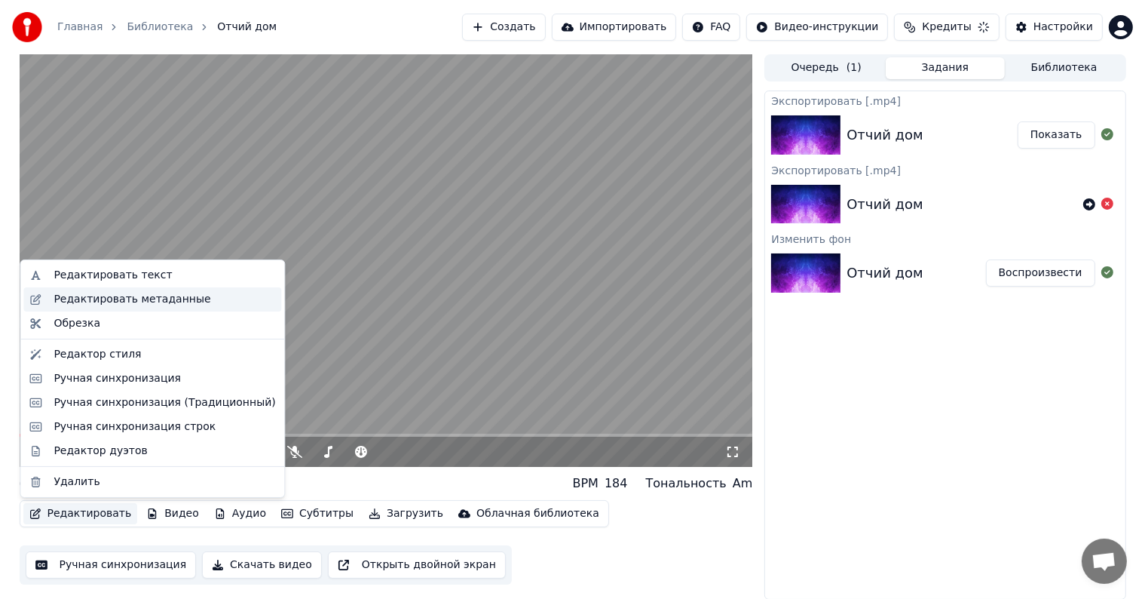
click at [128, 297] on div "Редактировать метаданные" at bounding box center [132, 299] width 157 height 15
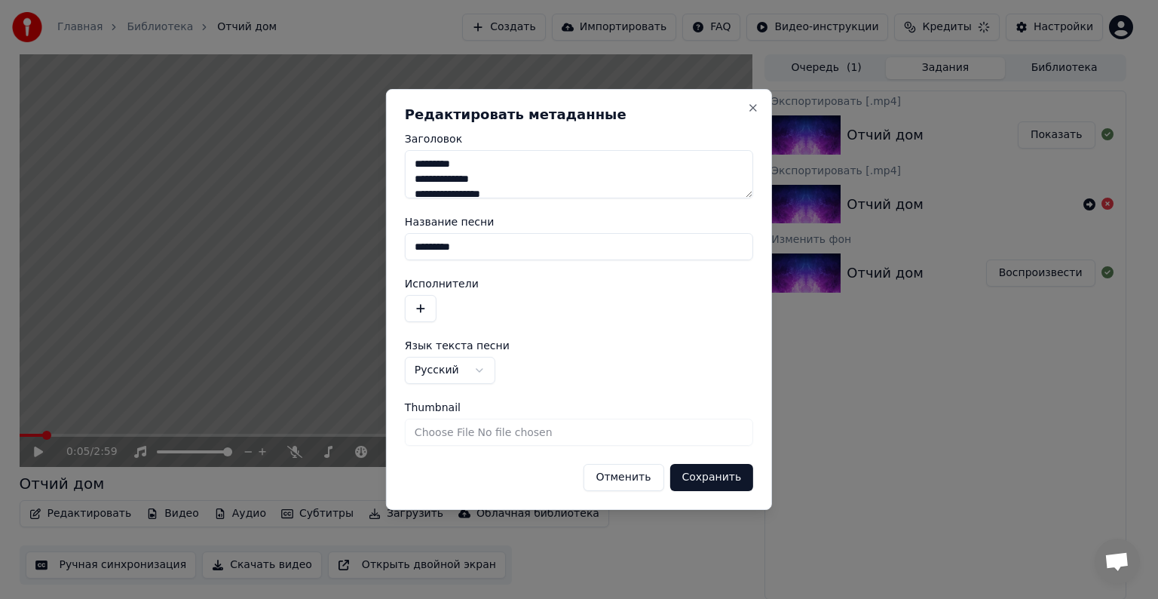
scroll to position [10, 0]
drag, startPoint x: 412, startPoint y: 181, endPoint x: 520, endPoint y: 192, distance: 108.3
click at [520, 192] on textarea "**********" at bounding box center [579, 174] width 348 height 48
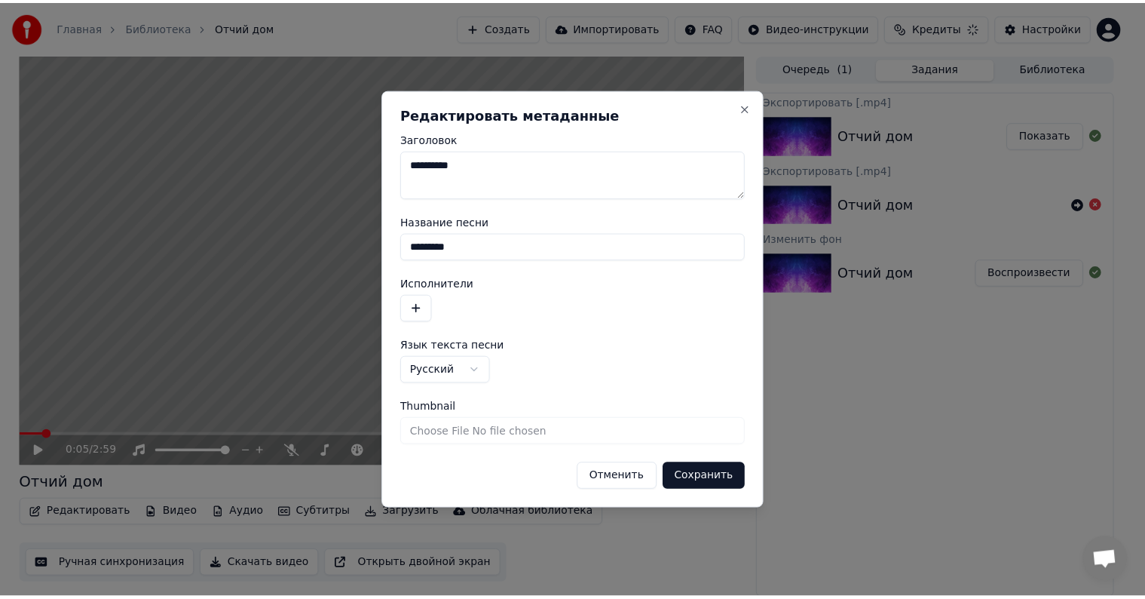
scroll to position [0, 0]
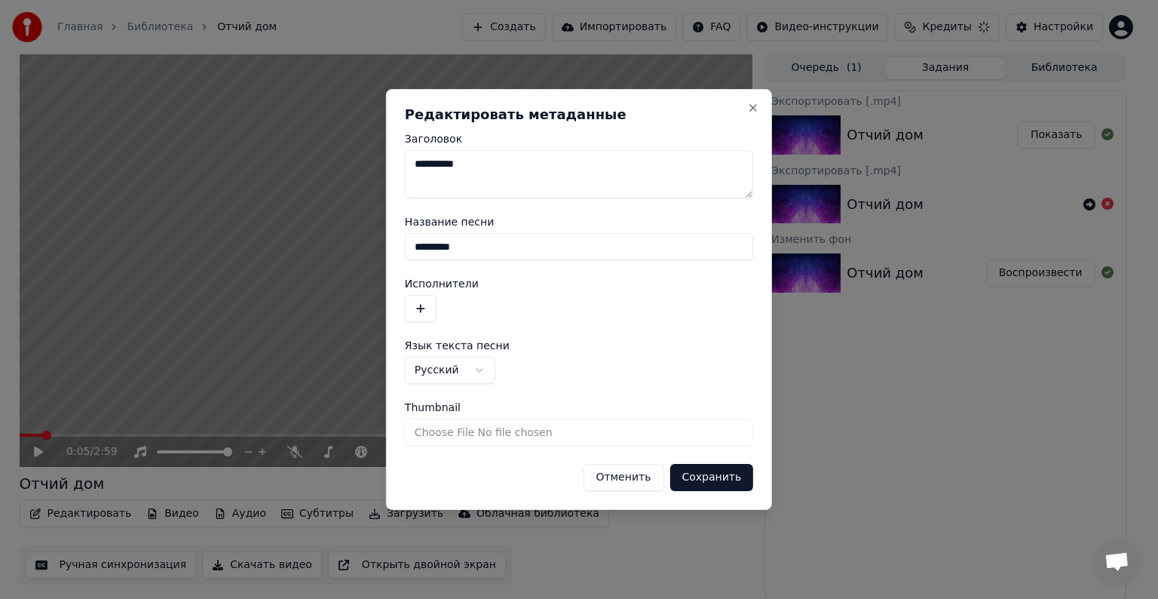
type textarea "*********"
click at [416, 299] on button "button" at bounding box center [421, 308] width 32 height 27
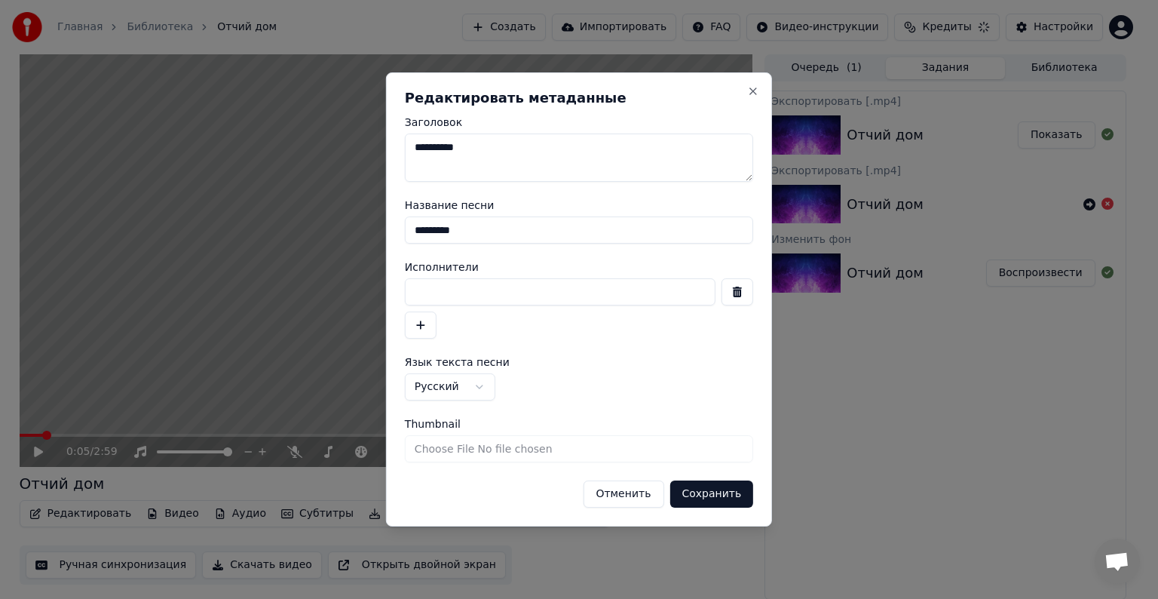
click at [477, 296] on input at bounding box center [560, 291] width 311 height 27
paste input "**********"
drag, startPoint x: 492, startPoint y: 291, endPoint x: 612, endPoint y: 284, distance: 120.1
click at [612, 284] on input "**********" at bounding box center [560, 291] width 311 height 27
type input "**********"
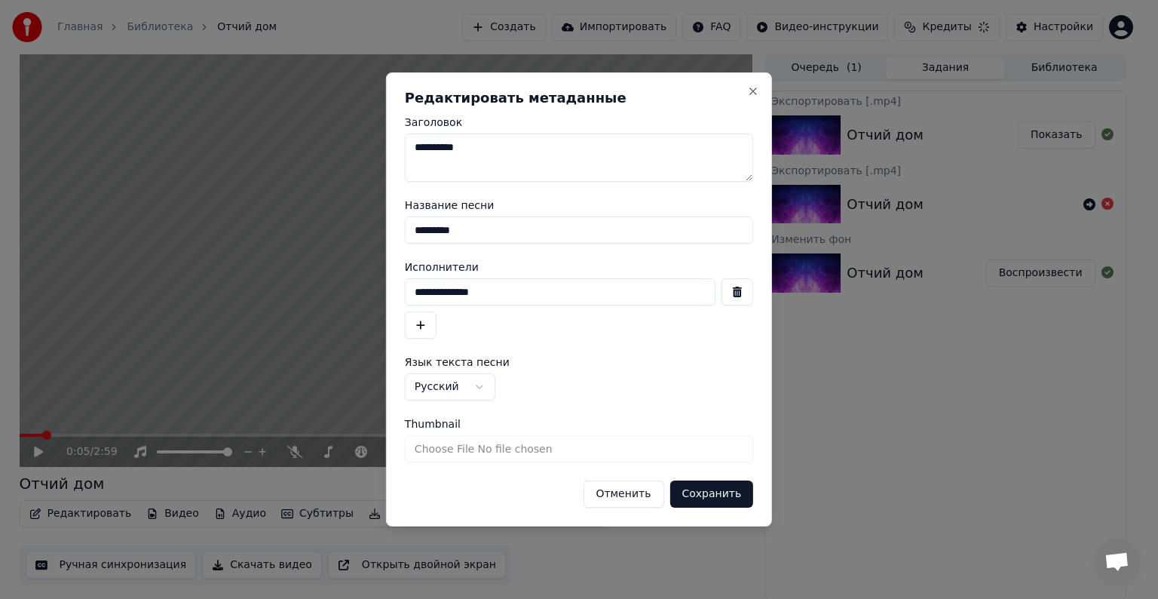
click at [434, 305] on div "**********" at bounding box center [579, 308] width 348 height 60
click at [425, 325] on button "button" at bounding box center [421, 324] width 32 height 27
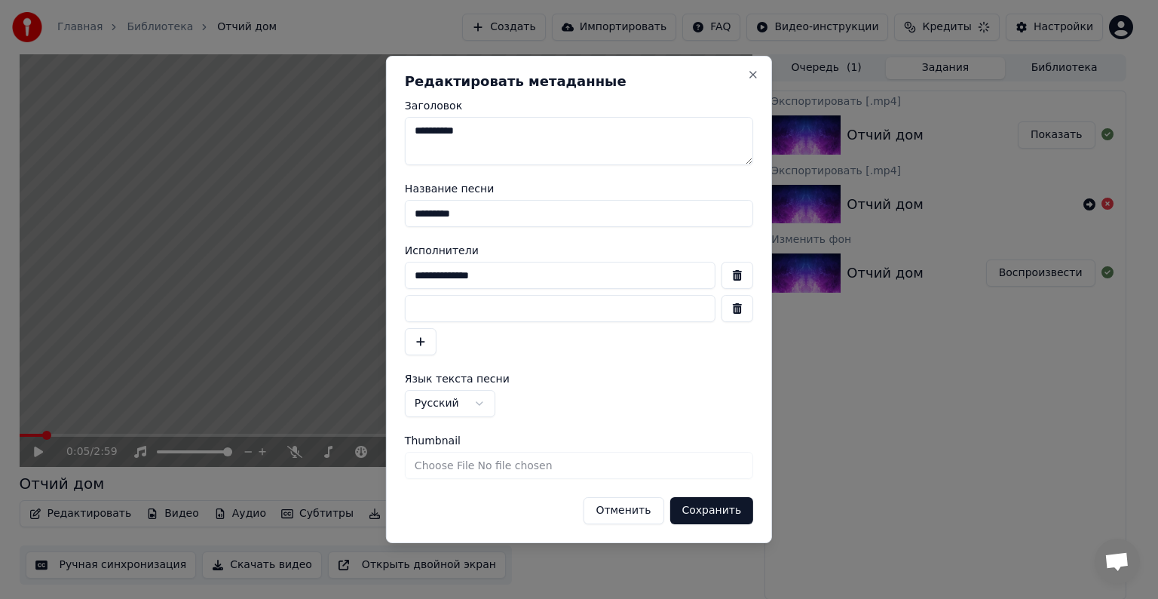
click at [444, 307] on input at bounding box center [560, 308] width 311 height 27
paste input "**********"
type input "**********"
click at [720, 510] on button "Сохранить" at bounding box center [712, 510] width 84 height 27
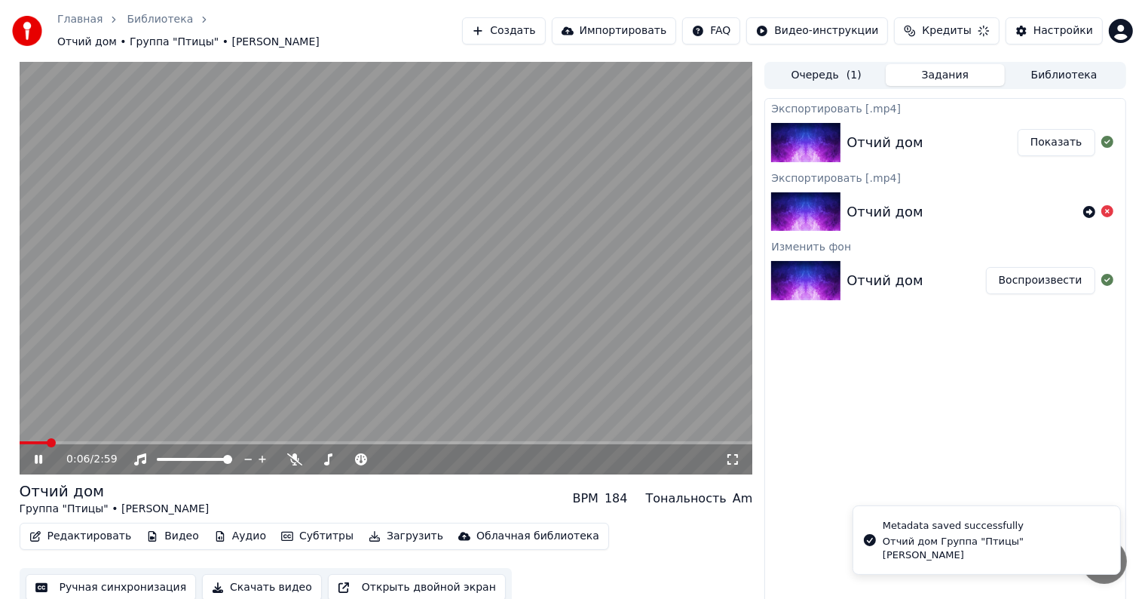
click at [29, 433] on video at bounding box center [387, 268] width 734 height 412
click at [23, 441] on span at bounding box center [22, 442] width 4 height 3
click at [38, 454] on icon at bounding box center [38, 459] width 9 height 11
click at [388, 534] on button "Загрузить" at bounding box center [406, 536] width 87 height 21
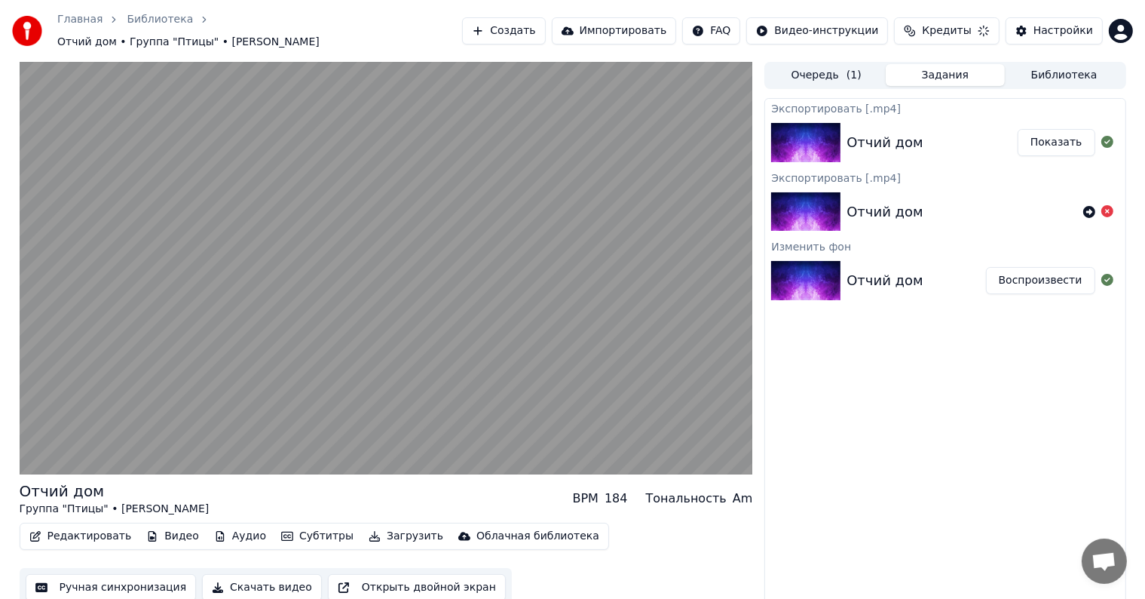
click at [277, 578] on button "Скачать видео" at bounding box center [262, 587] width 120 height 27
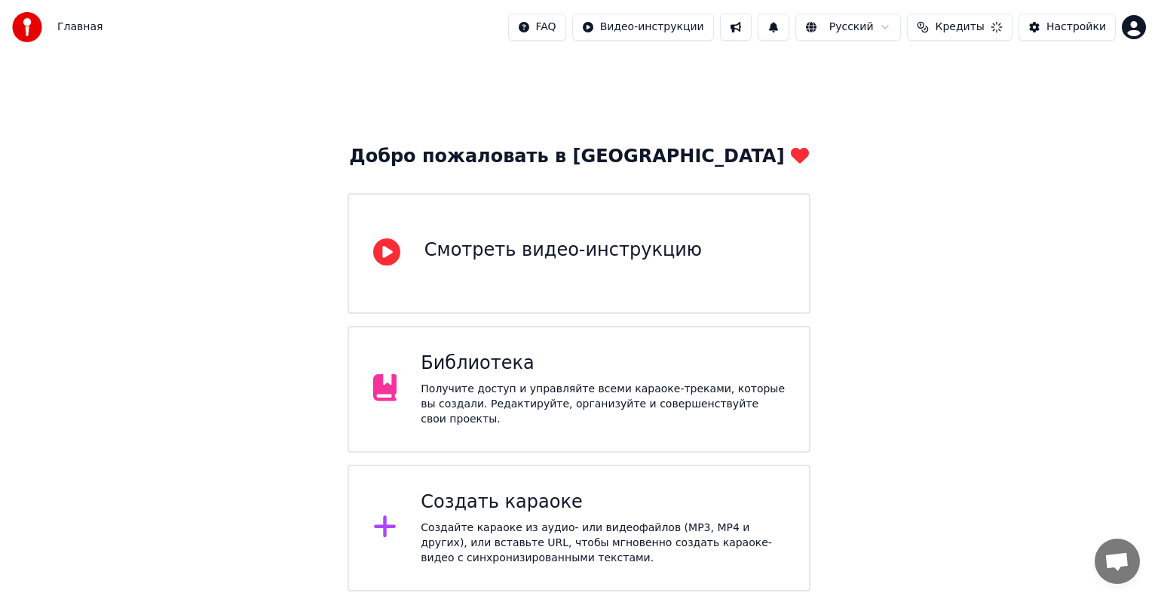
click at [551, 386] on div "Получите доступ и управляйте всеми караоке-треками, которые вы создали. Редакти…" at bounding box center [603, 404] width 364 height 45
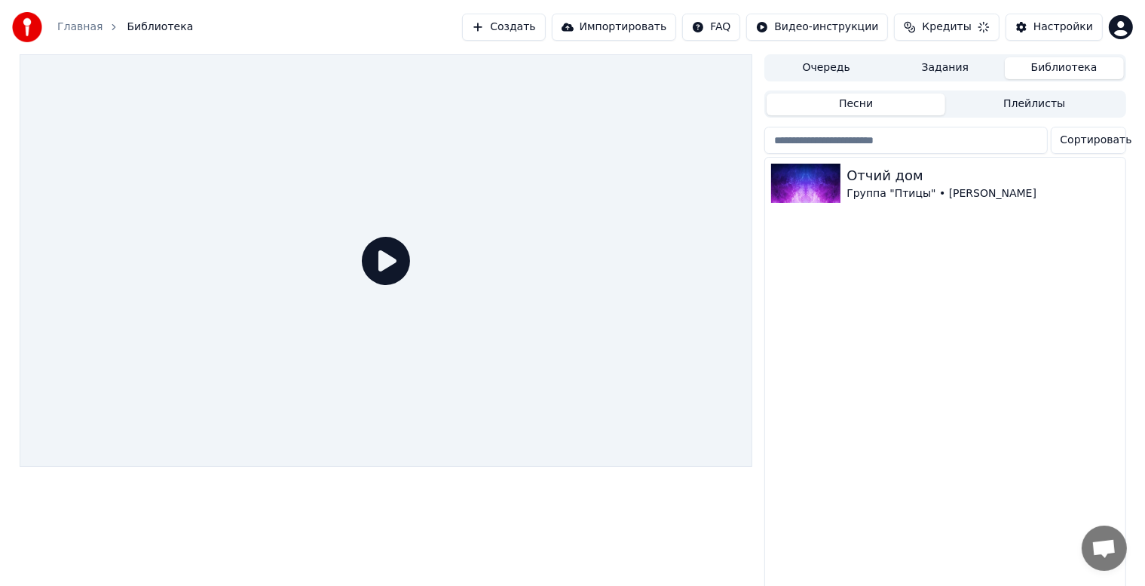
click at [60, 31] on link "Главная" at bounding box center [79, 27] width 45 height 15
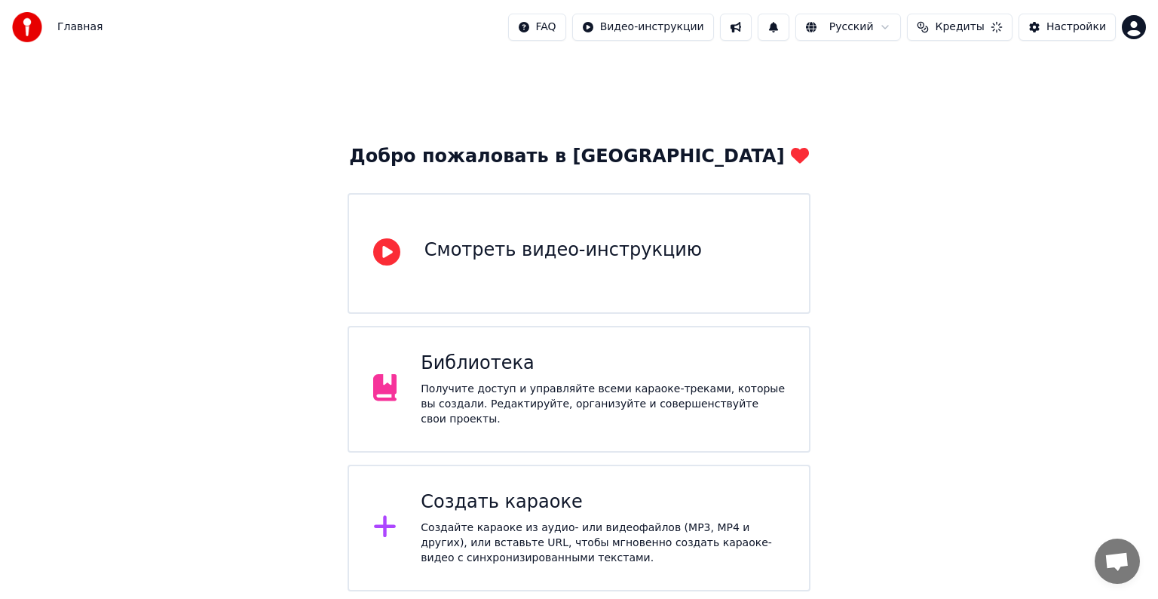
click at [1002, 32] on button "Кредиты" at bounding box center [959, 27] width 105 height 27
click at [1007, 33] on button "Кредиты" at bounding box center [959, 27] width 105 height 27
click at [1133, 38] on html "Главная FAQ Видео-инструкции Русский Кредиты Настройки Добро пожаловать в Youka…" at bounding box center [579, 295] width 1158 height 591
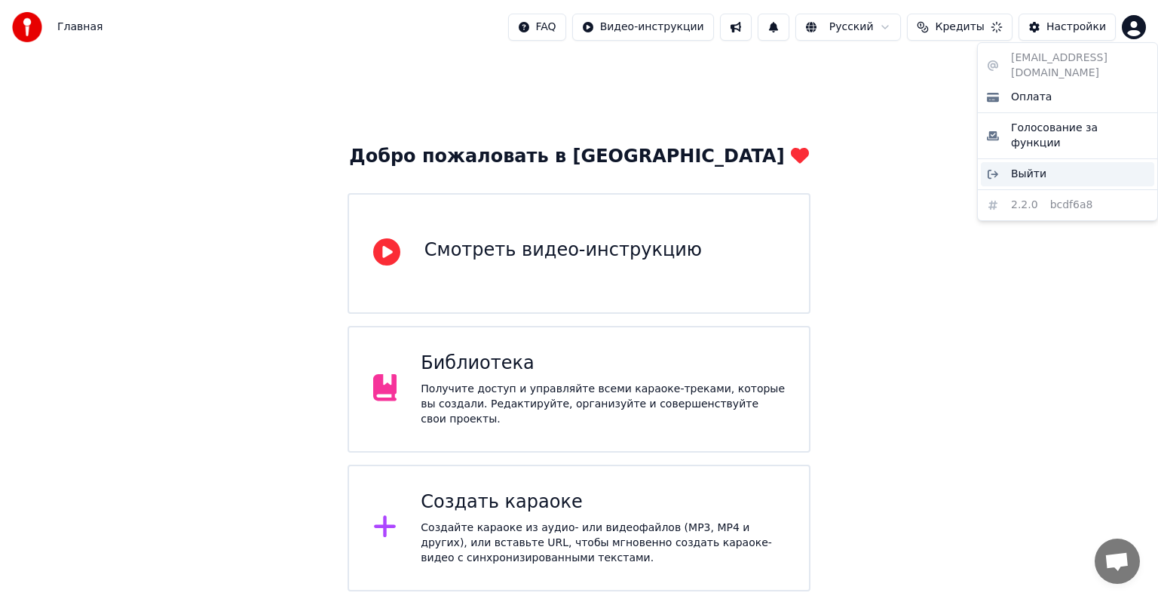
click at [1057, 162] on div "Выйти" at bounding box center [1067, 174] width 173 height 24
click at [1143, 30] on html "Главная FAQ Видео-инструкции Русский Кредиты Настройки Добро пожаловать в Youka…" at bounding box center [579, 295] width 1158 height 591
click at [1042, 162] on div "Выйти" at bounding box center [1067, 174] width 173 height 24
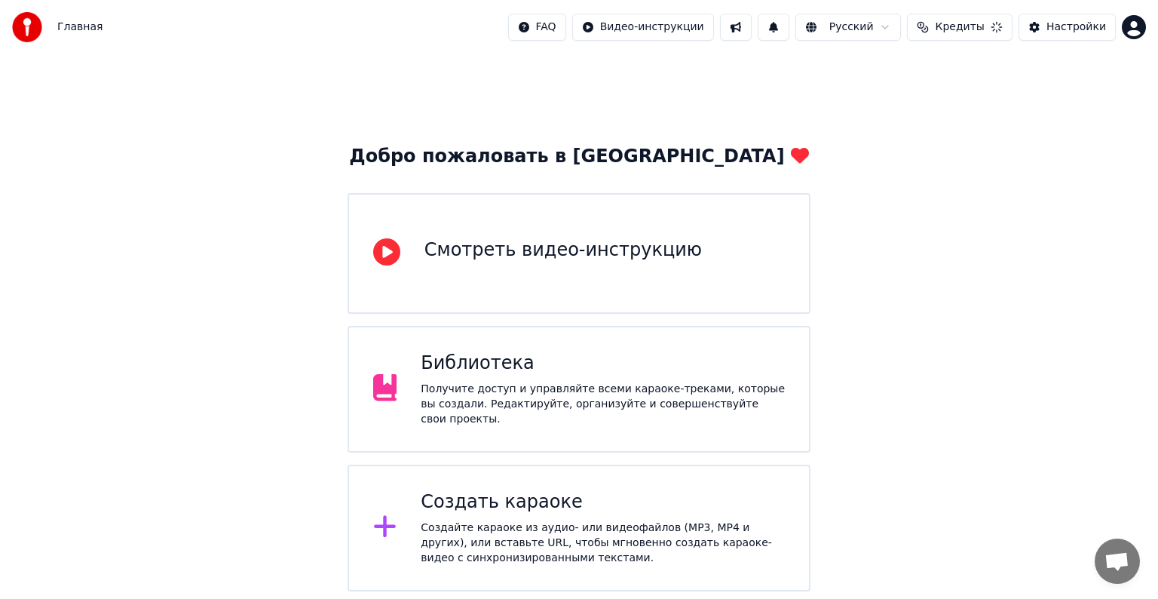
click at [1135, 23] on html "Главная FAQ Видео-инструкции Русский Кредиты Настройки Добро пожаловать в Youka…" at bounding box center [579, 295] width 1158 height 591
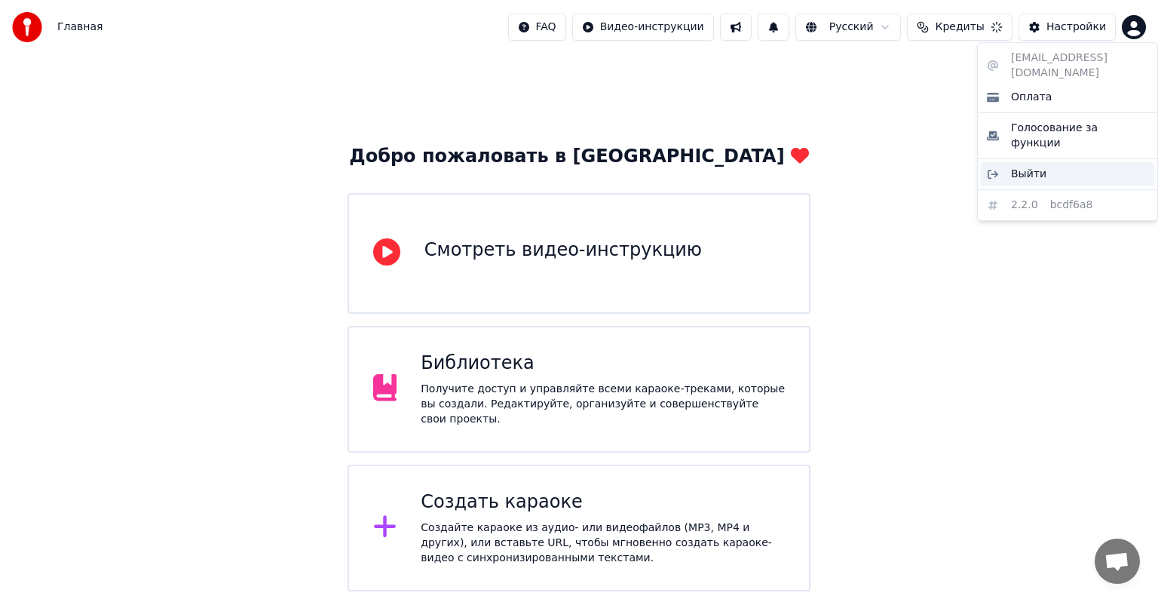
click at [1037, 167] on span "Выйти" at bounding box center [1028, 174] width 35 height 15
click at [1143, 35] on html "Главная FAQ Видео-инструкции Русский Кредиты Настройки Добро пожаловать в Youka…" at bounding box center [579, 295] width 1158 height 591
click at [1059, 162] on div "Выйти" at bounding box center [1067, 174] width 173 height 24
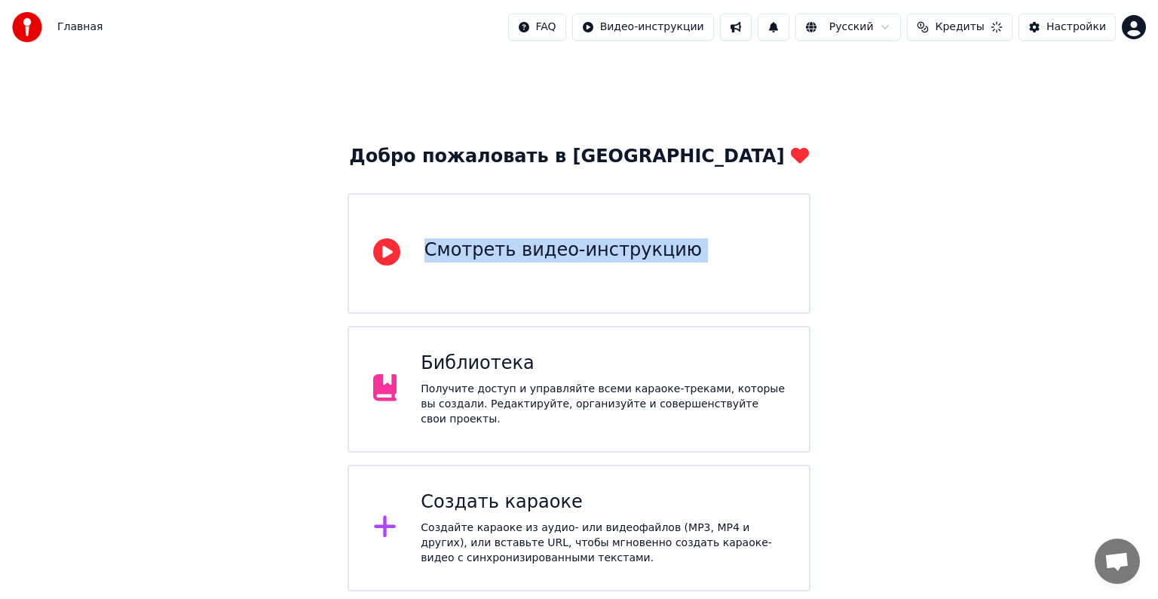
click at [1059, 152] on div "Добро пожаловать в Youka Смотреть видео-инструкцию Библиотека Получите доступ и…" at bounding box center [579, 322] width 1158 height 537
click at [1136, 26] on html "Главная FAQ Видео-инструкции Русский Кредиты Настройки Добро пожаловать в Youka…" at bounding box center [579, 295] width 1158 height 591
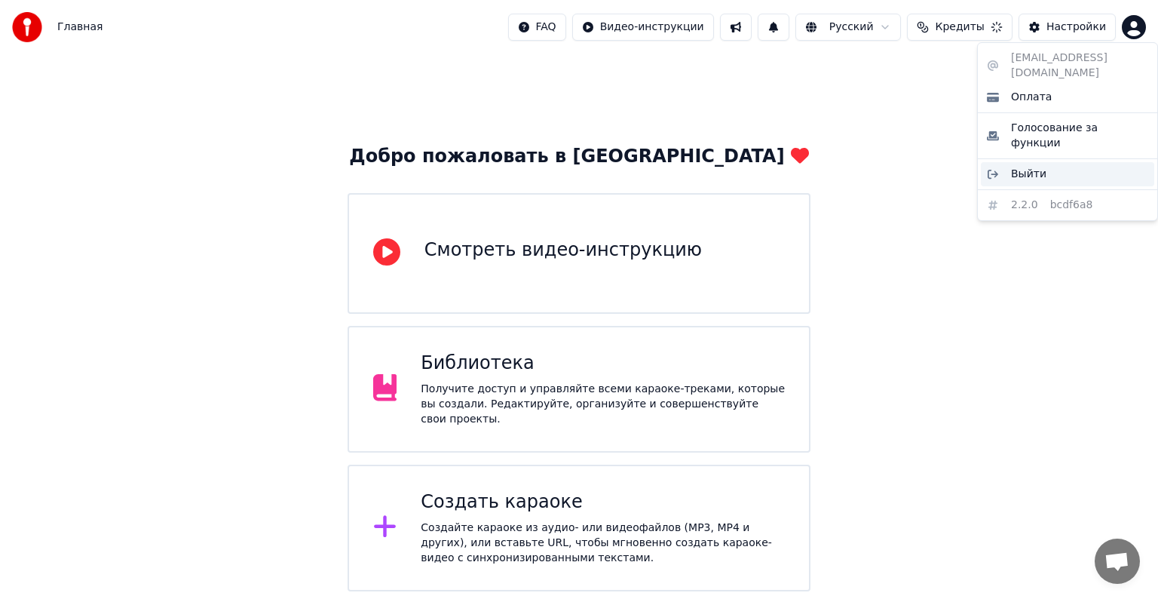
click at [1041, 162] on div "Выйти" at bounding box center [1067, 174] width 173 height 24
click at [1138, 26] on html "Главная FAQ Видео-инструкции Русский Кредиты Настройки Добро пожаловать в Youka…" at bounding box center [579, 295] width 1158 height 591
click at [1011, 167] on span "Выйти" at bounding box center [1028, 174] width 35 height 15
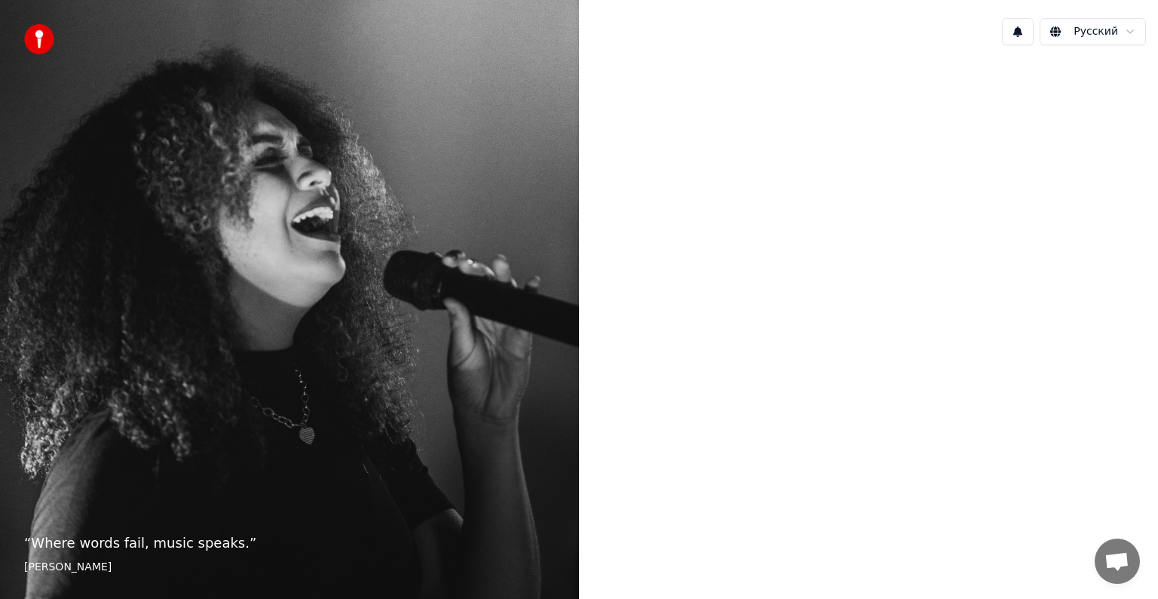
click at [900, 339] on div at bounding box center [868, 297] width 579 height 481
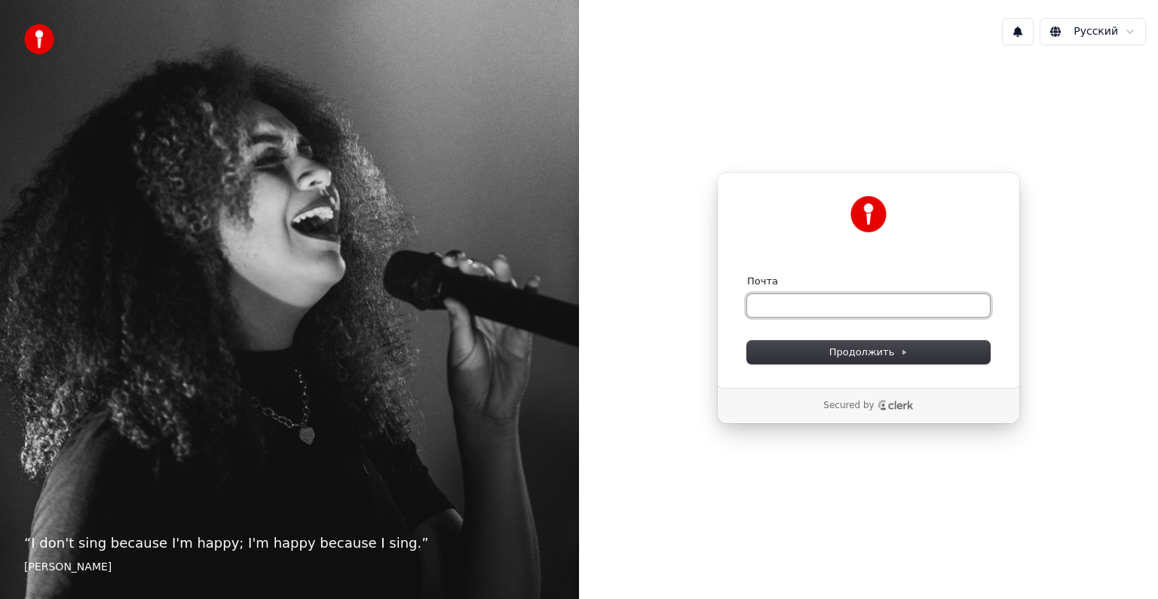
click at [900, 305] on input "Почта" at bounding box center [868, 305] width 243 height 23
type input "*"
click at [747, 274] on button "submit" at bounding box center [747, 274] width 0 height 0
type input "**********"
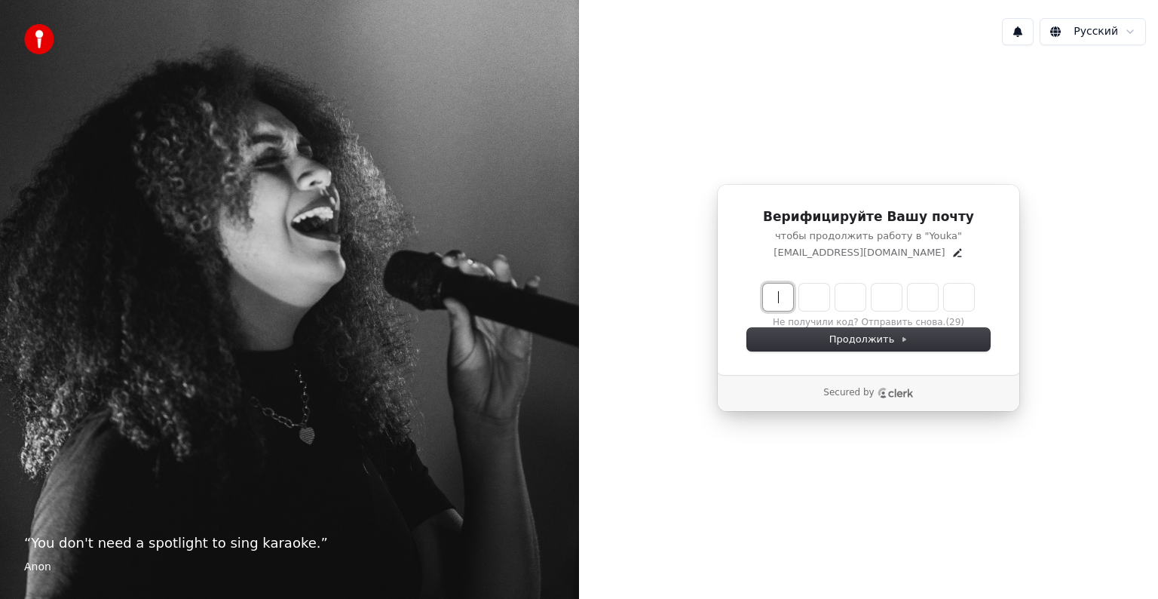
click at [787, 293] on input "Enter verification code" at bounding box center [883, 297] width 241 height 27
type input "******"
